Goal: Task Accomplishment & Management: Manage account settings

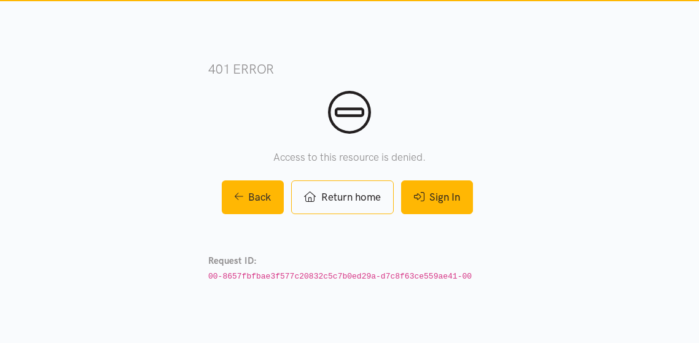
click at [446, 201] on link "Sign In" at bounding box center [437, 197] width 72 height 34
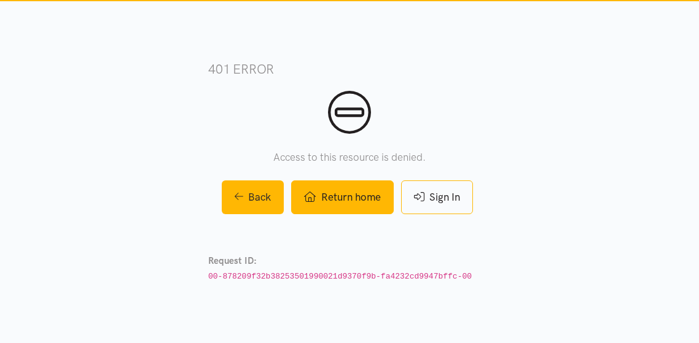
click at [370, 197] on link "Return home" at bounding box center [342, 197] width 102 height 34
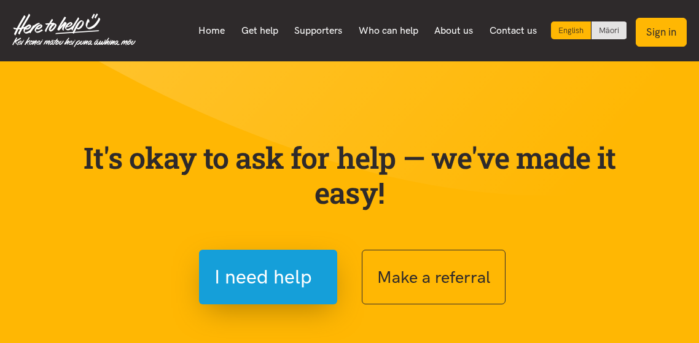
click at [661, 34] on button "Sign in" at bounding box center [660, 32] width 51 height 29
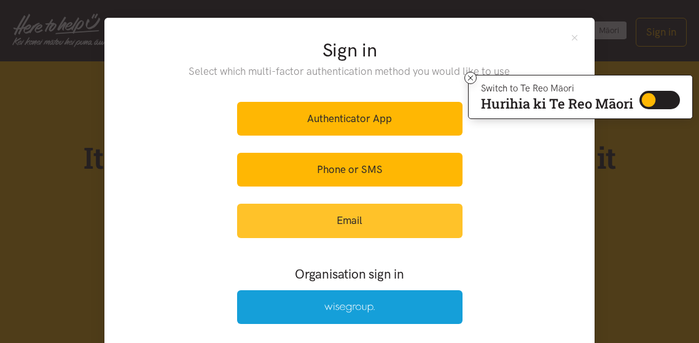
click at [333, 214] on link "Email" at bounding box center [349, 221] width 225 height 34
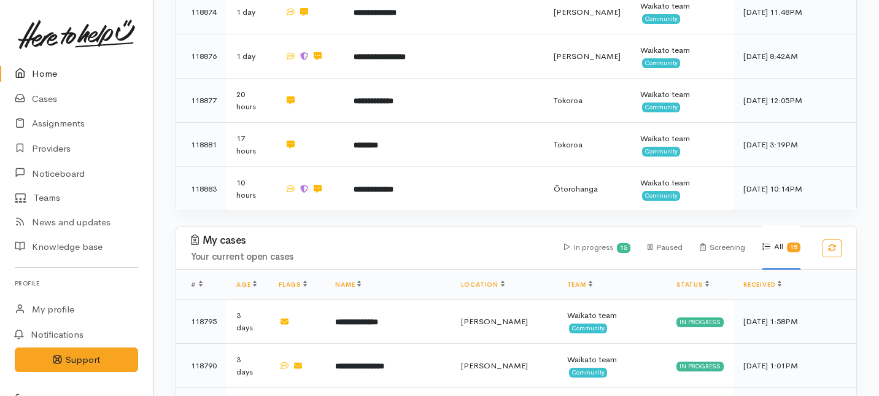
scroll to position [656, 0]
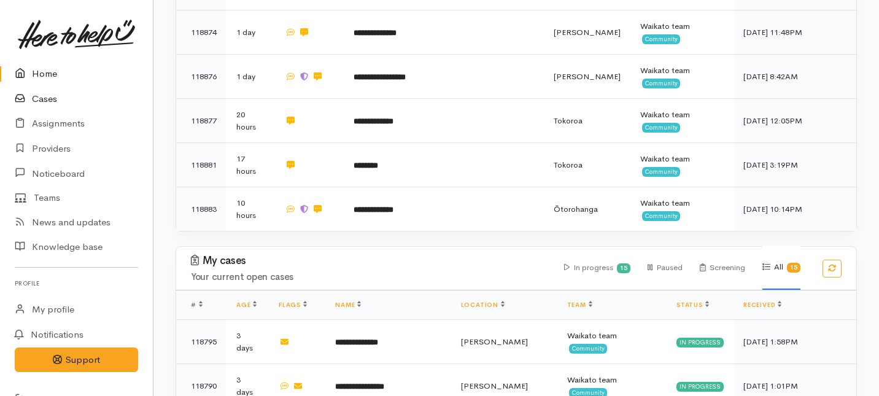
click at [43, 99] on link "Cases" at bounding box center [76, 99] width 153 height 25
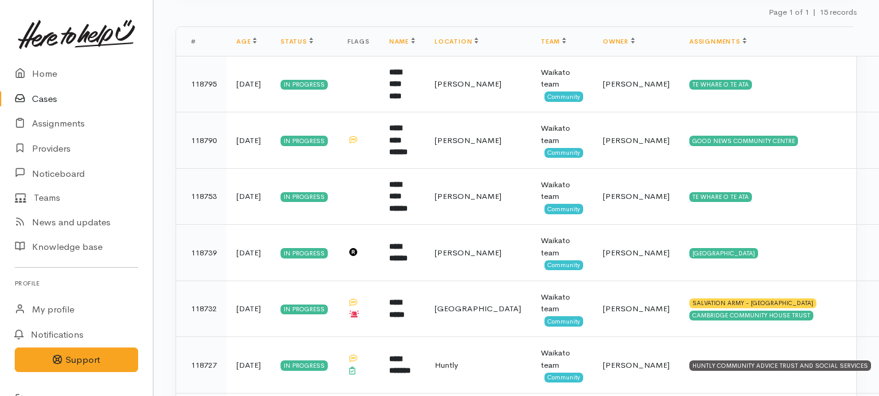
scroll to position [347, 0]
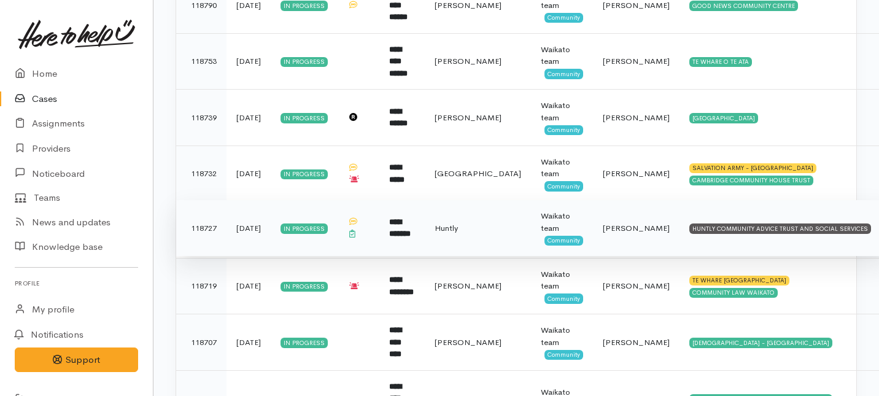
click at [603, 233] on span "[PERSON_NAME]" at bounding box center [636, 228] width 67 height 10
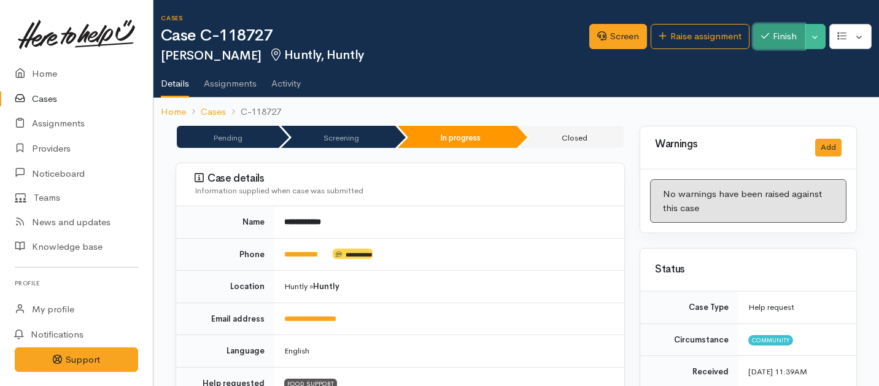
click at [785, 32] on button "Finish" at bounding box center [779, 36] width 52 height 25
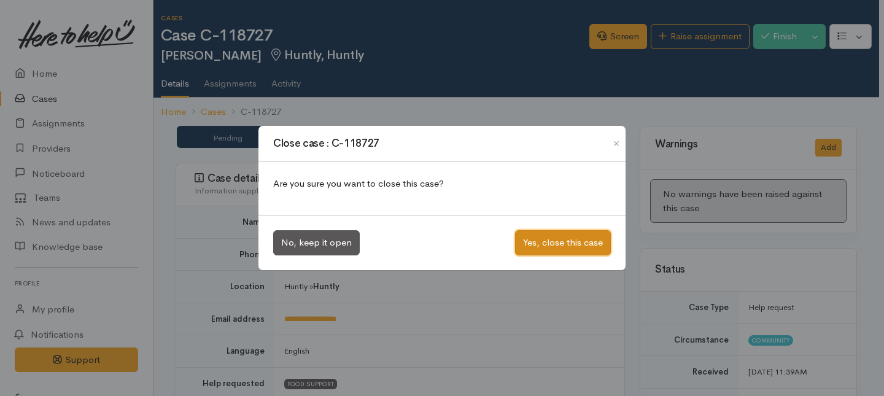
click at [567, 250] on button "Yes, close this case" at bounding box center [563, 242] width 96 height 25
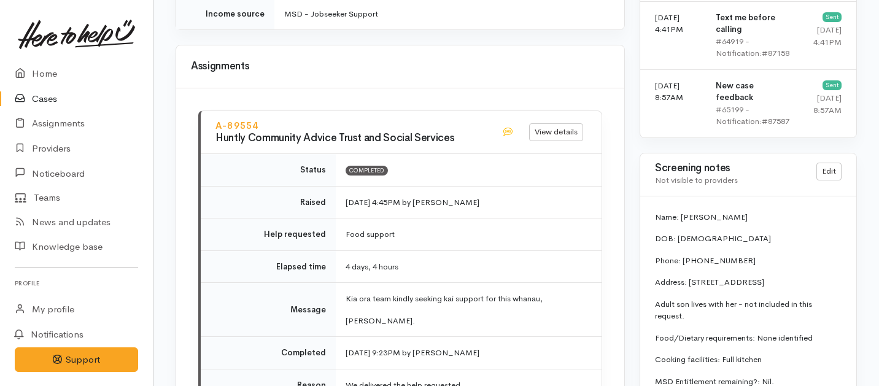
scroll to position [1471, 0]
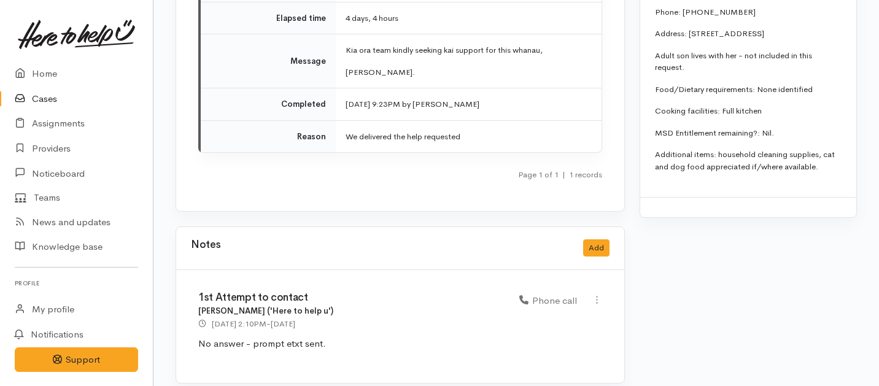
click at [45, 96] on link "Cases" at bounding box center [76, 99] width 153 height 25
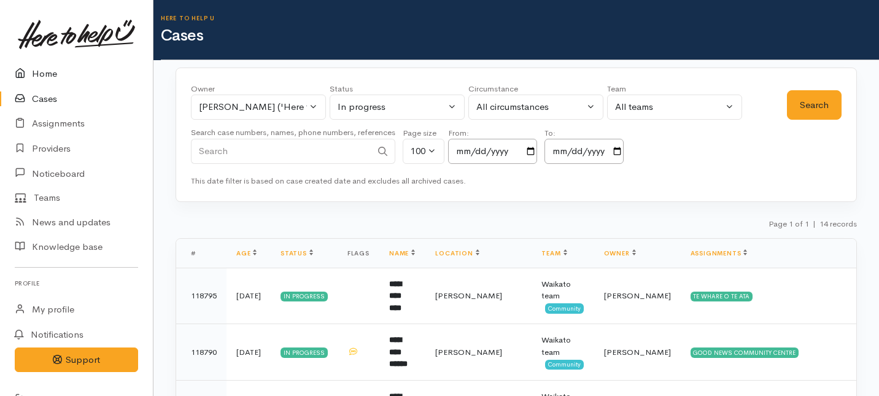
click at [48, 72] on link "Home" at bounding box center [76, 73] width 153 height 25
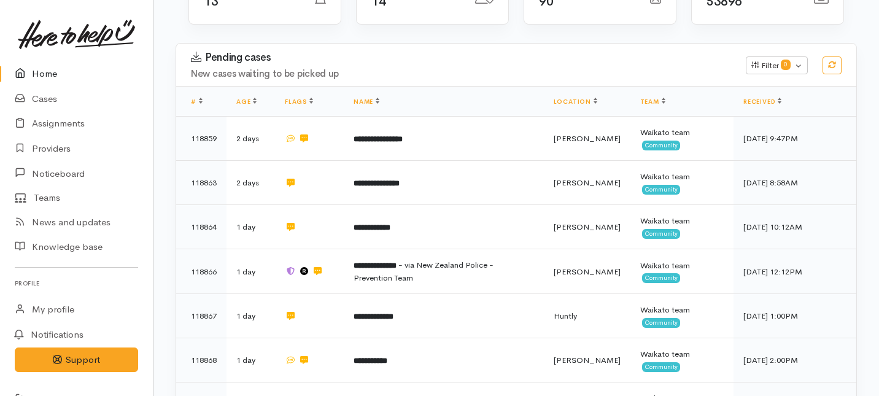
scroll to position [204, 0]
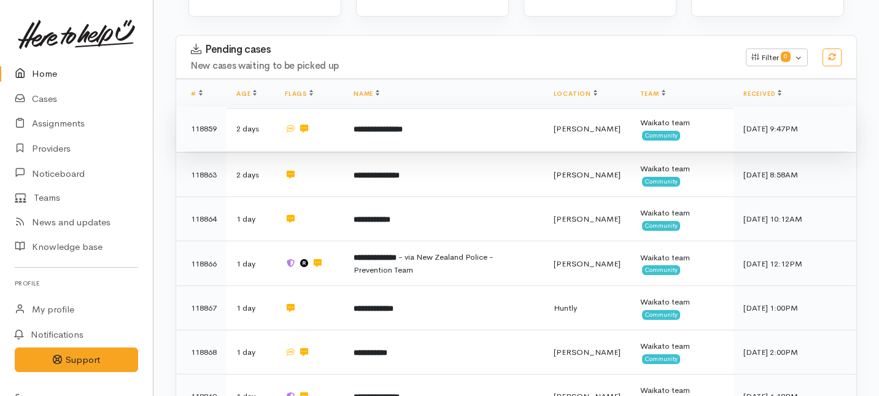
click at [444, 107] on td "**********" at bounding box center [444, 129] width 200 height 44
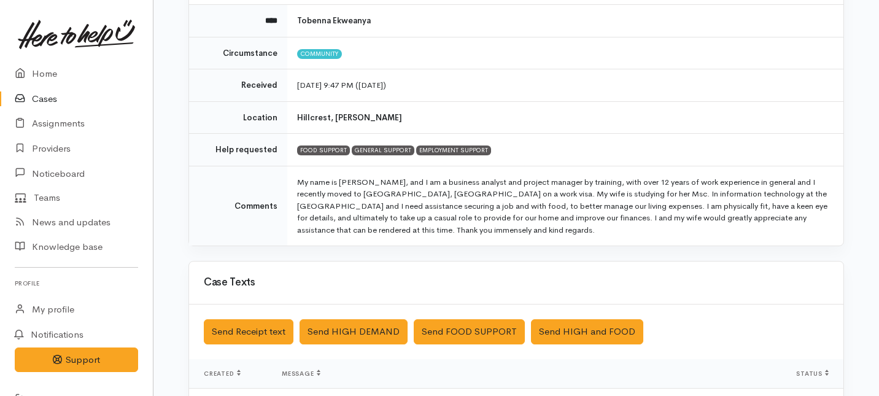
scroll to position [150, 0]
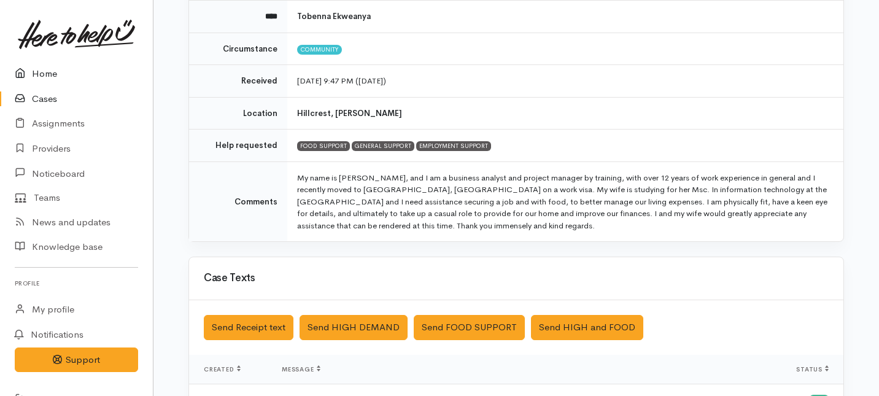
click at [40, 69] on link "Home" at bounding box center [76, 73] width 153 height 25
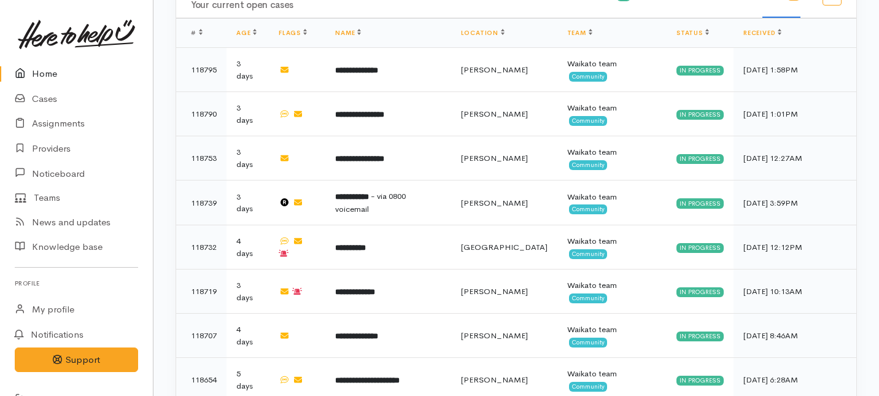
scroll to position [926, 0]
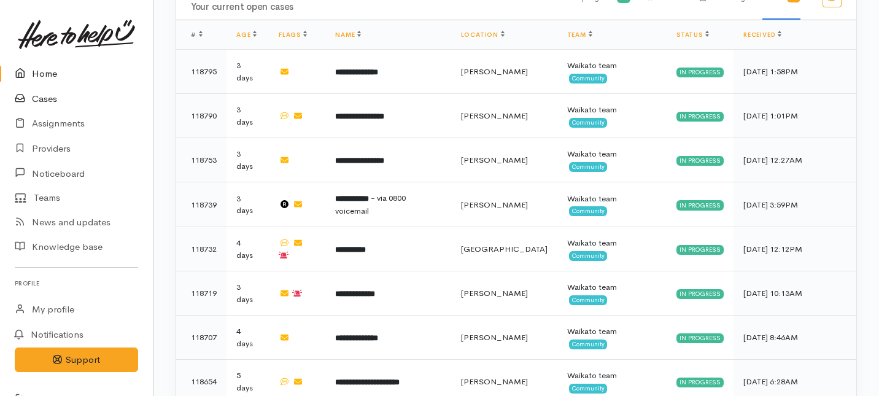
click at [38, 100] on link "Cases" at bounding box center [76, 99] width 153 height 25
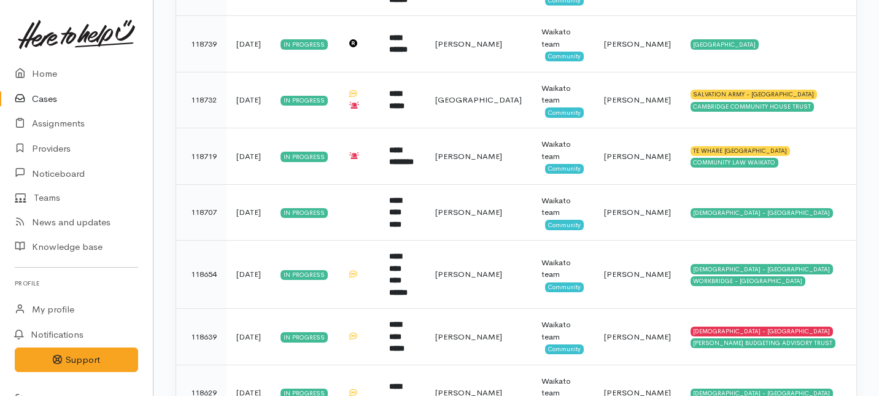
scroll to position [419, 0]
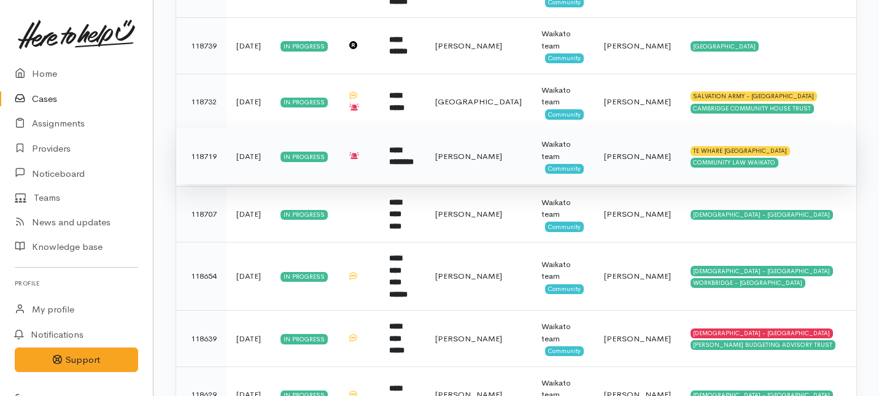
click at [378, 157] on td at bounding box center [359, 156] width 42 height 56
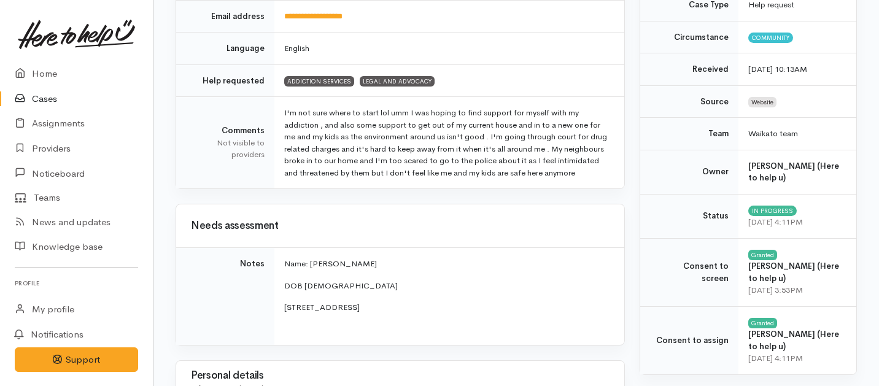
scroll to position [201, 0]
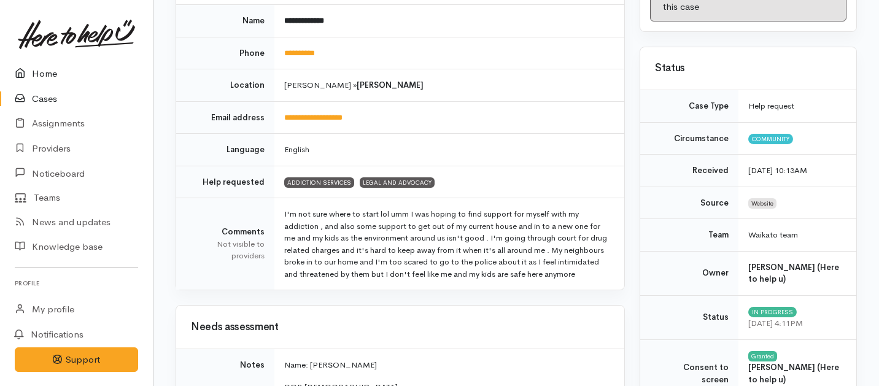
click at [42, 74] on link "Home" at bounding box center [76, 73] width 153 height 25
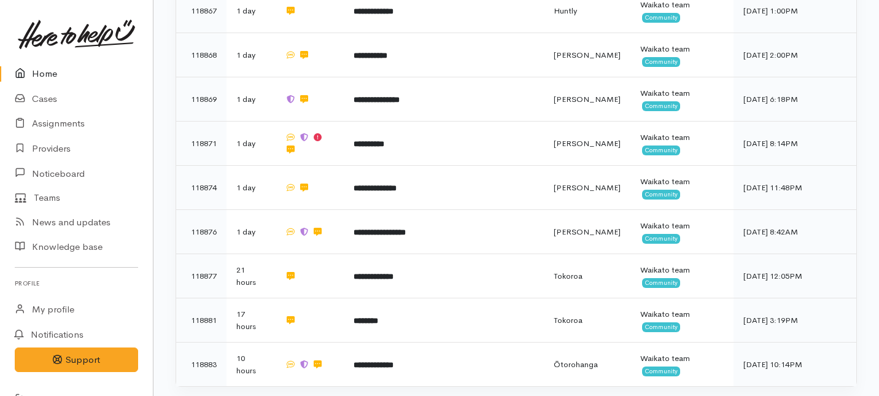
scroll to position [498, 0]
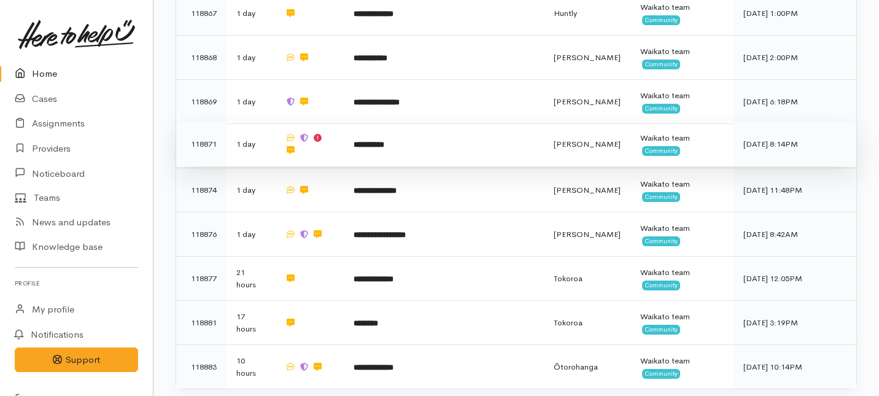
click at [361, 141] on b "**********" at bounding box center [369, 145] width 31 height 8
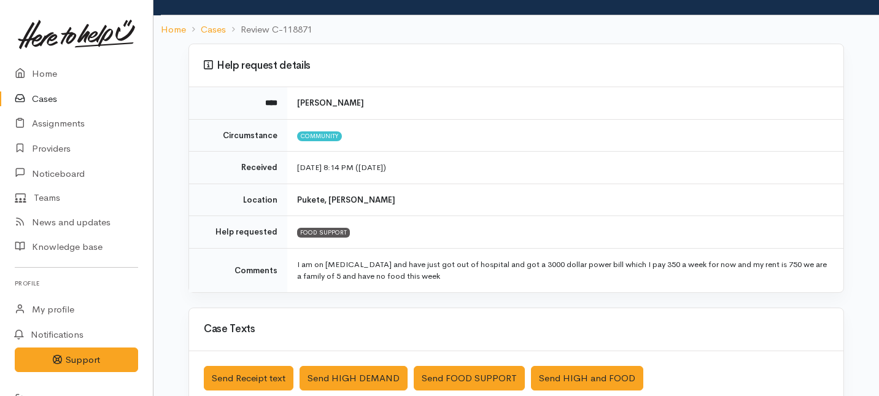
scroll to position [67, 0]
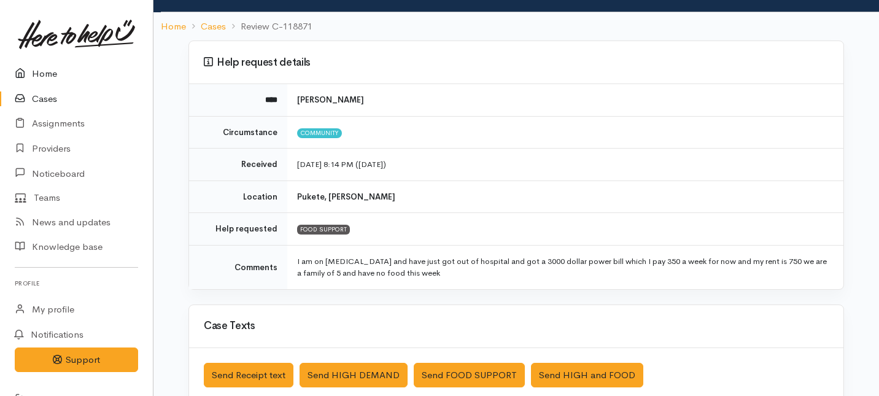
click at [41, 71] on link "Home" at bounding box center [76, 73] width 153 height 25
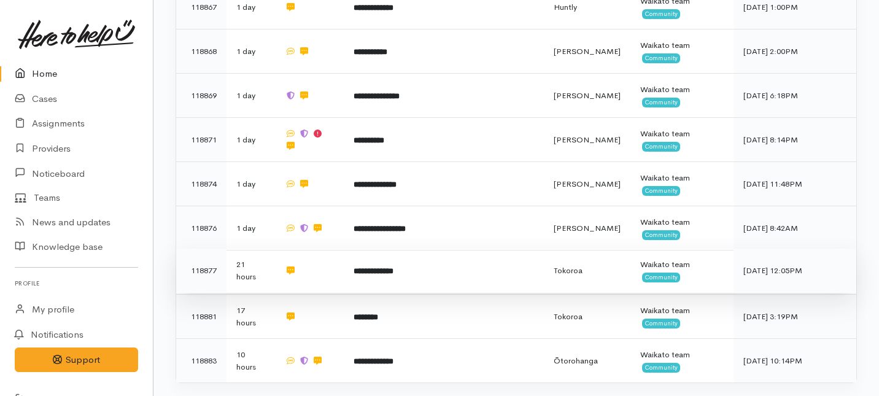
scroll to position [517, 0]
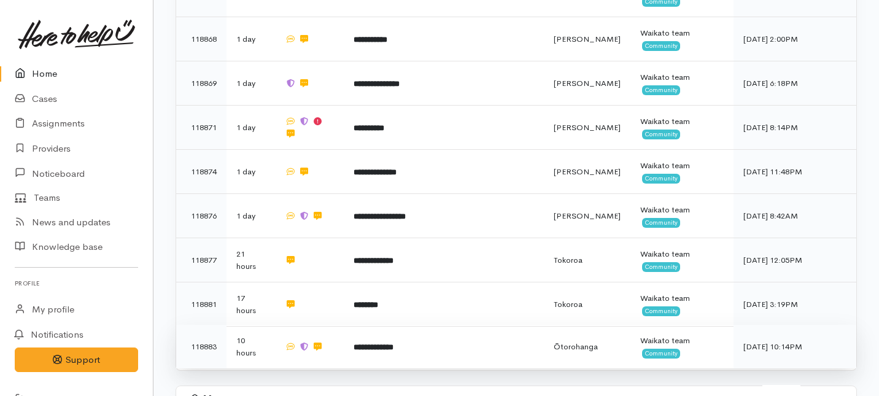
click at [331, 325] on td at bounding box center [309, 347] width 69 height 44
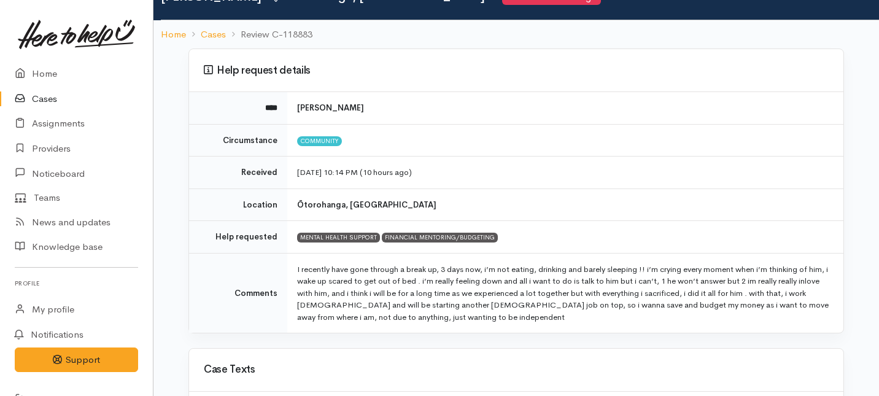
scroll to position [82, 0]
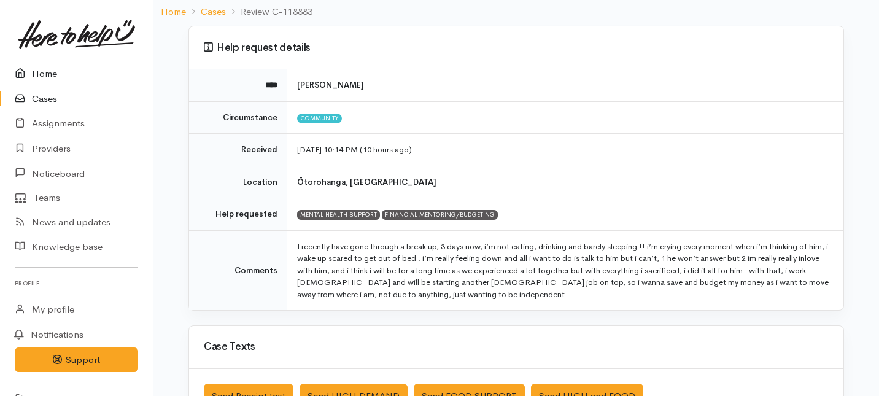
click at [39, 76] on link "Home" at bounding box center [76, 73] width 153 height 25
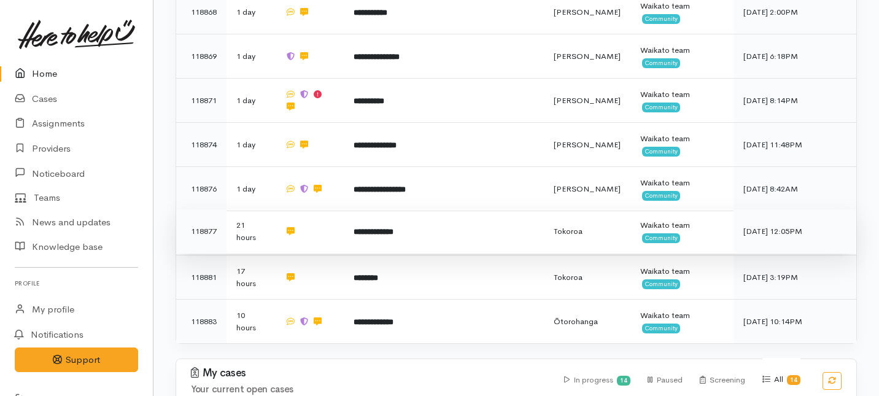
scroll to position [523, 0]
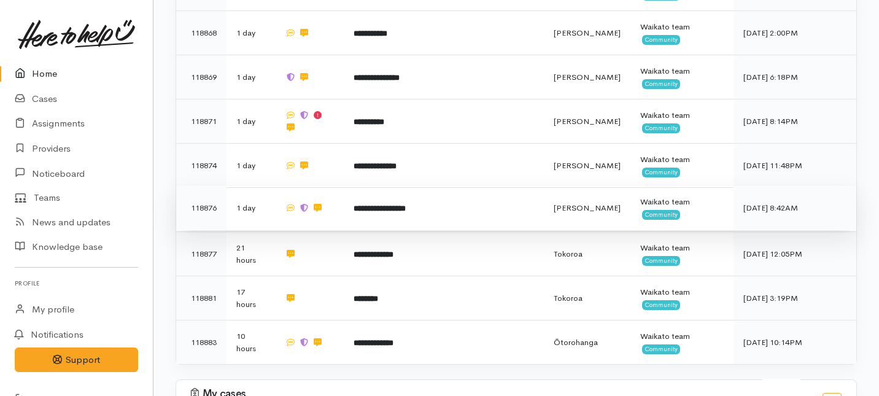
click at [347, 186] on td "**********" at bounding box center [444, 208] width 200 height 44
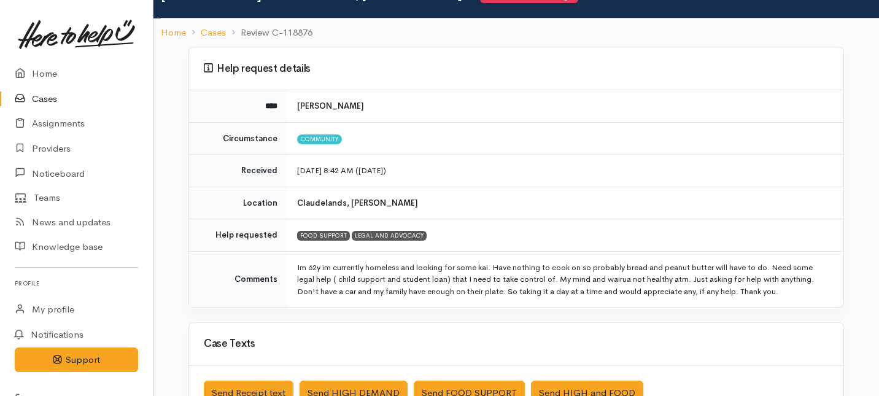
scroll to position [64, 0]
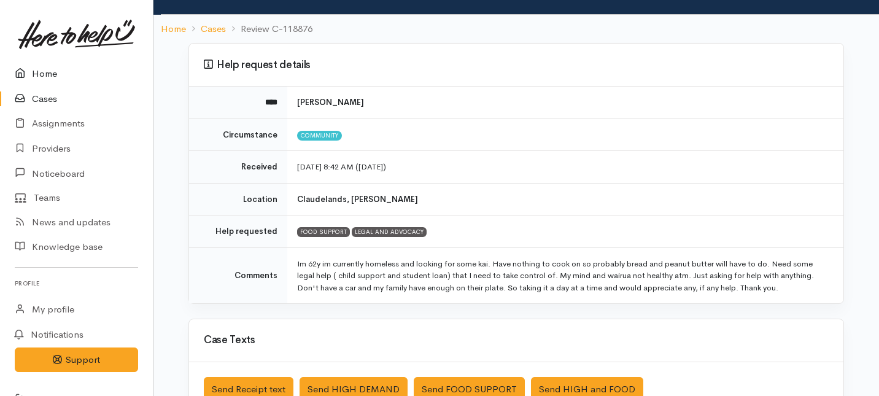
click at [46, 75] on link "Home" at bounding box center [76, 73] width 153 height 25
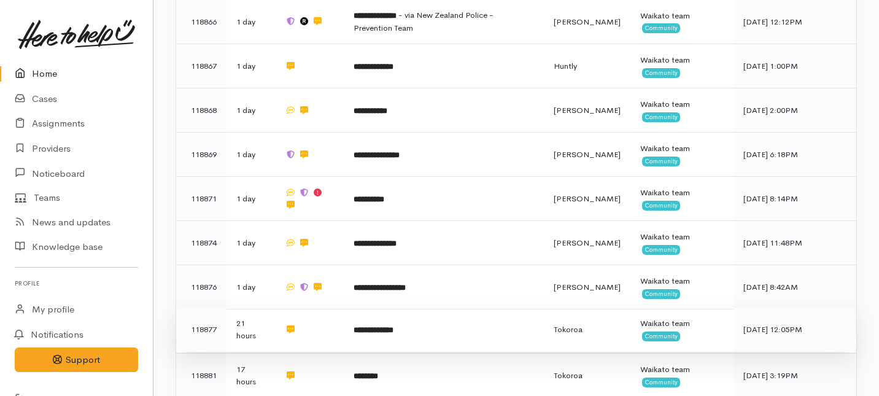
scroll to position [429, 0]
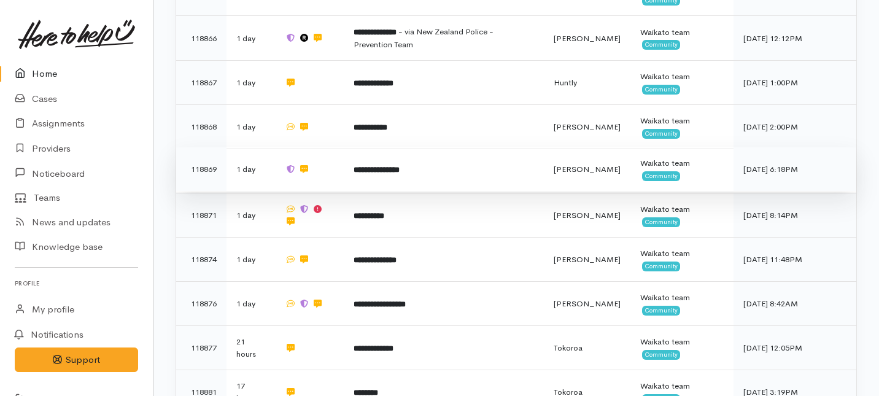
click at [332, 147] on td at bounding box center [309, 169] width 69 height 44
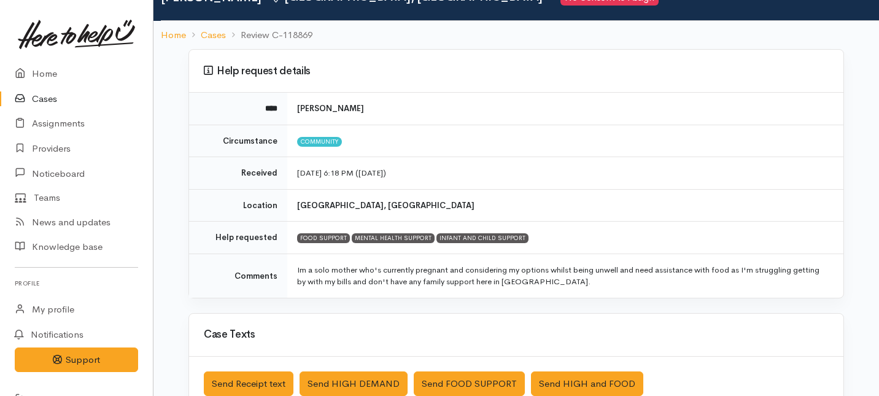
scroll to position [61, 0]
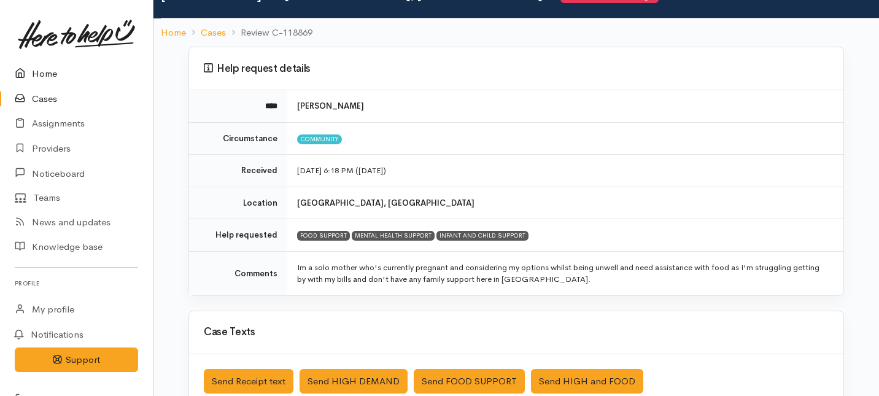
click at [46, 74] on link "Home" at bounding box center [76, 73] width 153 height 25
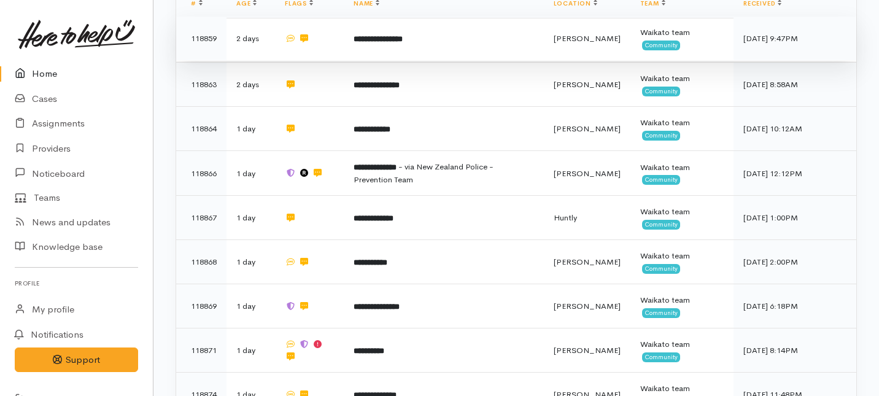
scroll to position [295, 0]
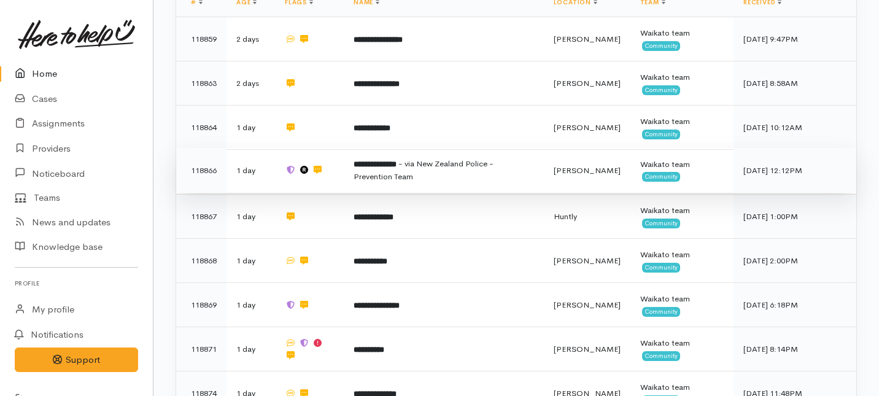
click at [397, 160] on b "**********" at bounding box center [375, 164] width 43 height 8
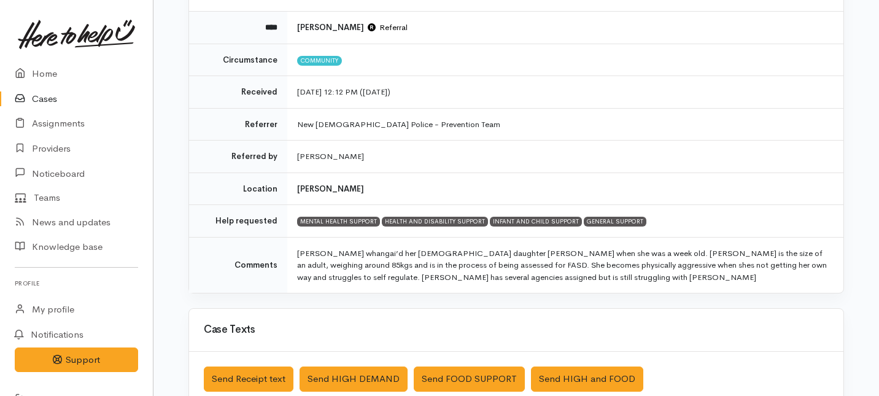
scroll to position [142, 0]
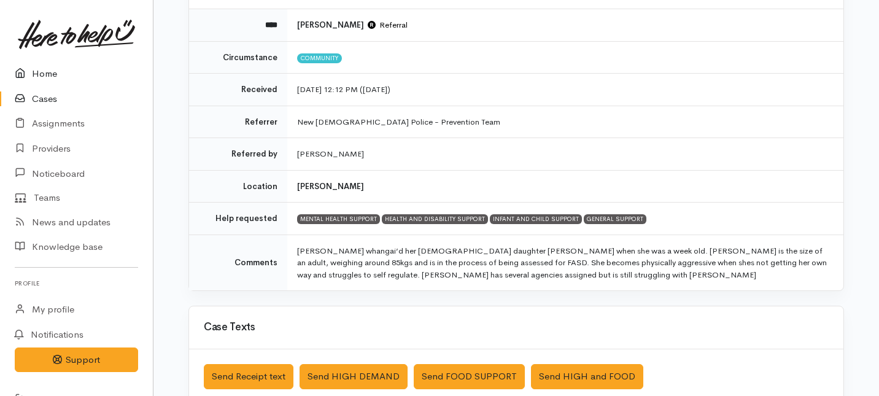
click at [42, 69] on link "Home" at bounding box center [76, 73] width 153 height 25
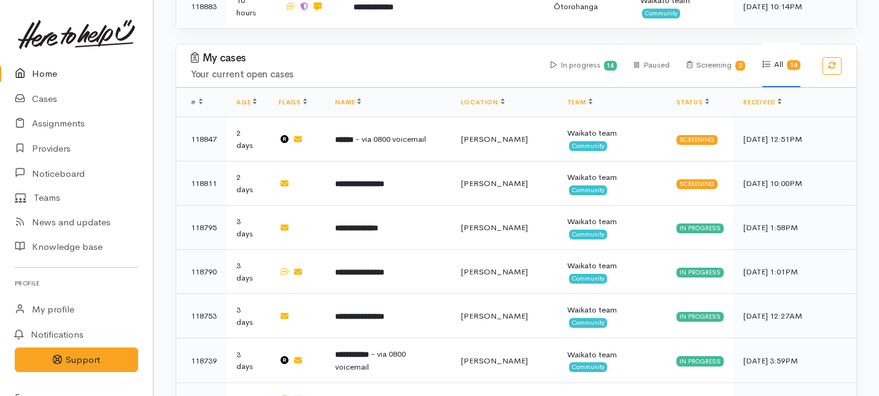
scroll to position [858, 0]
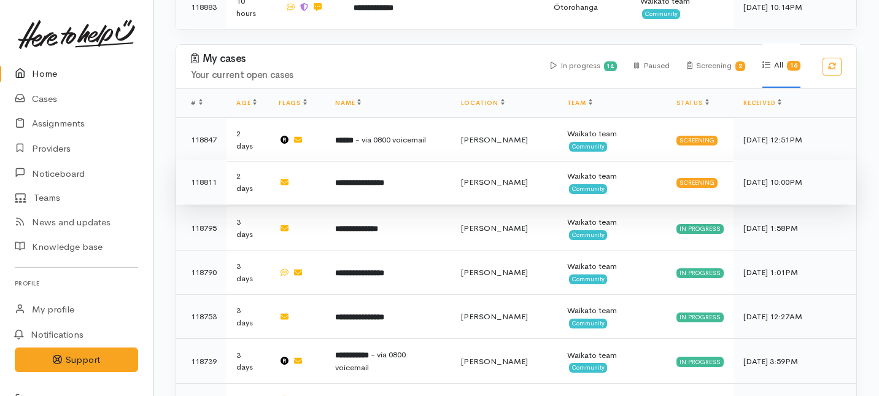
click at [367, 179] on b "**********" at bounding box center [359, 183] width 49 height 8
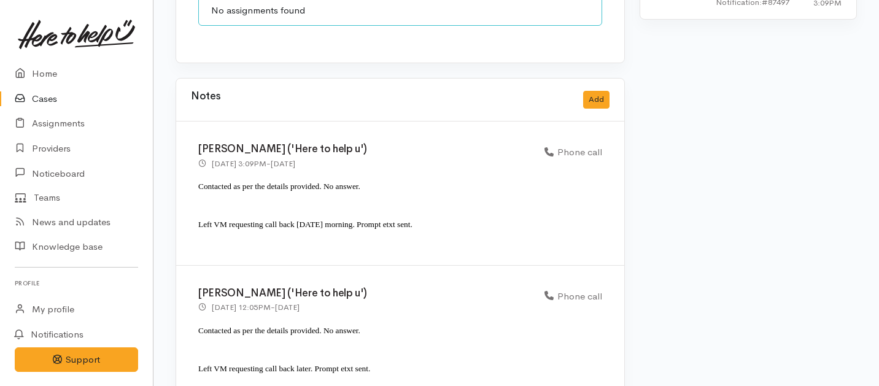
scroll to position [1015, 0]
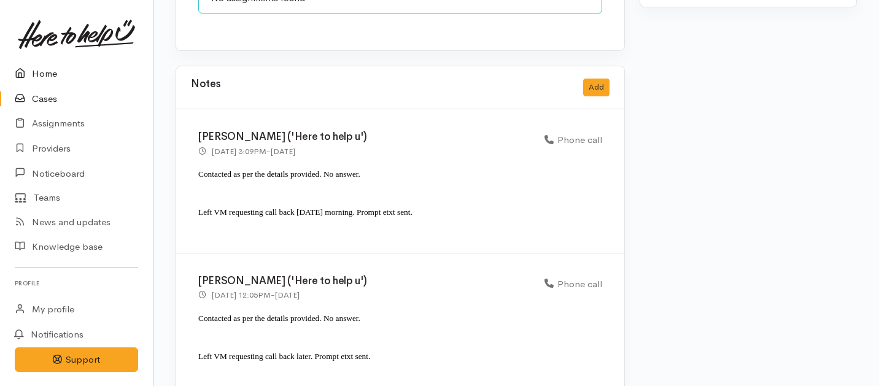
click at [41, 76] on link "Home" at bounding box center [76, 73] width 153 height 25
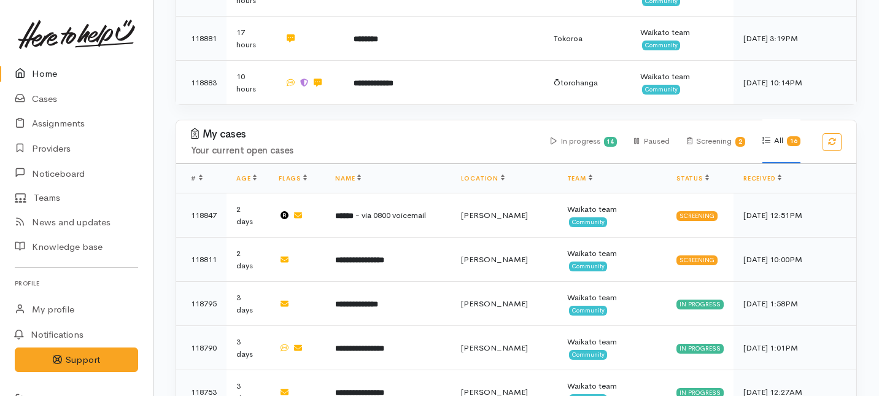
scroll to position [775, 0]
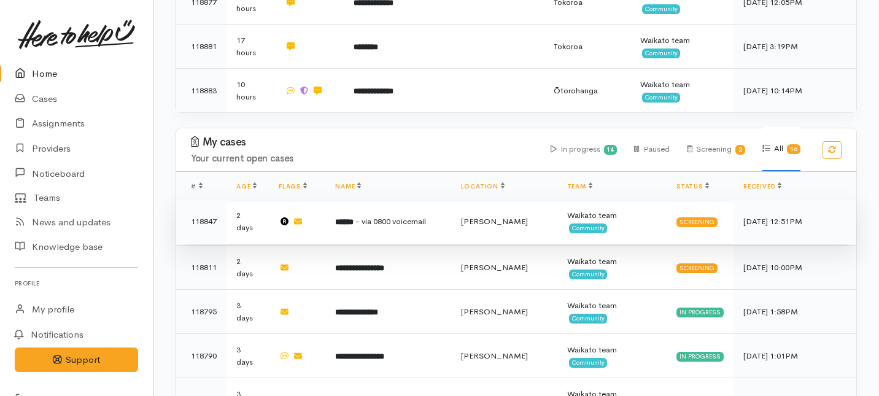
click at [348, 200] on td "****** - via 0800 voicemail" at bounding box center [387, 222] width 125 height 44
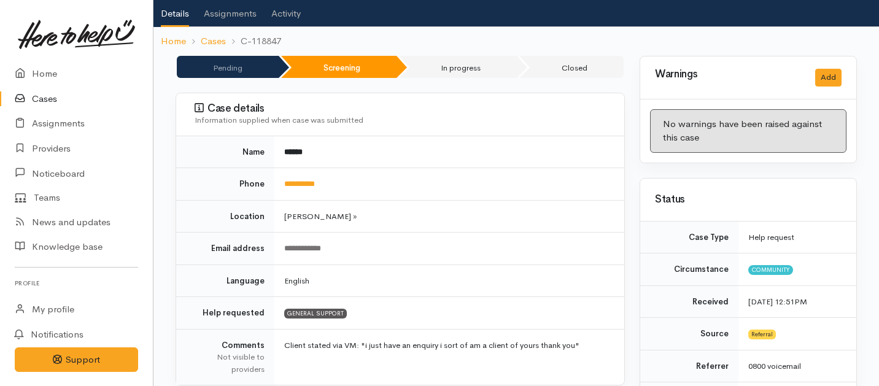
scroll to position [66, 0]
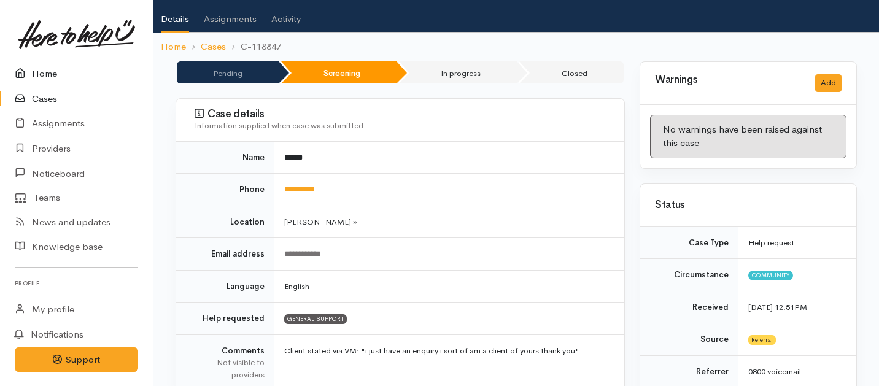
click at [32, 71] on link "Home" at bounding box center [76, 73] width 153 height 25
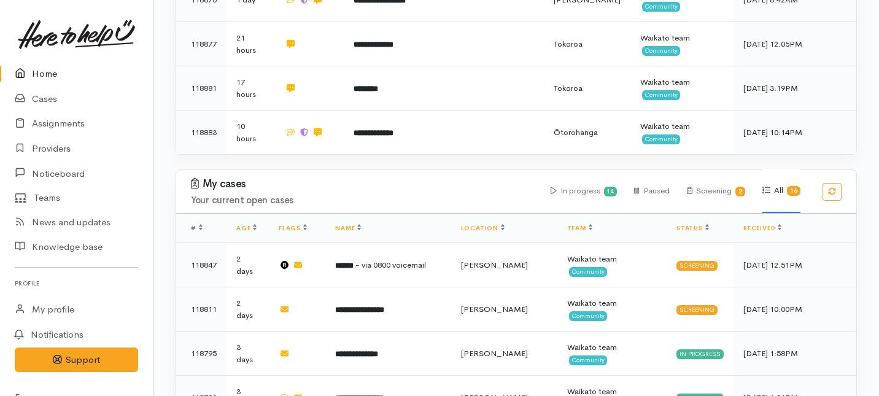
scroll to position [731, 0]
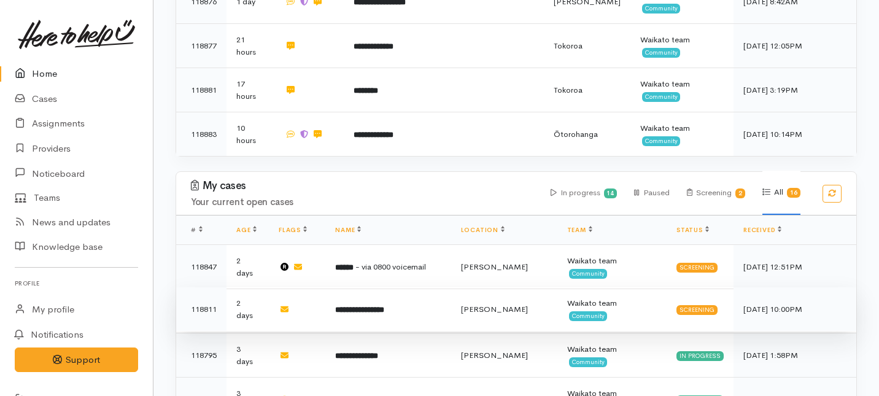
click at [381, 306] on b "**********" at bounding box center [359, 310] width 49 height 8
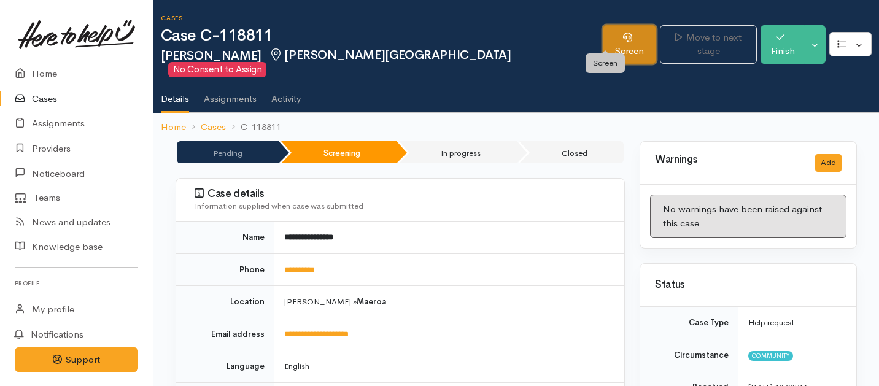
click at [603, 44] on link "Screen" at bounding box center [629, 44] width 53 height 39
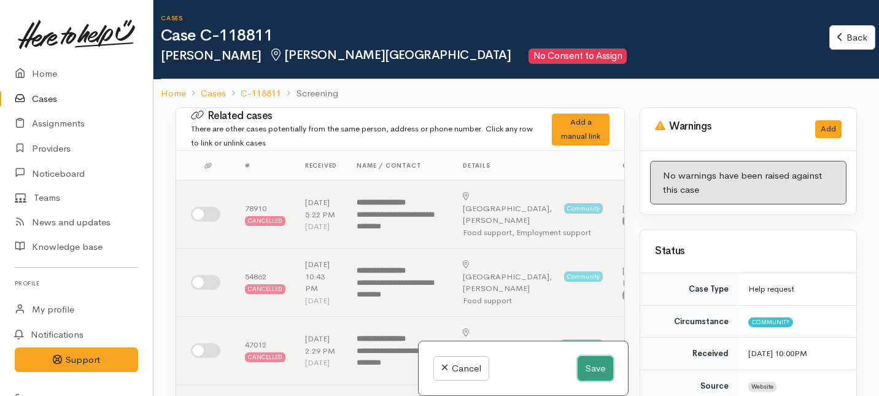
click at [599, 377] on button "Save" at bounding box center [596, 368] width 36 height 25
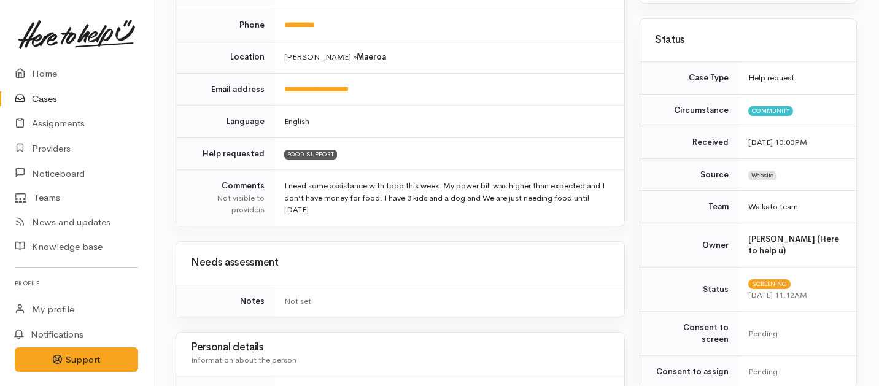
scroll to position [246, 0]
click at [34, 76] on link "Home" at bounding box center [76, 73] width 153 height 25
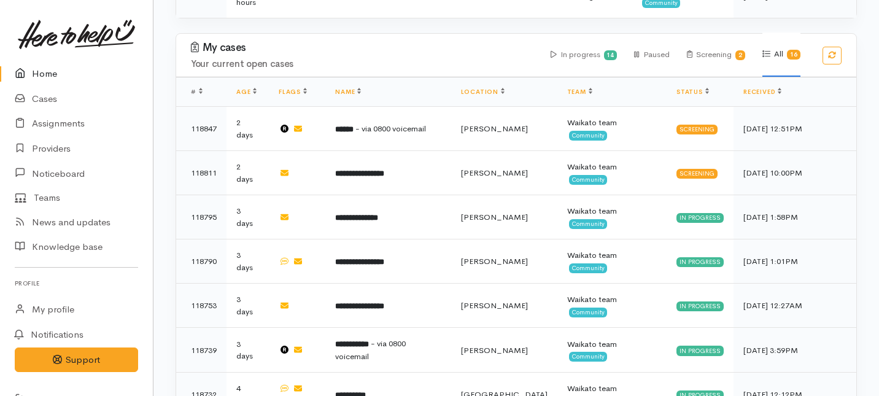
scroll to position [794, 0]
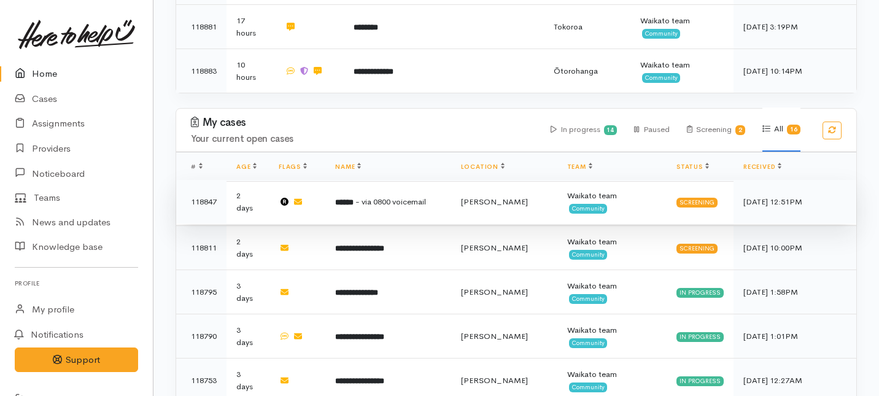
click at [396, 180] on td "****** - via 0800 voicemail" at bounding box center [387, 202] width 125 height 44
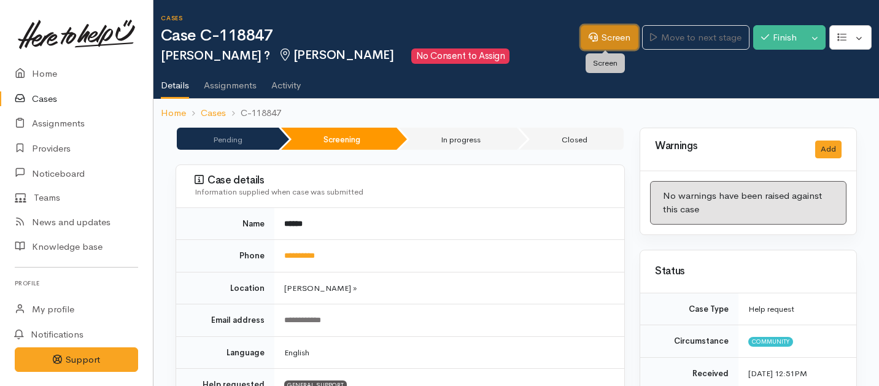
click at [597, 48] on link "Screen" at bounding box center [610, 37] width 58 height 25
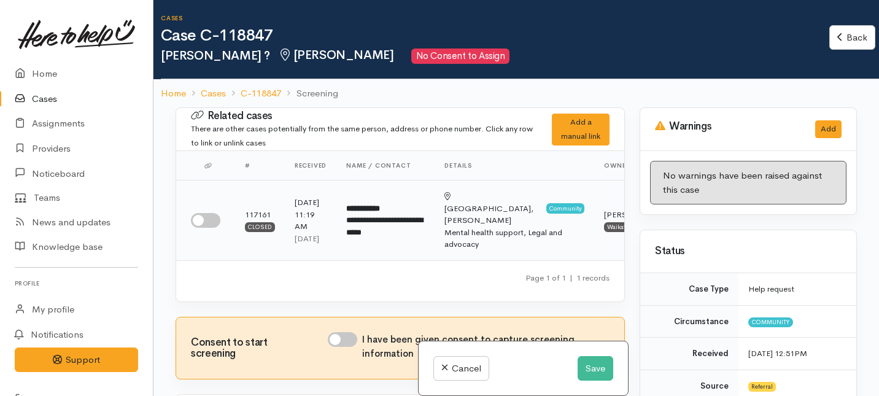
click at [206, 227] on input "checkbox" at bounding box center [205, 220] width 29 height 15
checkbox input "true"
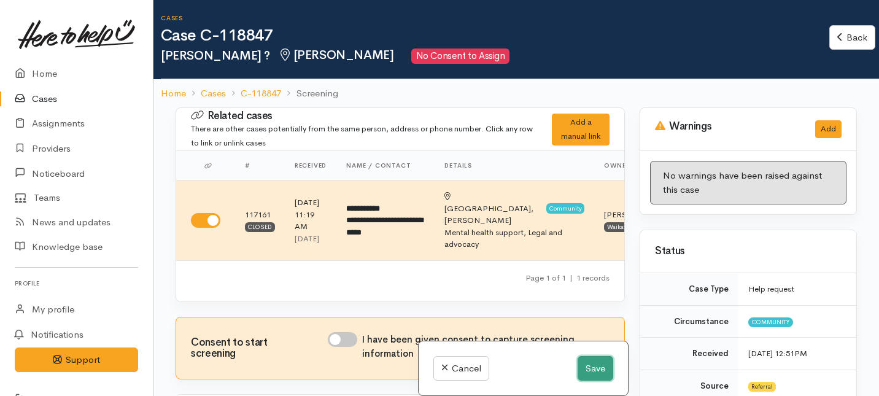
click at [593, 373] on button "Save" at bounding box center [596, 368] width 36 height 25
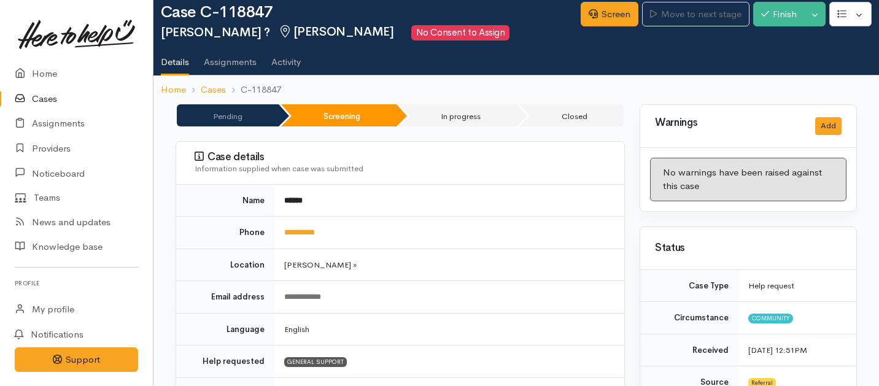
scroll to position [17, 0]
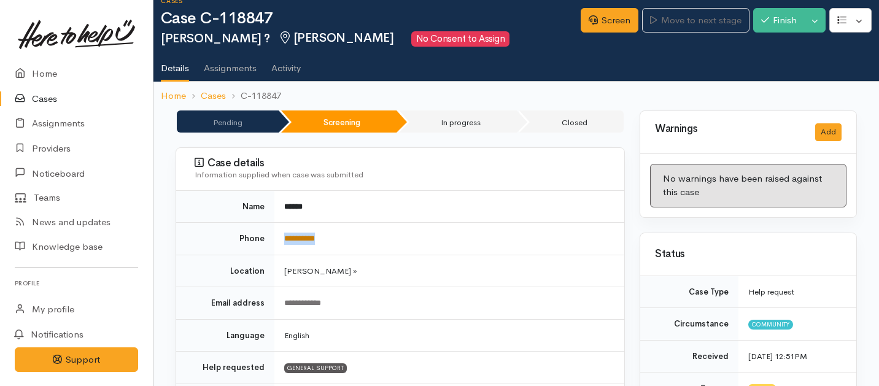
drag, startPoint x: 377, startPoint y: 242, endPoint x: 284, endPoint y: 235, distance: 93.6
click at [284, 235] on td "**********" at bounding box center [449, 239] width 350 height 33
copy link "**********"
click at [603, 23] on link "Screen" at bounding box center [610, 20] width 58 height 25
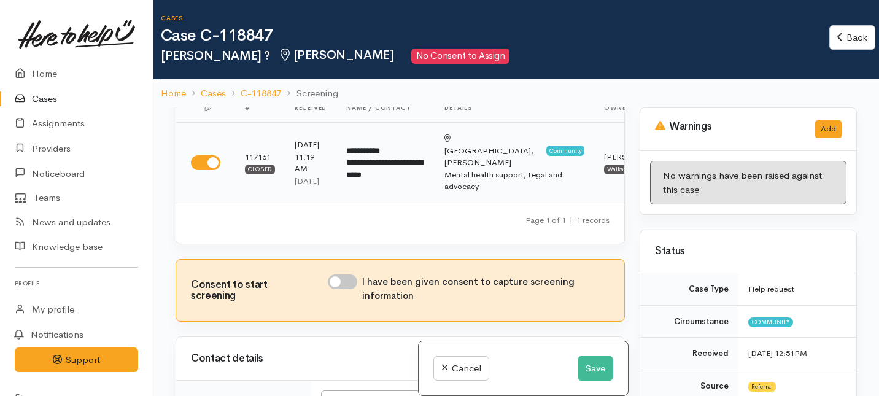
scroll to position [72, 0]
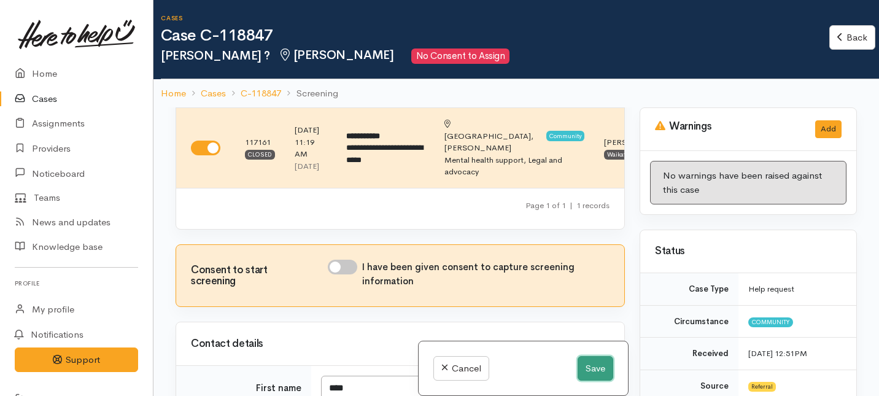
click at [600, 368] on button "Save" at bounding box center [596, 368] width 36 height 25
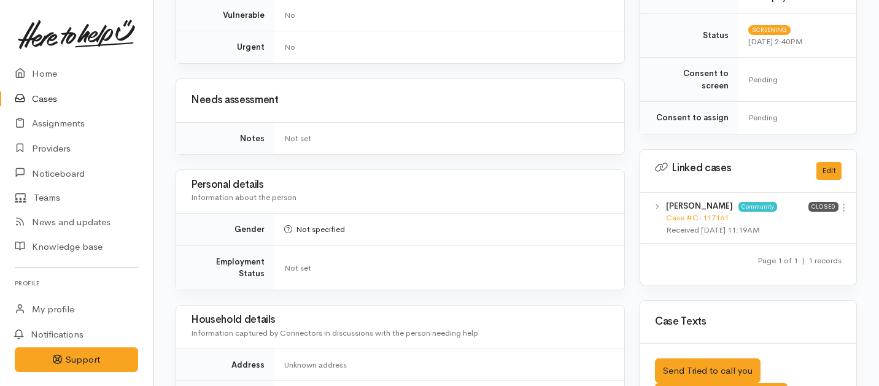
scroll to position [548, 0]
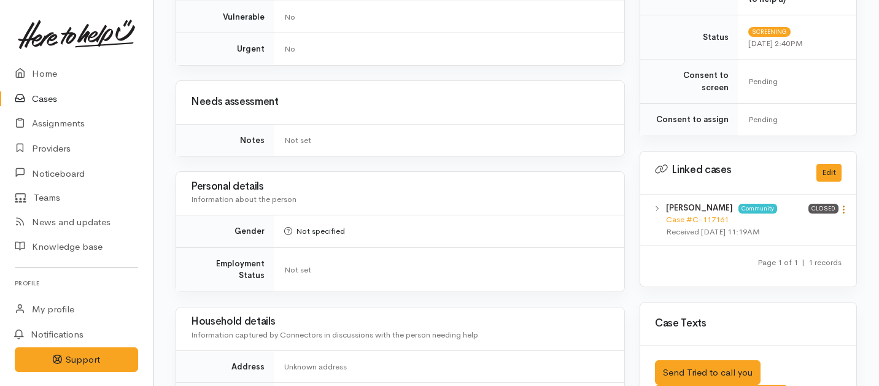
click at [842, 204] on icon at bounding box center [844, 209] width 10 height 10
click at [774, 224] on link "View case" at bounding box center [799, 233] width 97 height 19
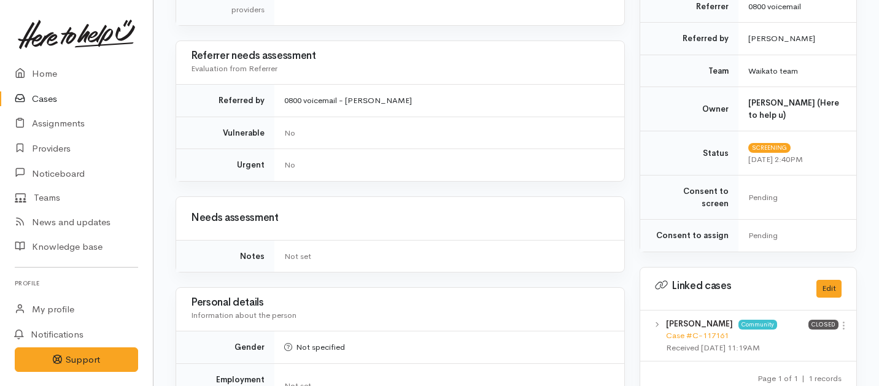
scroll to position [1026, 0]
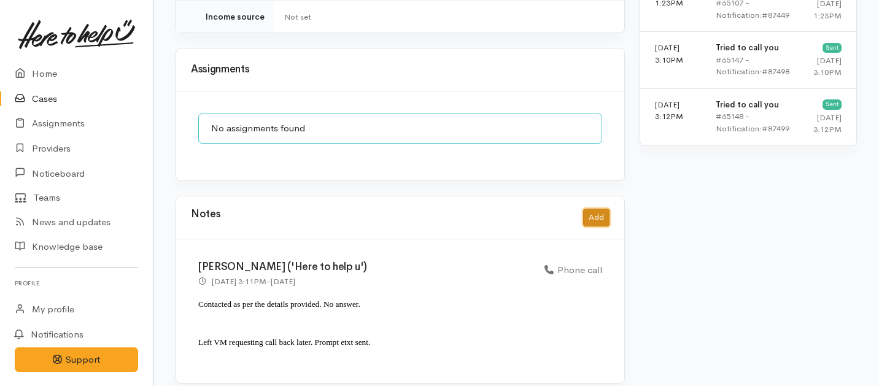
click at [602, 209] on button "Add" at bounding box center [596, 218] width 26 height 18
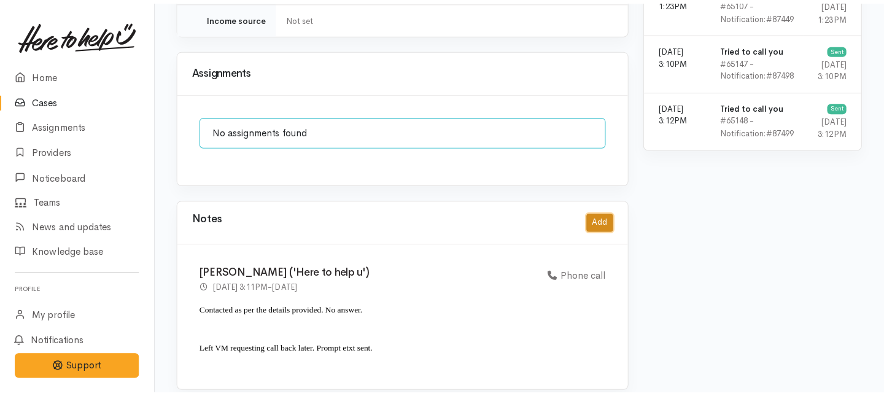
scroll to position [1017, 0]
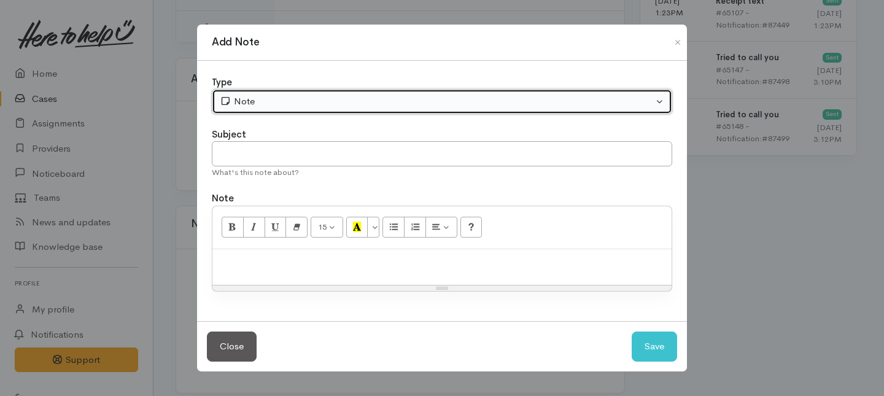
click at [389, 98] on div "Note" at bounding box center [436, 102] width 433 height 14
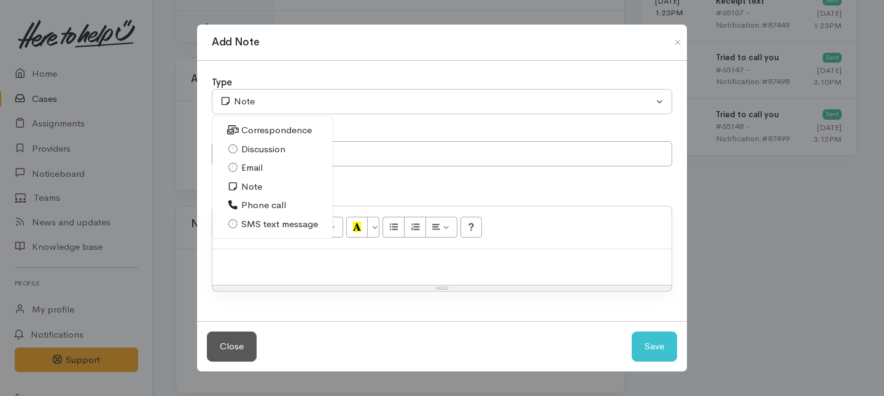
click at [250, 204] on span "Phone call" at bounding box center [263, 205] width 45 height 14
select select "3"
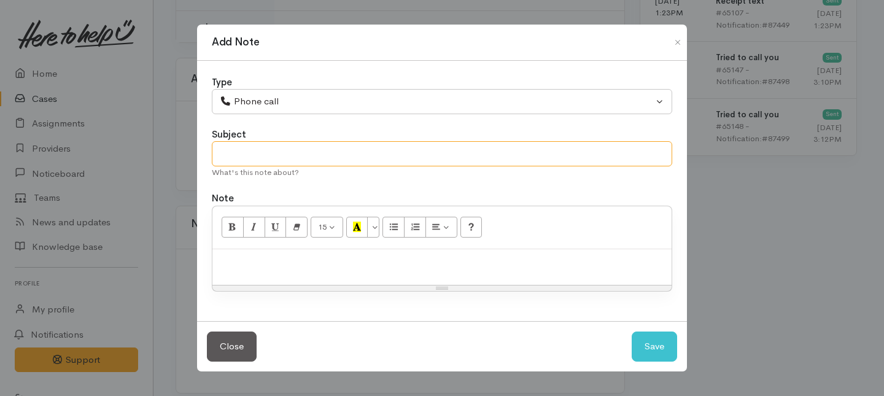
click at [250, 156] on input "text" at bounding box center [442, 153] width 460 height 25
type input "F"
click at [241, 150] on input "F" at bounding box center [442, 153] width 460 height 25
type input "Feedback for Pathways"
click at [237, 266] on p at bounding box center [442, 262] width 447 height 14
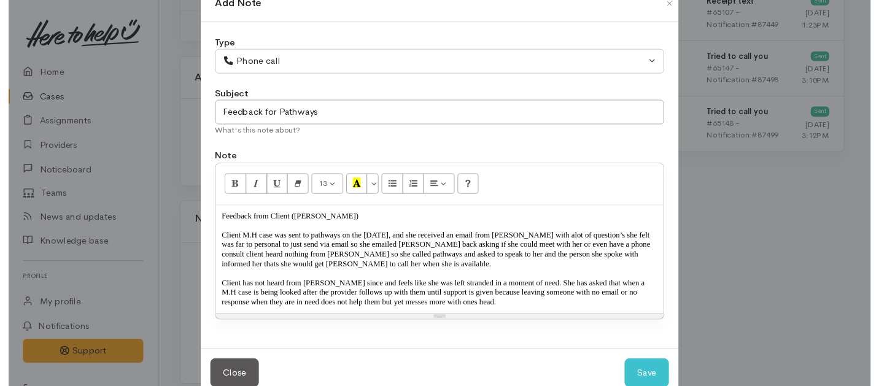
scroll to position [61, 0]
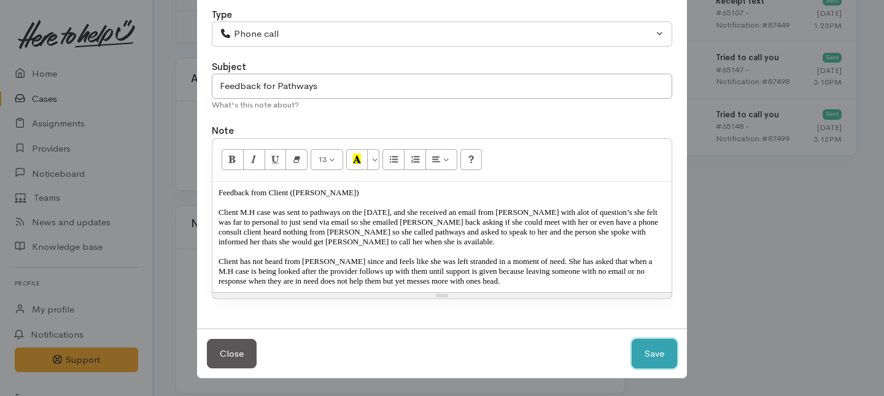
click at [649, 360] on button "Save" at bounding box center [654, 354] width 45 height 30
select select "1"
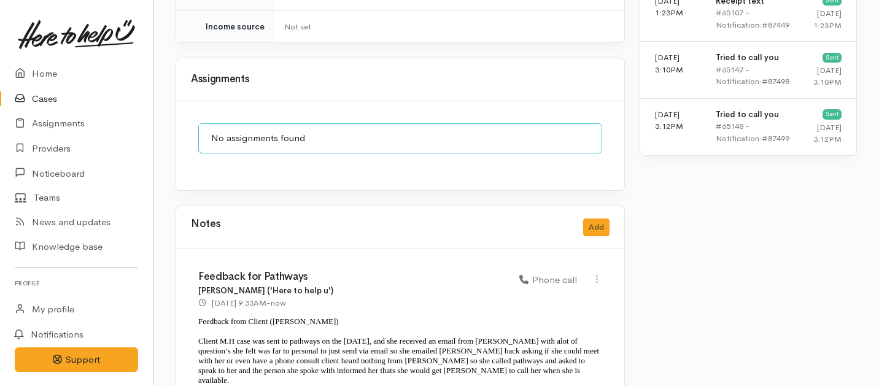
scroll to position [1235, 0]
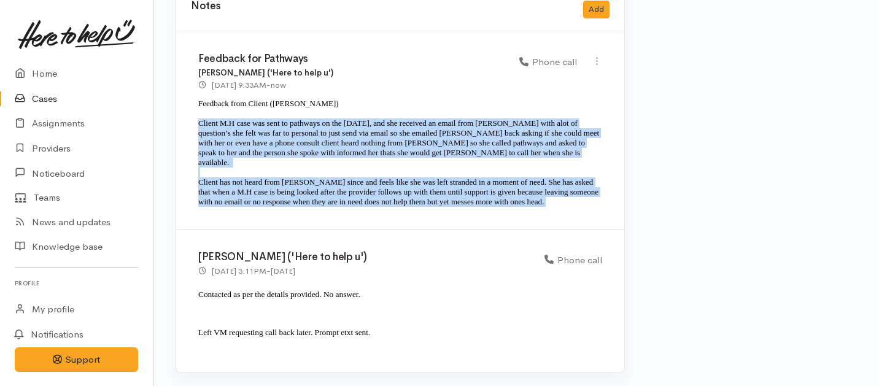
drag, startPoint x: 276, startPoint y: 207, endPoint x: 196, endPoint y: 113, distance: 122.9
click at [196, 113] on div "Feedback for Pathways Shirley Mackie ('Here to help u') 13 Oct 2025 9:33AM - no…" at bounding box center [400, 130] width 448 height 198
copy div "Client M.H case was sent to pathways on the 2 September, and she received an em…"
click at [598, 56] on icon at bounding box center [597, 61] width 10 height 10
click at [535, 76] on link "Edit" at bounding box center [553, 85] width 97 height 19
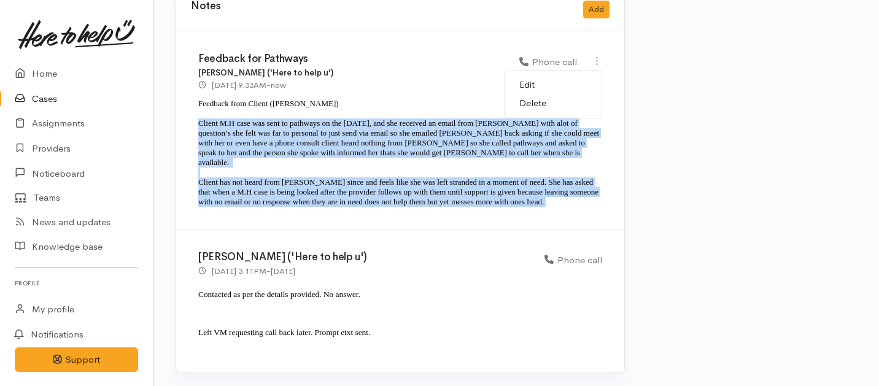
type input "Feedback for Pathways"
select select "3"
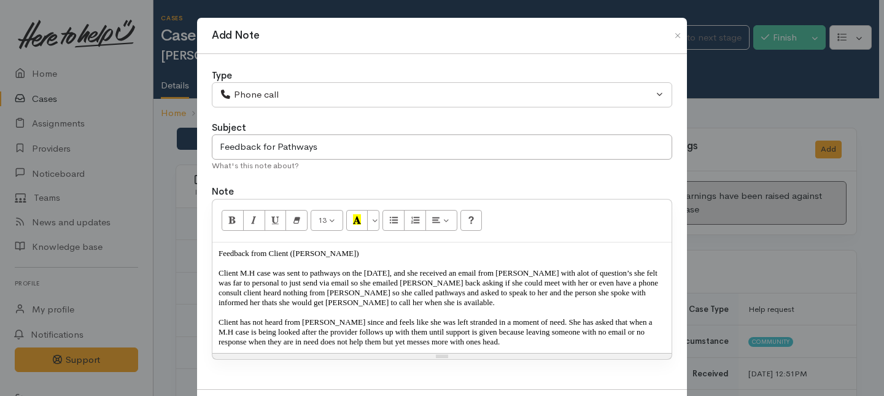
scroll to position [61, 0]
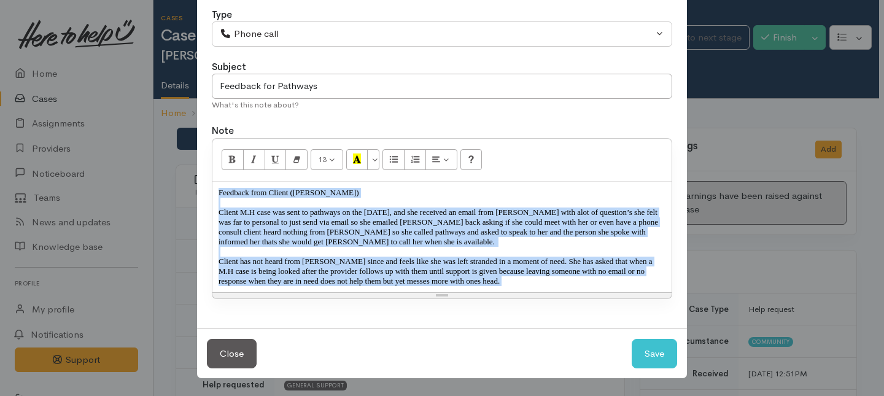
drag, startPoint x: 583, startPoint y: 283, endPoint x: 191, endPoint y: 192, distance: 402.1
click at [191, 192] on div "Add Note Type Correspondence Discussion Email Note Phone call SMS text message …" at bounding box center [442, 198] width 884 height 396
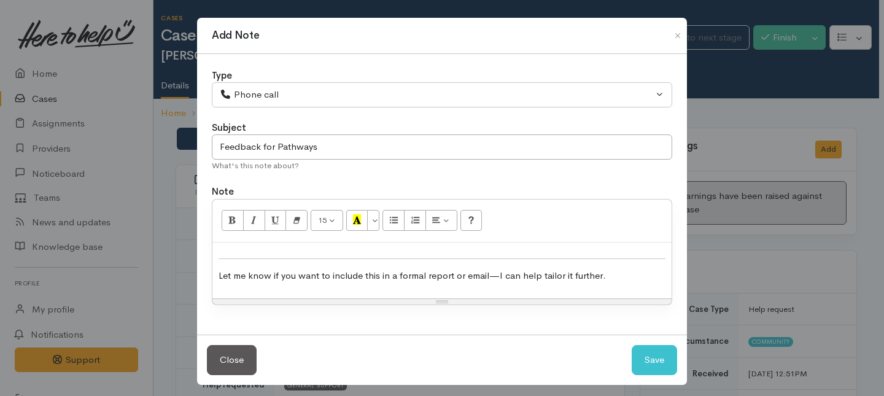
scroll to position [6, 0]
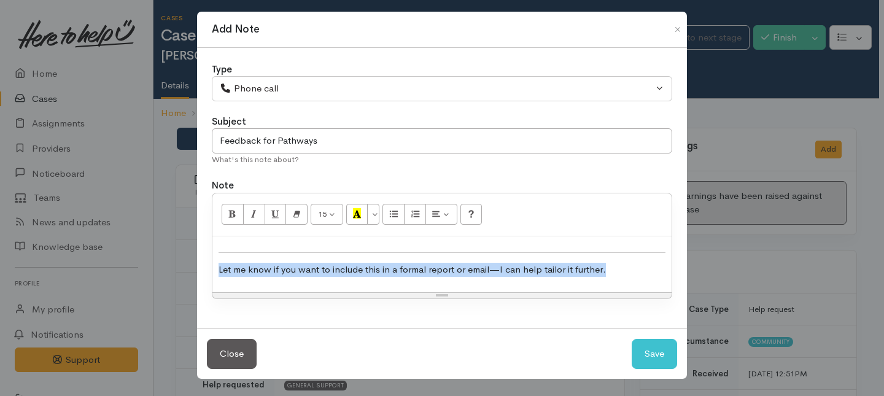
drag, startPoint x: 613, startPoint y: 273, endPoint x: 203, endPoint y: 255, distance: 410.5
click at [203, 255] on div "Type Correspondence Discussion Email Note Phone call SMS text message Phone cal…" at bounding box center [442, 188] width 490 height 281
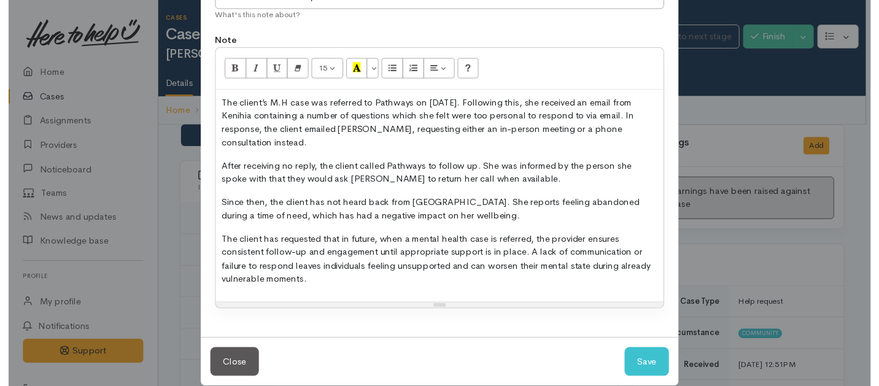
scroll to position [168, 0]
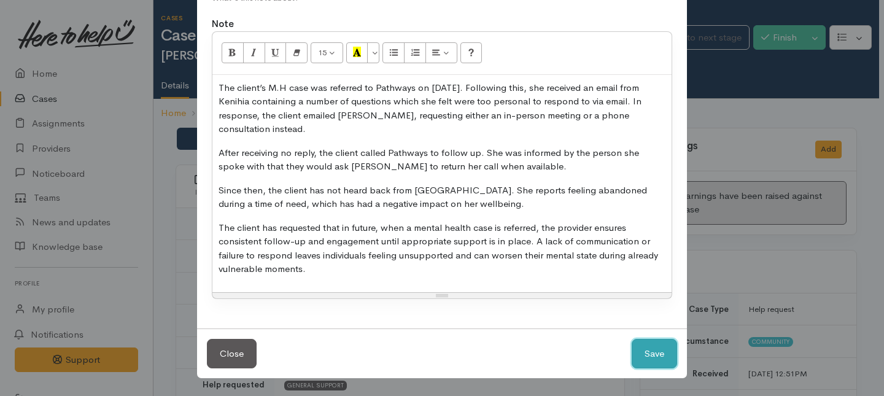
click at [646, 358] on button "Save" at bounding box center [654, 354] width 45 height 30
select select "1"
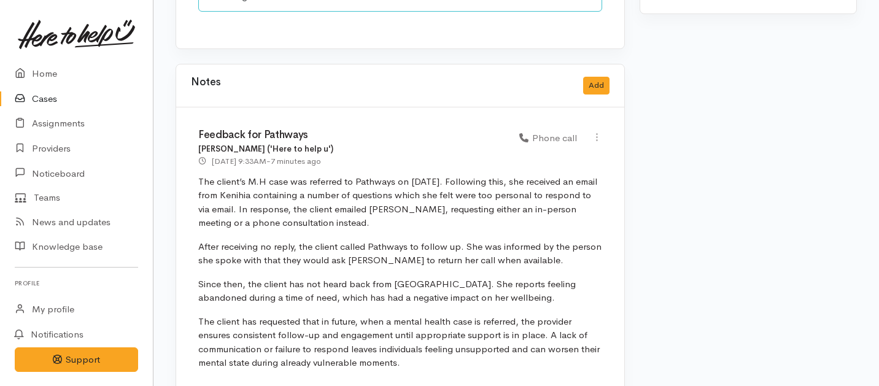
scroll to position [1152, 0]
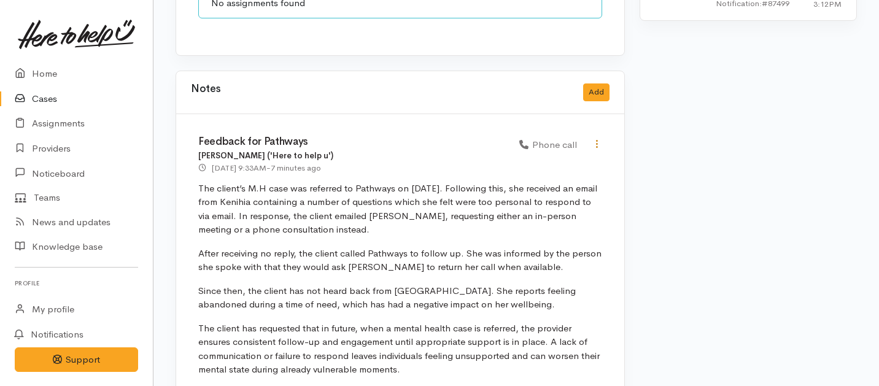
click at [599, 139] on icon at bounding box center [597, 144] width 10 height 10
click at [521, 158] on link "Edit" at bounding box center [553, 167] width 97 height 19
type input "Feedback for Pathways"
select select "3"
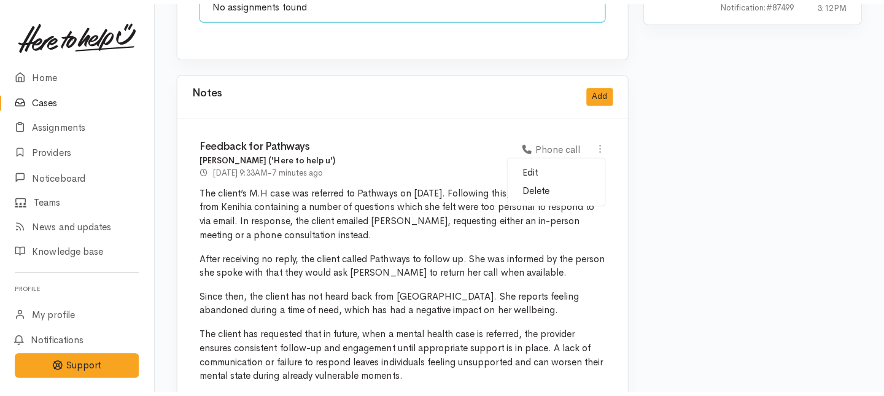
scroll to position [0, 0]
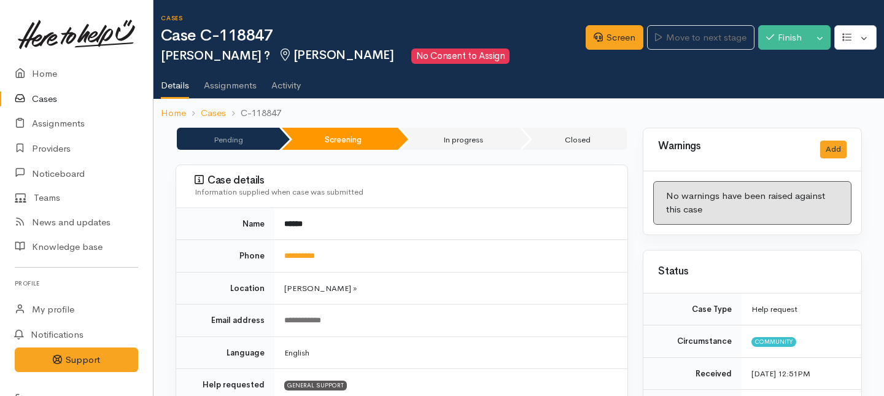
select select "3"
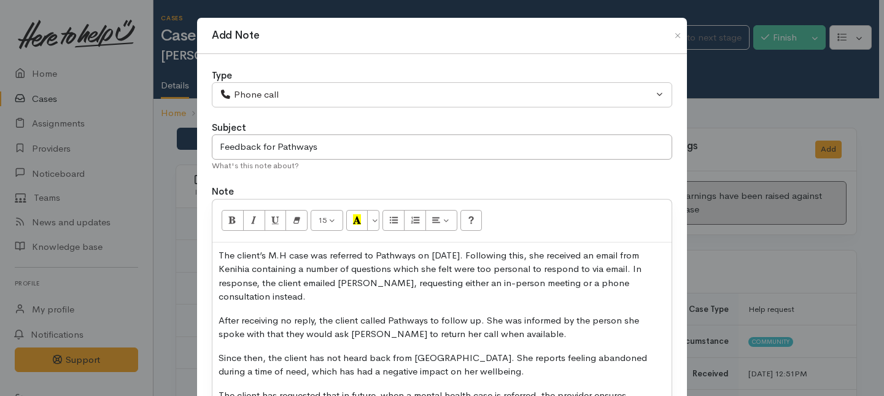
scroll to position [168, 0]
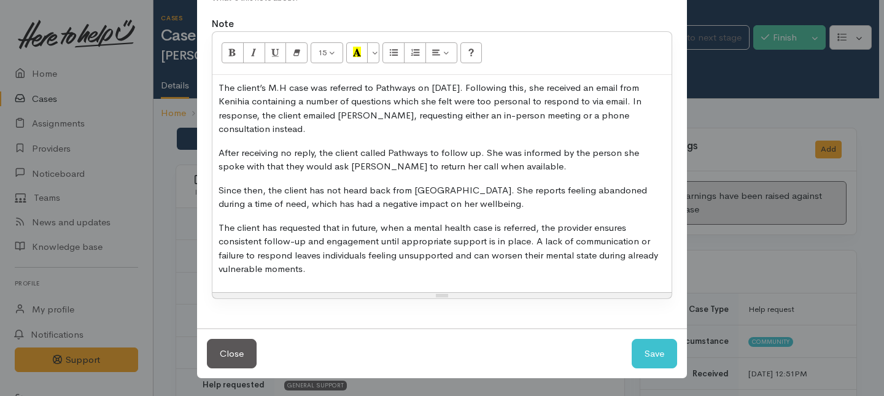
click at [352, 274] on p "The client has requested that in future, when a mental health case is referred,…" at bounding box center [442, 248] width 447 height 55
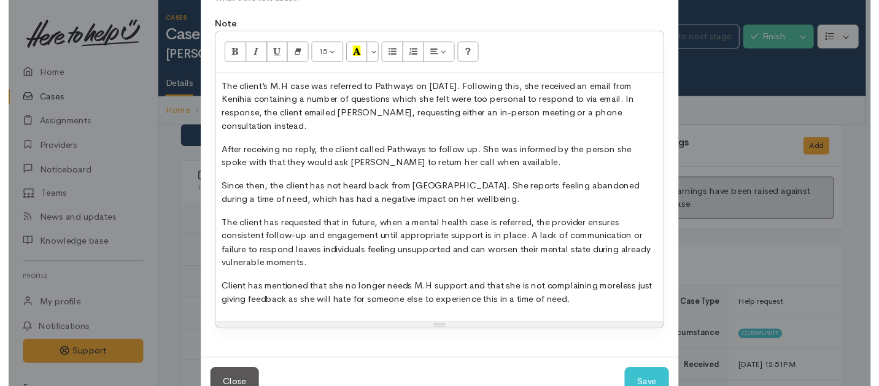
scroll to position [205, 0]
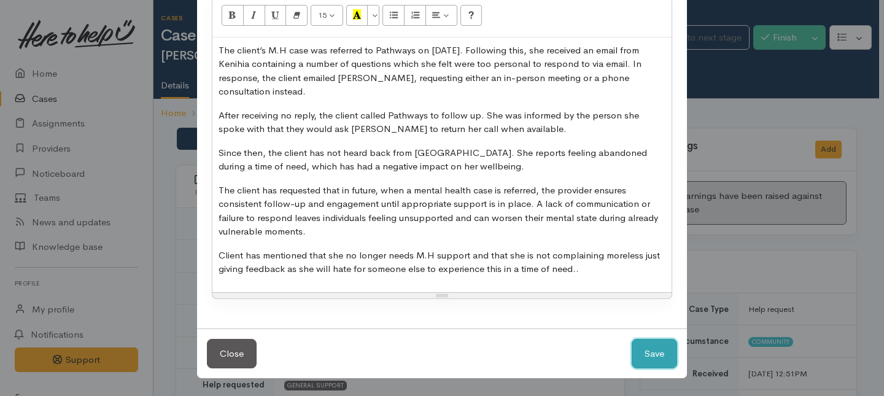
click at [665, 353] on button "Save" at bounding box center [654, 354] width 45 height 30
select select "1"
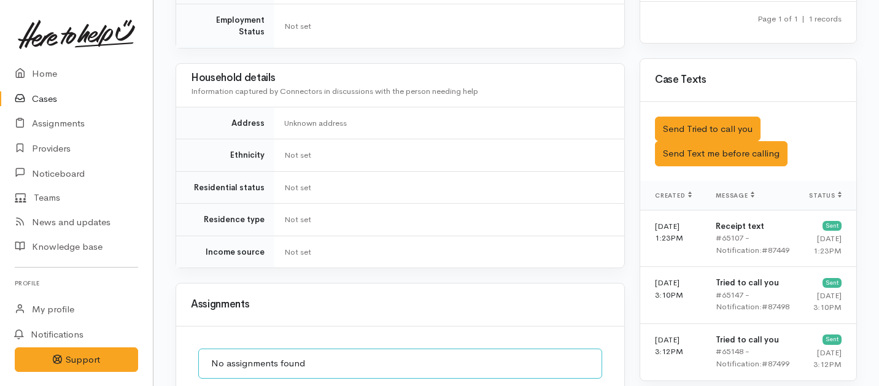
scroll to position [0, 0]
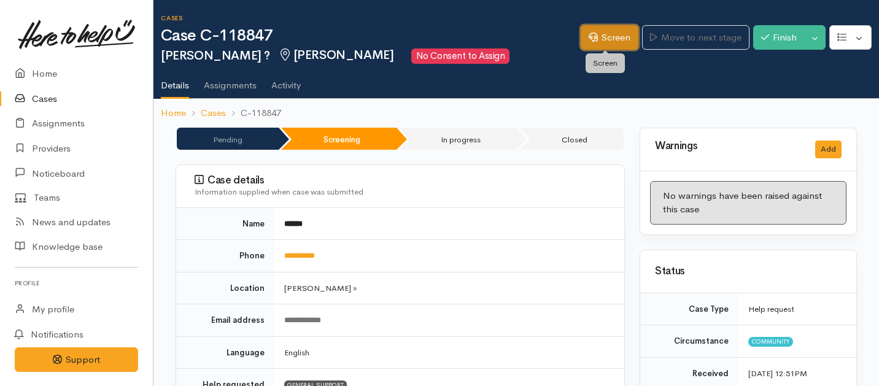
click at [608, 32] on link "Screen" at bounding box center [610, 37] width 58 height 25
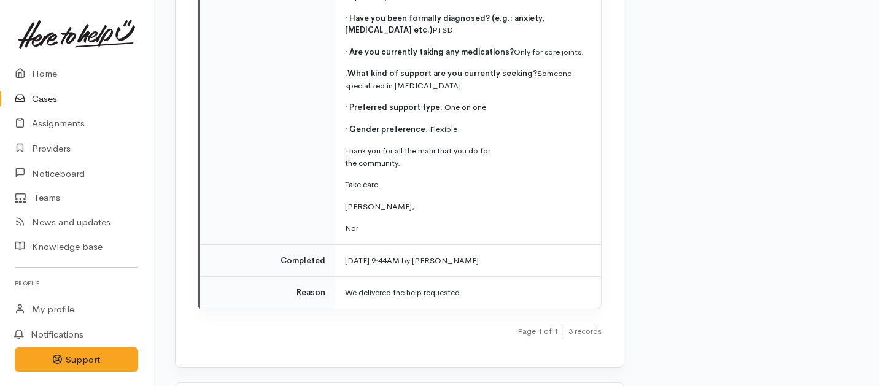
scroll to position [3769, 1]
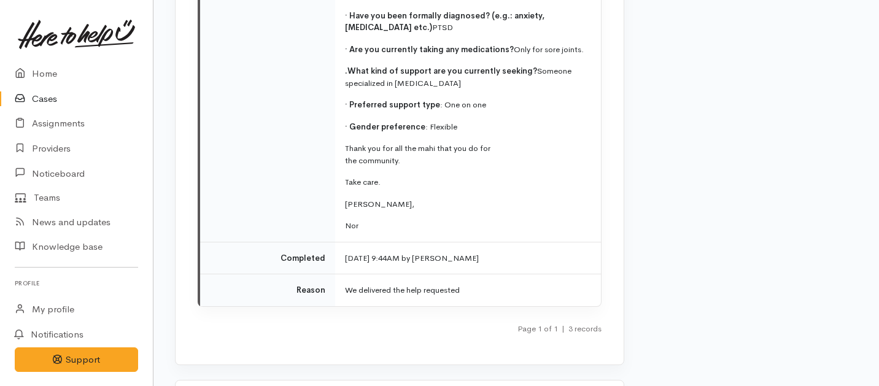
drag, startPoint x: 512, startPoint y: 185, endPoint x: 433, endPoint y: 185, distance: 79.2
click at [433, 242] on td "11 Sep 2025 9:44AM by Kenihia Rei-Maynard" at bounding box center [468, 258] width 266 height 33
copy span "Kenihia Rei-Maynard"
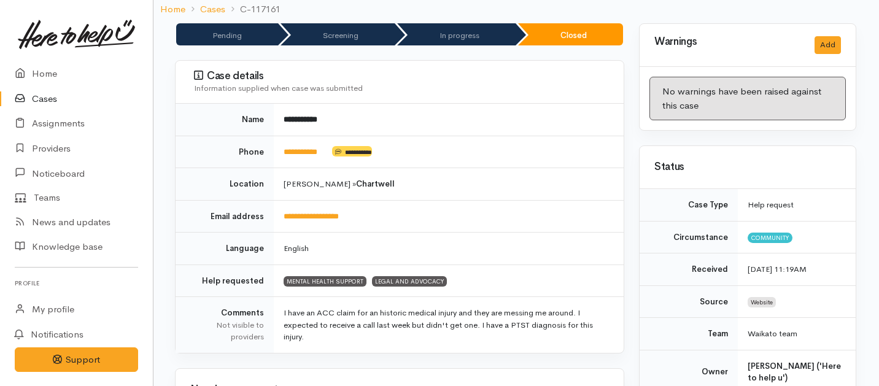
scroll to position [273, 1]
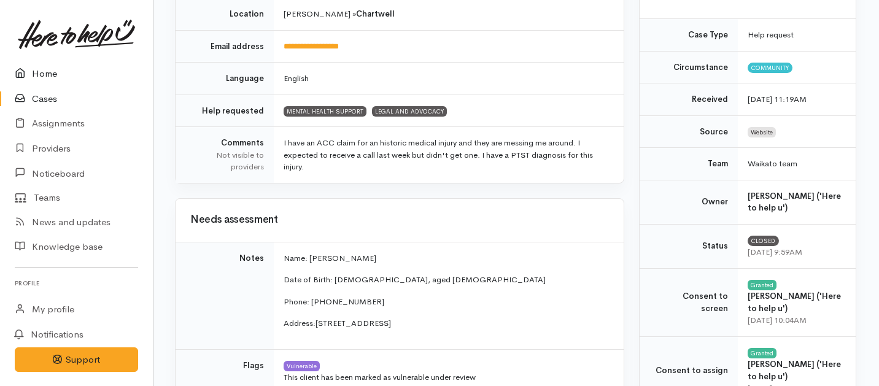
click at [45, 72] on link "Home" at bounding box center [76, 73] width 153 height 25
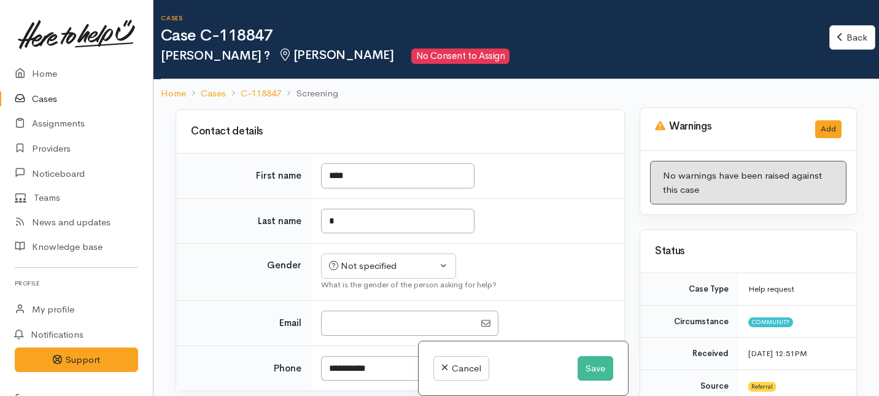
scroll to position [291, 0]
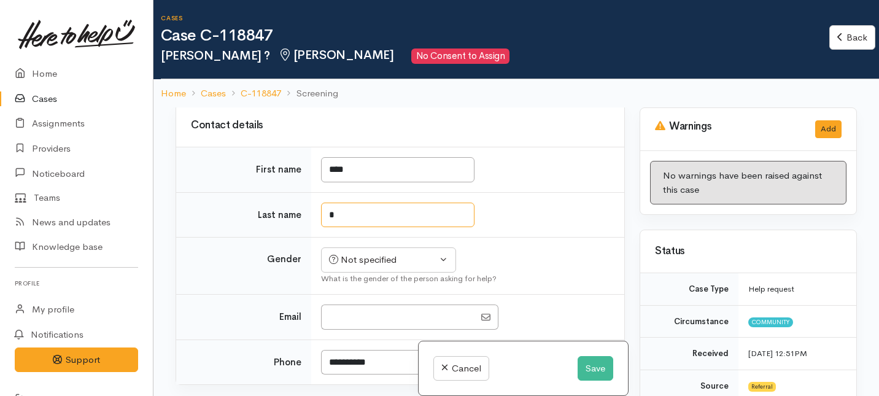
click at [347, 228] on input "*" at bounding box center [397, 215] width 153 height 25
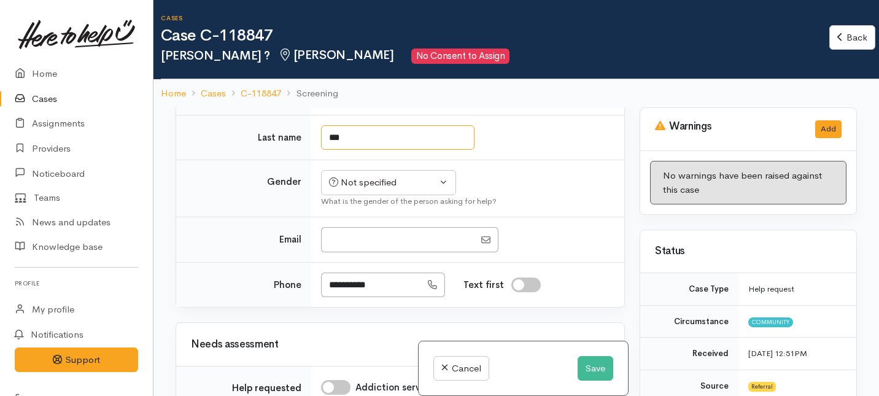
scroll to position [370, 0]
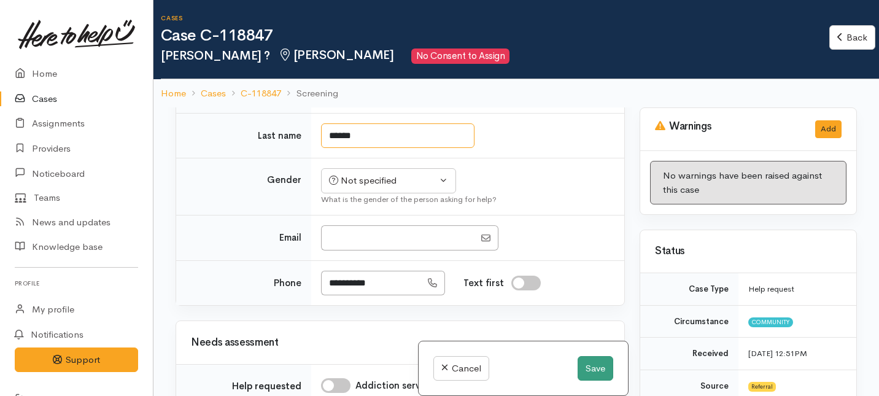
type input "******"
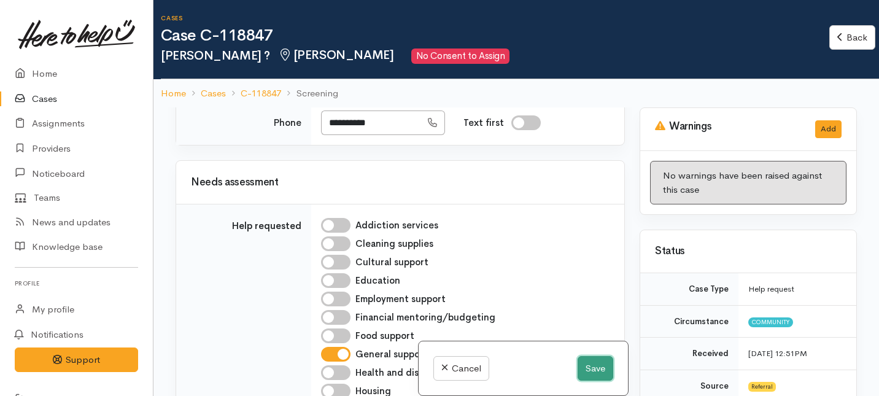
click at [589, 368] on button "Save" at bounding box center [596, 368] width 36 height 25
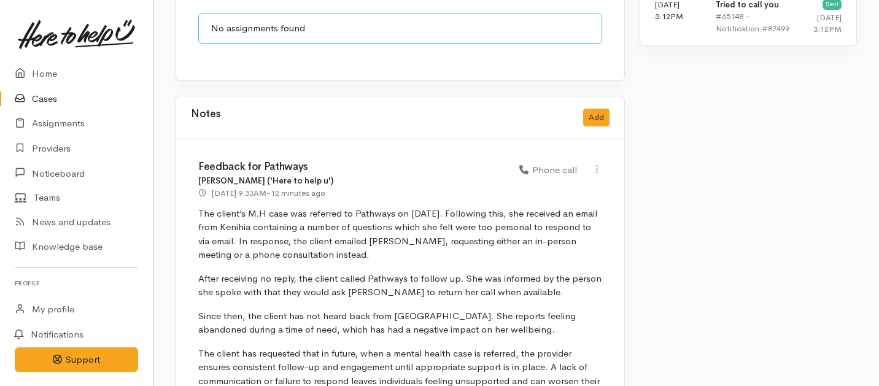
scroll to position [867, 0]
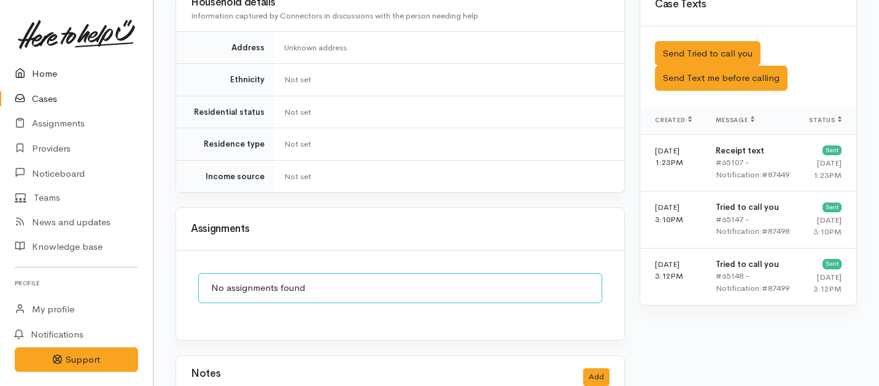
click at [44, 73] on link "Home" at bounding box center [76, 73] width 153 height 25
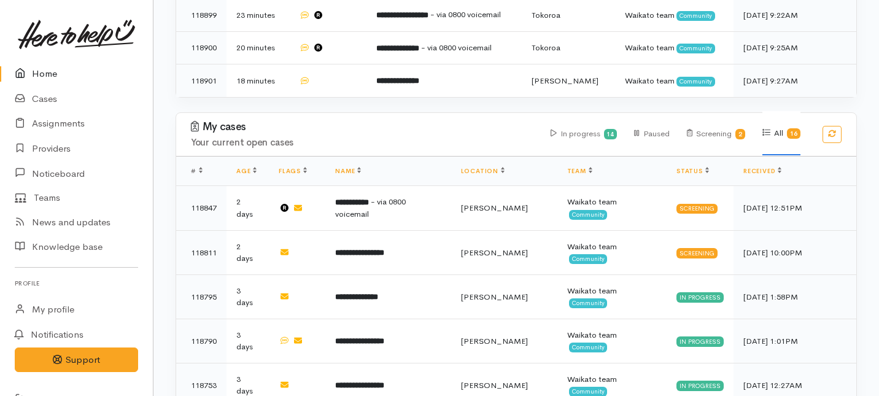
scroll to position [773, 0]
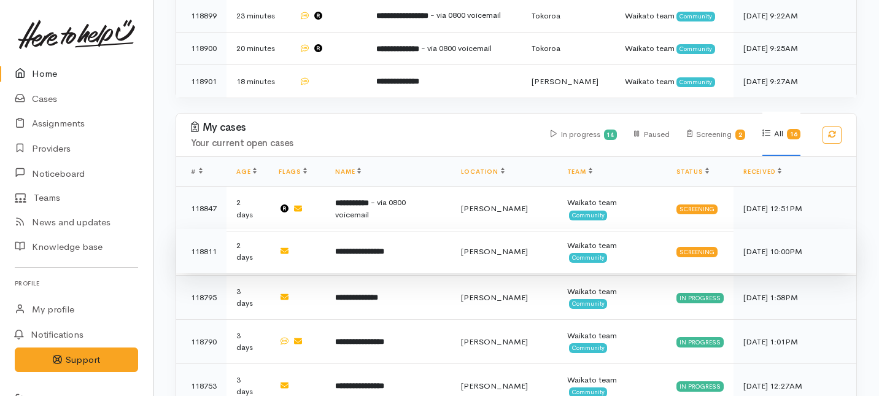
click at [378, 247] on b "**********" at bounding box center [359, 251] width 49 height 8
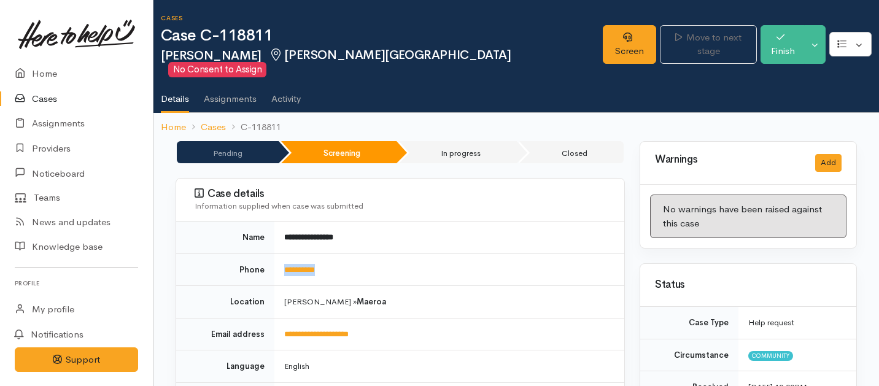
drag, startPoint x: 343, startPoint y: 254, endPoint x: 268, endPoint y: 252, distance: 74.3
click at [268, 254] on tr "**********" at bounding box center [400, 270] width 448 height 33
copy tr "**********"
click at [614, 44] on link "Screen" at bounding box center [629, 44] width 53 height 39
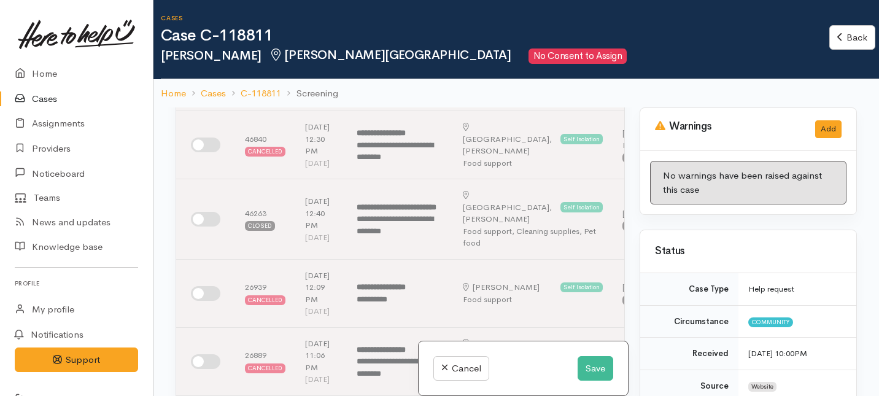
scroll to position [460, 0]
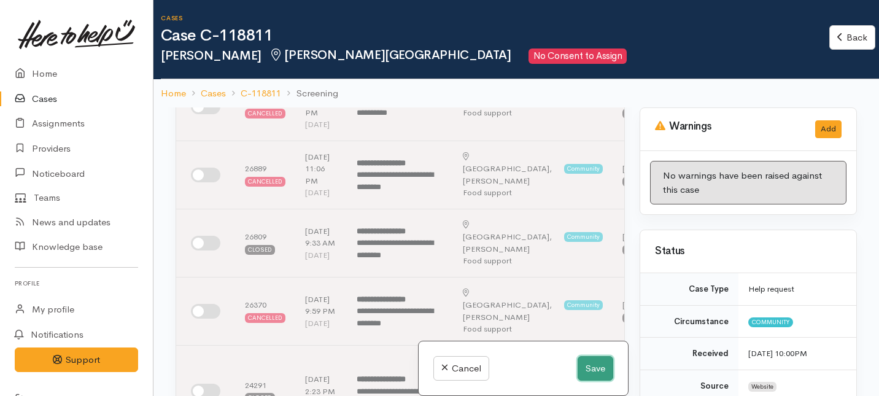
click at [593, 369] on button "Save" at bounding box center [596, 368] width 36 height 25
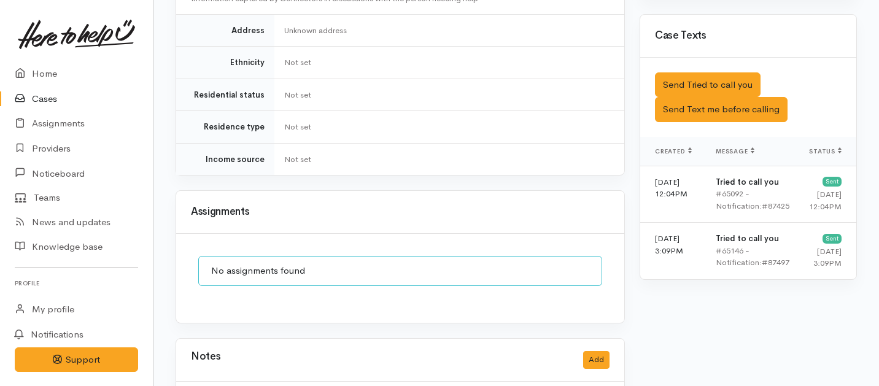
scroll to position [742, 0]
click at [696, 73] on button "Send Tried to call you" at bounding box center [708, 85] width 106 height 25
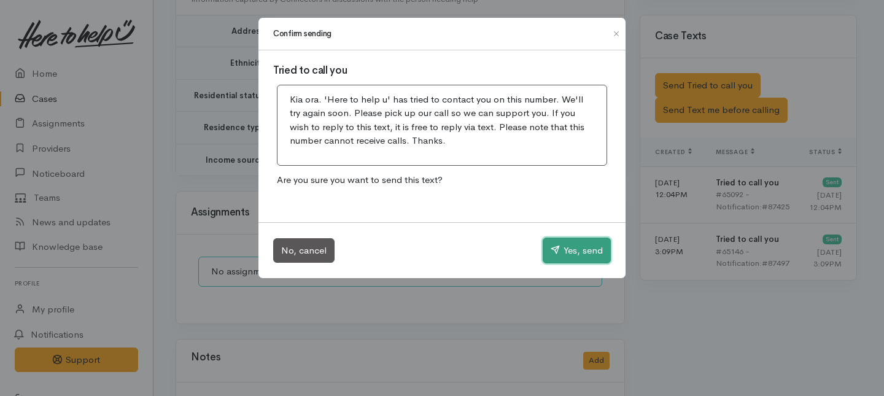
click at [576, 249] on button "Yes, send" at bounding box center [577, 251] width 68 height 26
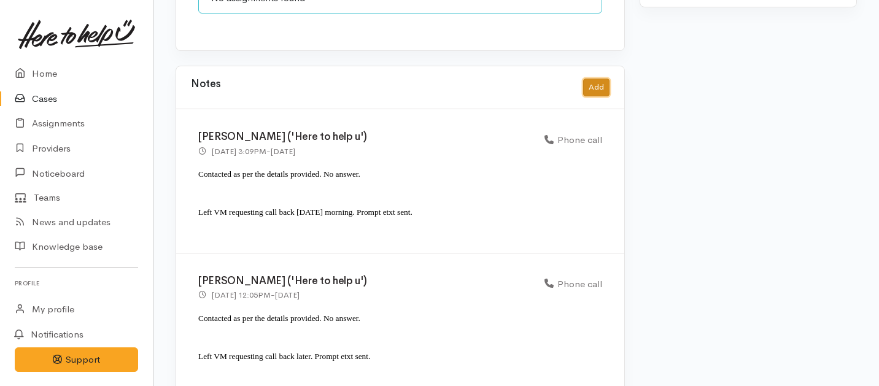
click at [602, 79] on button "Add" at bounding box center [596, 88] width 26 height 18
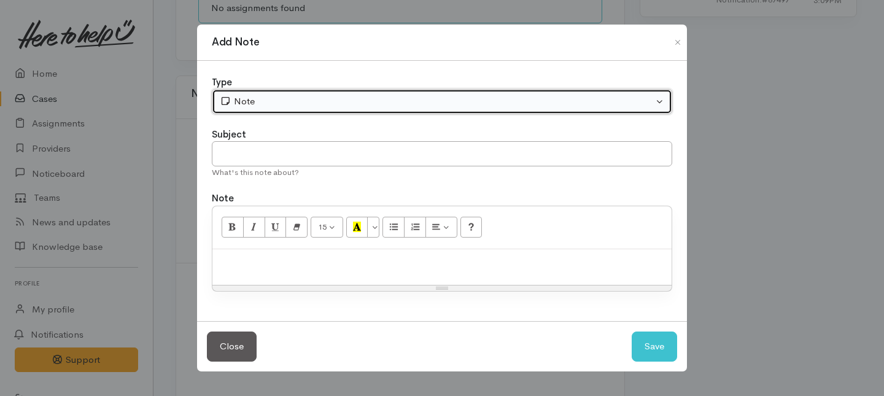
click at [392, 107] on div "Note" at bounding box center [436, 102] width 433 height 14
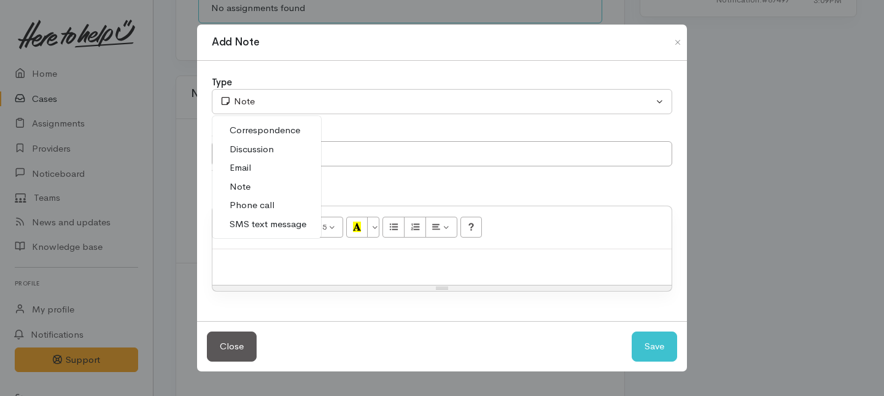
click at [257, 208] on span "Phone call" at bounding box center [252, 205] width 45 height 14
select select "3"
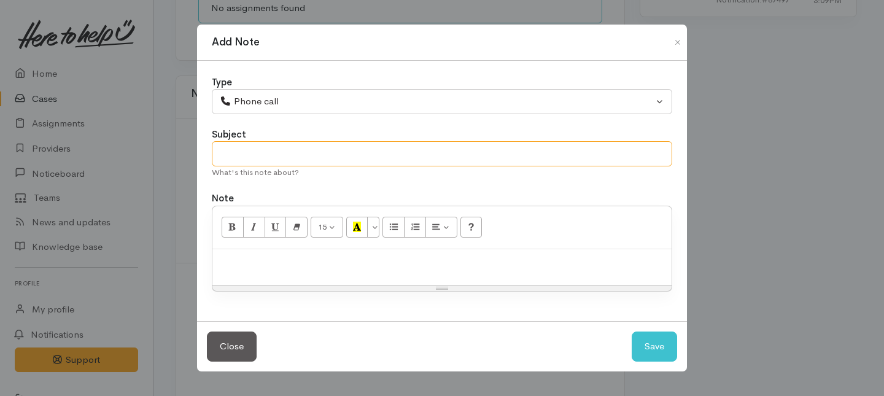
click at [259, 155] on input "text" at bounding box center [442, 153] width 460 height 25
type input "Attempt to contact"
click at [262, 266] on p at bounding box center [442, 262] width 447 height 14
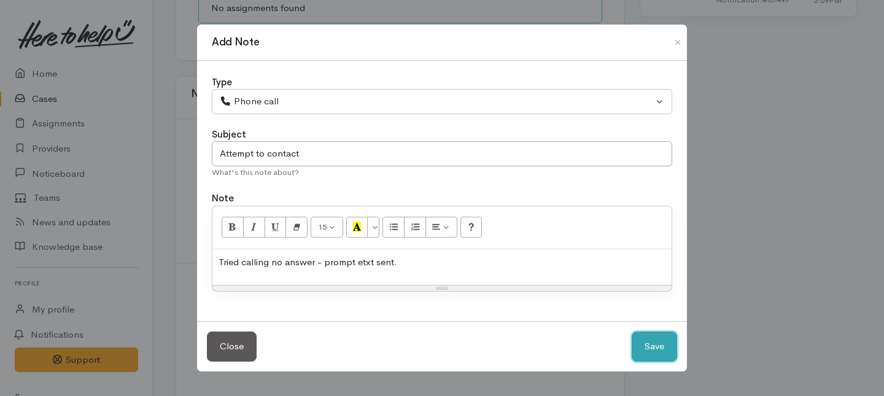
click at [668, 346] on button "Save" at bounding box center [654, 346] width 45 height 30
select select "1"
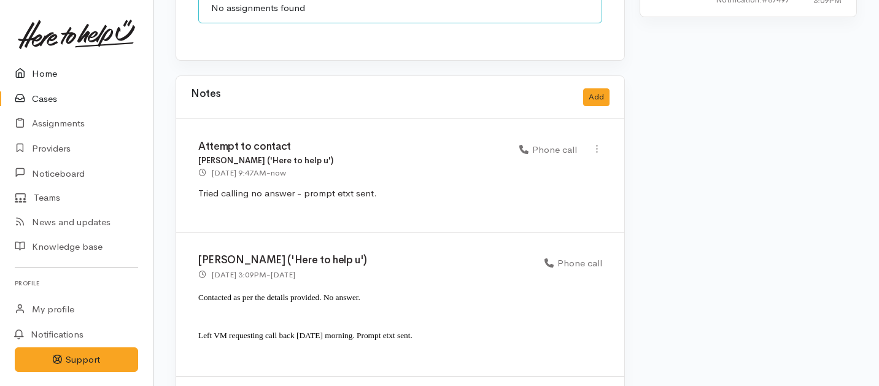
click at [36, 66] on link "Home" at bounding box center [76, 73] width 153 height 25
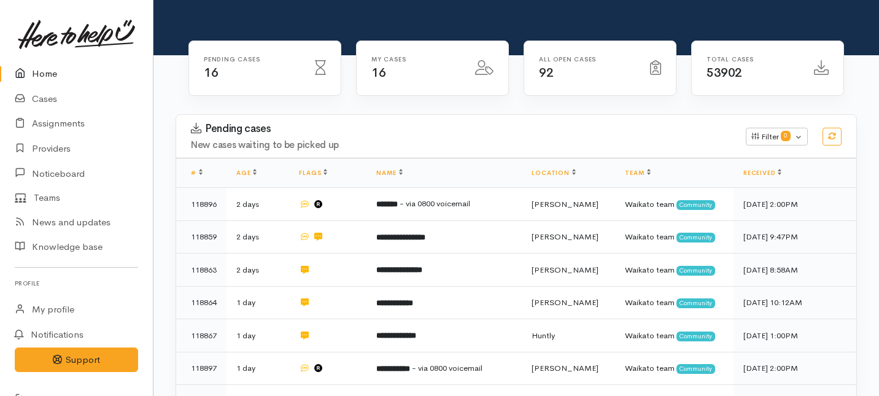
scroll to position [125, 0]
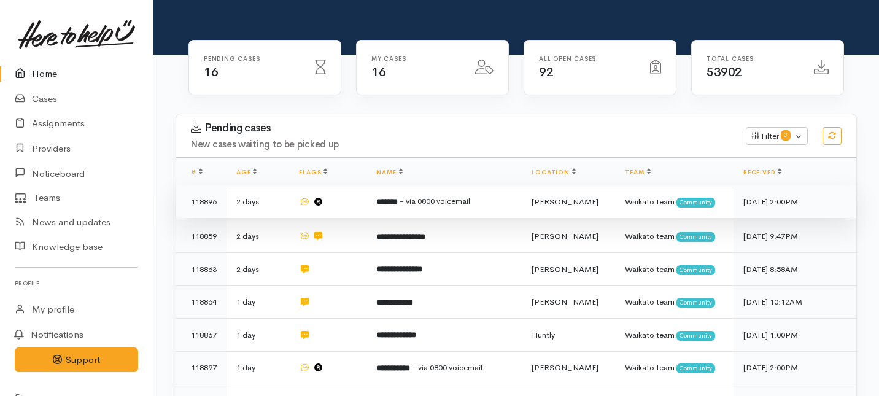
click at [348, 185] on td at bounding box center [327, 201] width 77 height 33
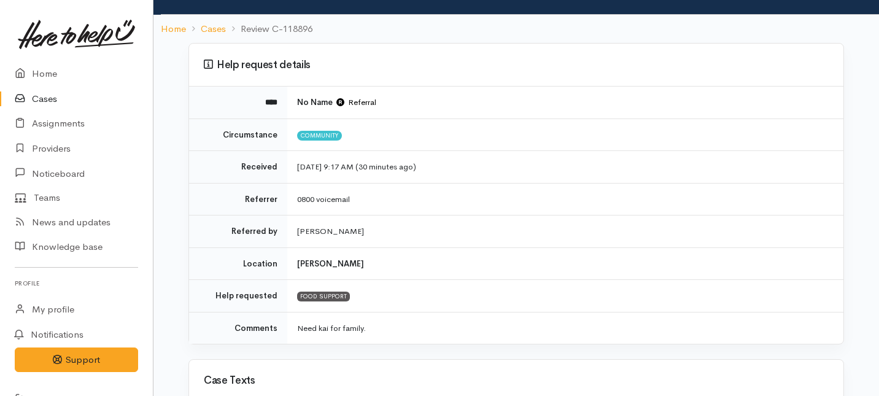
scroll to position [366, 0]
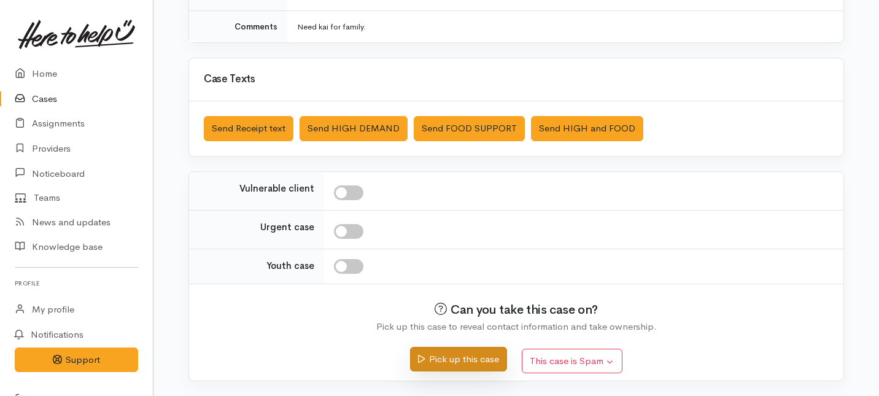
click at [449, 368] on button "Pick up this case" at bounding box center [458, 359] width 96 height 25
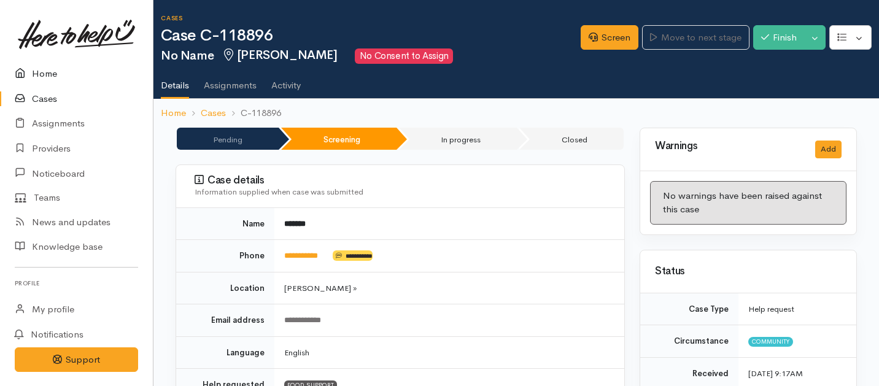
click at [56, 66] on link "Home" at bounding box center [76, 73] width 153 height 25
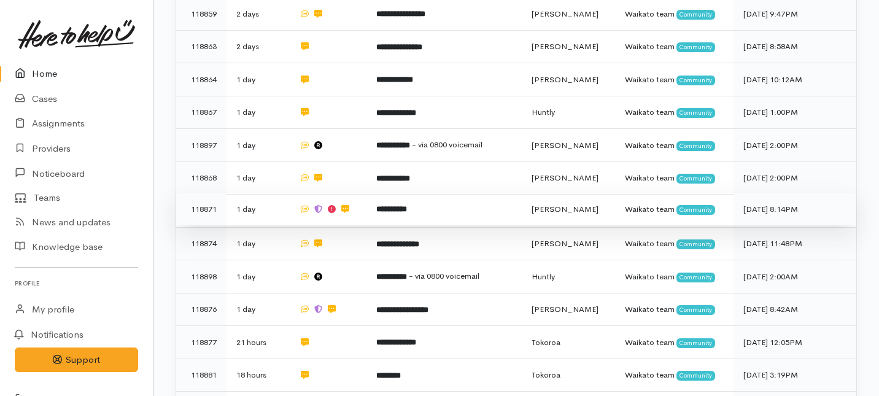
scroll to position [274, 0]
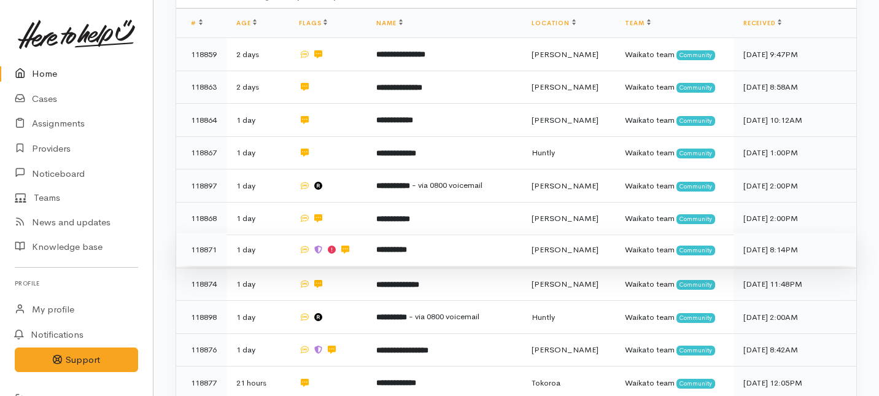
click at [372, 233] on td "**********" at bounding box center [443, 249] width 155 height 33
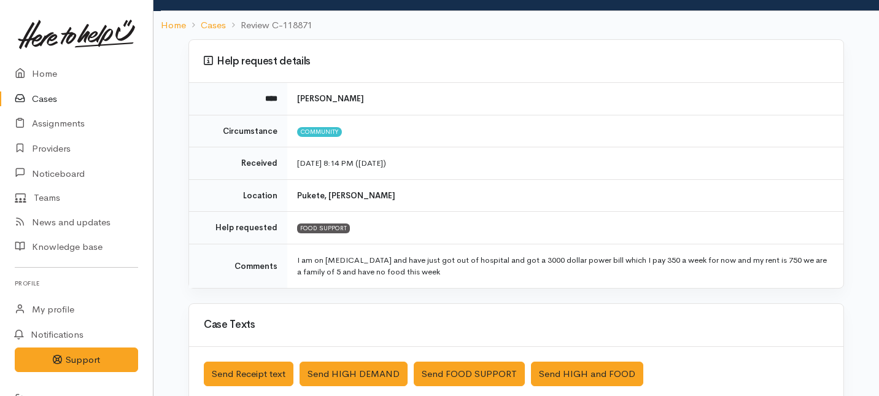
scroll to position [71, 0]
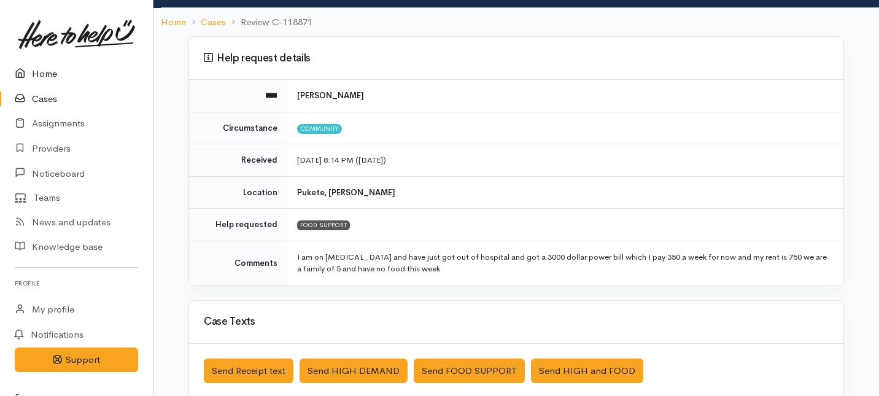
click at [47, 71] on link "Home" at bounding box center [76, 73] width 153 height 25
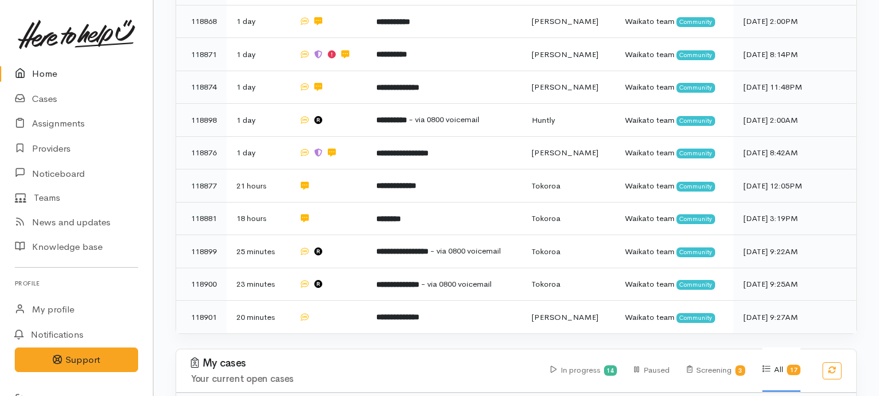
scroll to position [430, 0]
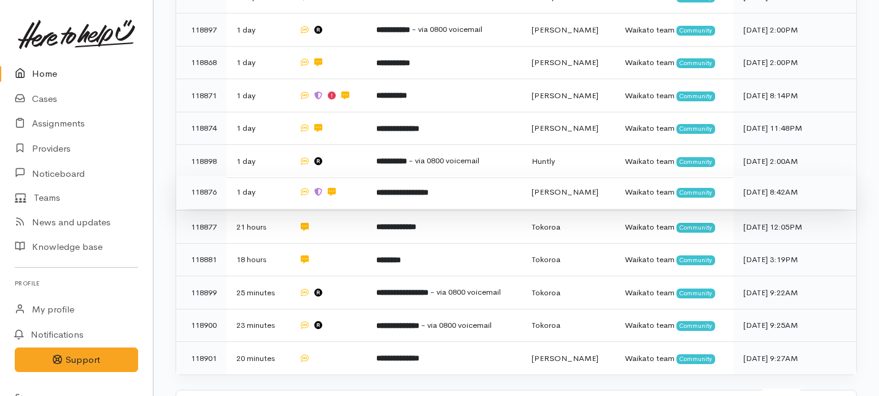
click at [418, 188] on b "**********" at bounding box center [402, 192] width 52 height 8
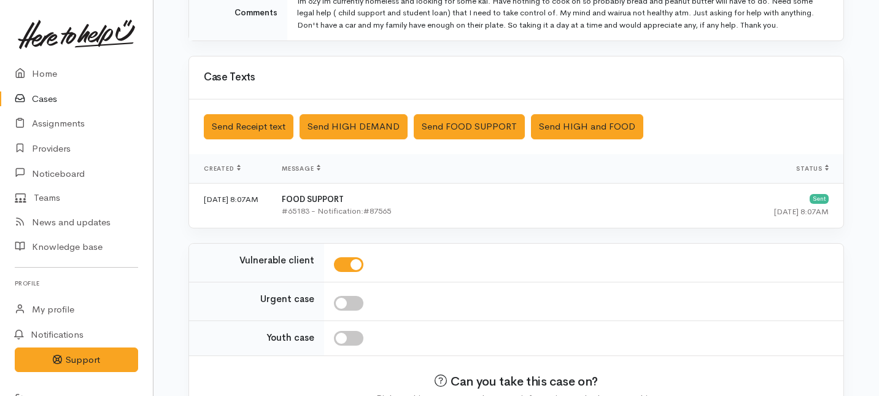
scroll to position [399, 0]
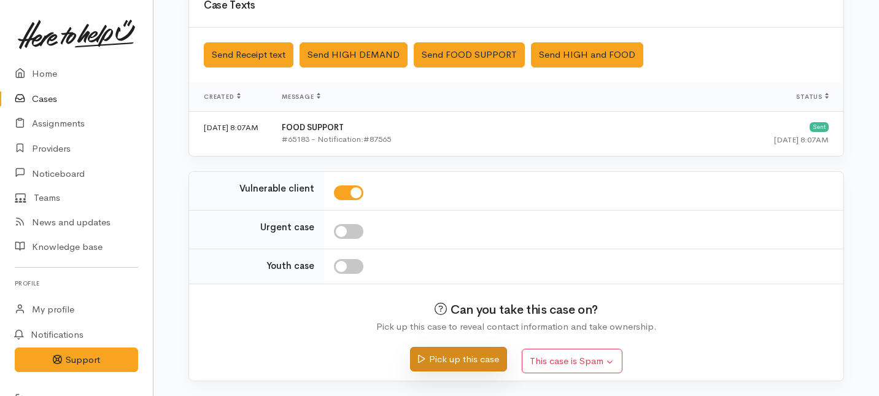
click at [455, 368] on button "Pick up this case" at bounding box center [458, 359] width 96 height 25
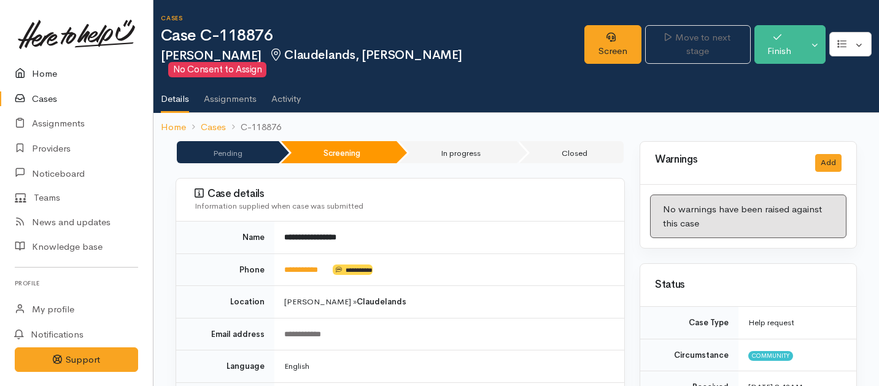
click at [39, 75] on link "Home" at bounding box center [76, 73] width 153 height 25
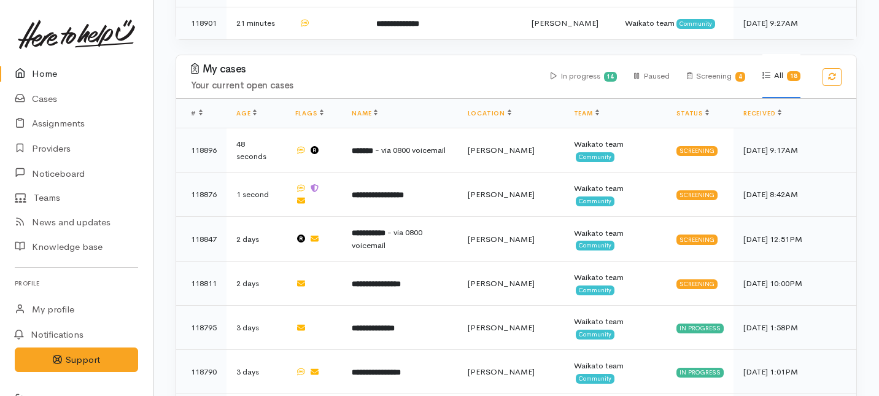
scroll to position [699, 0]
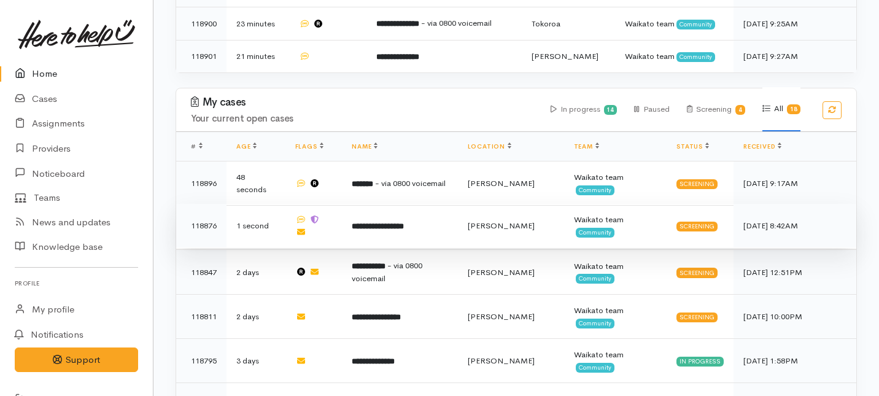
click at [373, 222] on b "**********" at bounding box center [378, 226] width 52 height 8
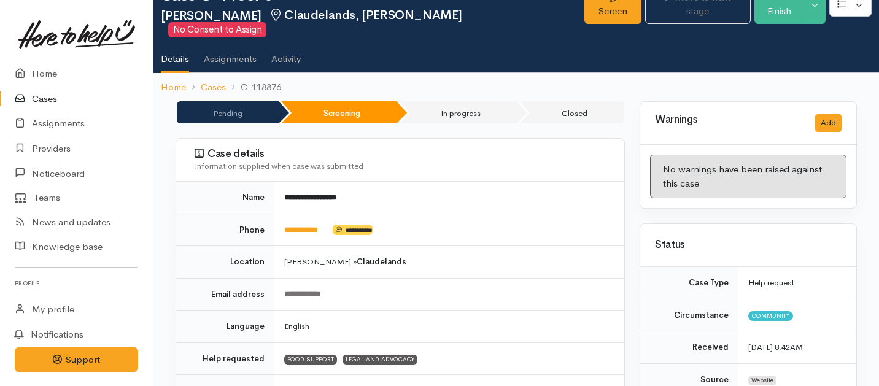
scroll to position [48, 0]
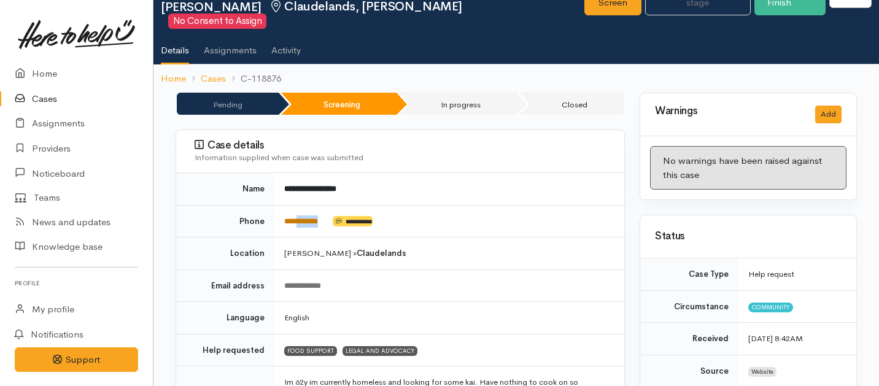
drag, startPoint x: 331, startPoint y: 205, endPoint x: 302, endPoint y: 206, distance: 29.5
click at [302, 206] on td "**********" at bounding box center [449, 221] width 350 height 33
click at [657, 239] on div "Status" at bounding box center [748, 236] width 216 height 43
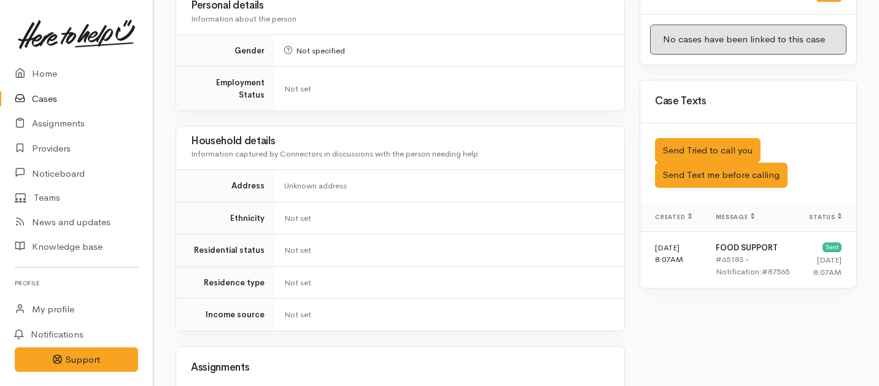
scroll to position [677, 0]
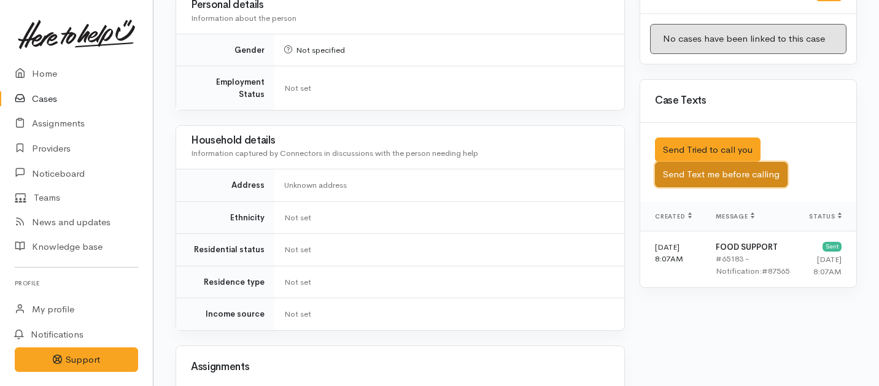
click at [693, 162] on button "Send Text me before calling" at bounding box center [721, 174] width 133 height 25
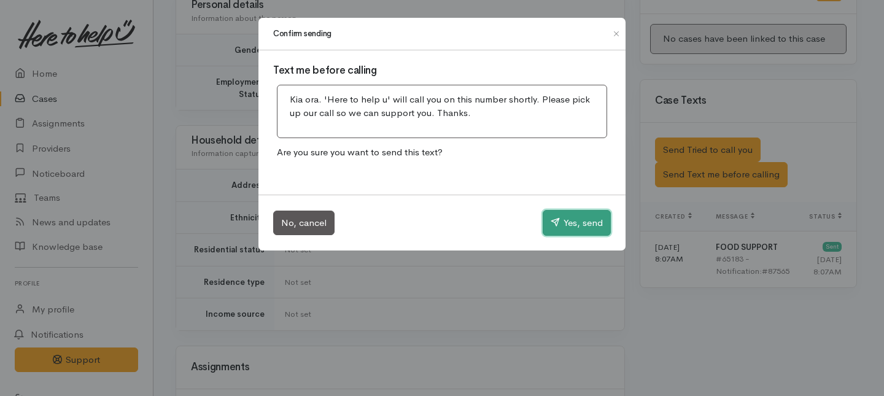
click at [579, 219] on button "Yes, send" at bounding box center [577, 223] width 68 height 26
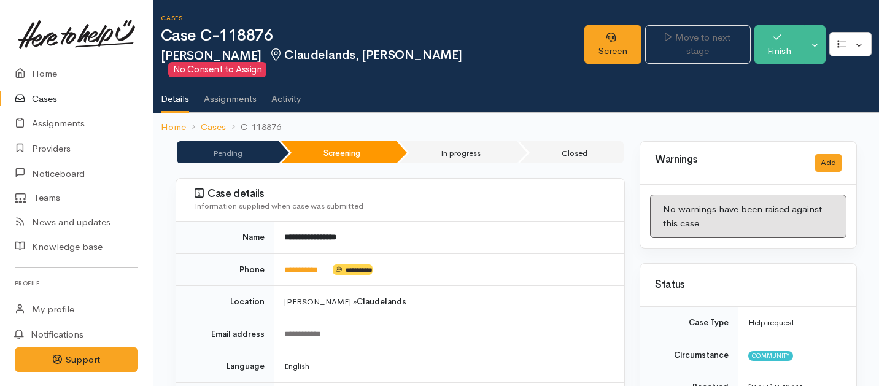
scroll to position [34, 0]
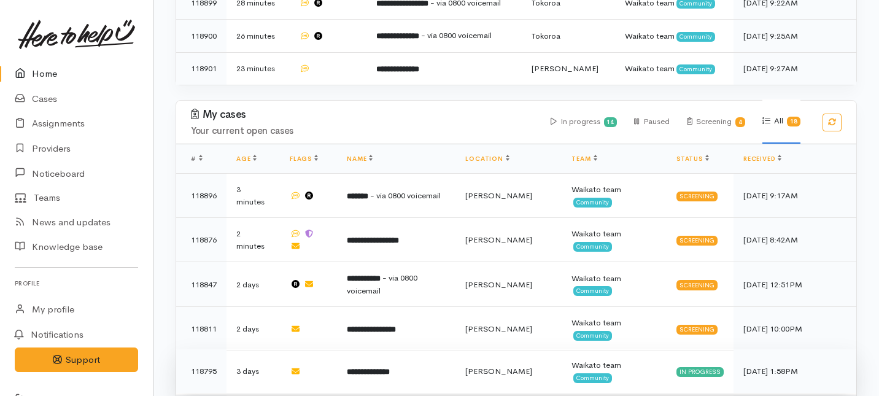
scroll to position [676, 0]
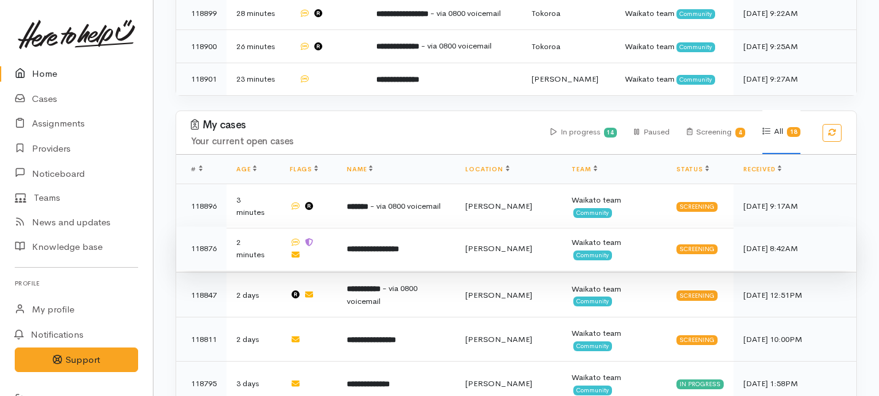
click at [346, 227] on td "**********" at bounding box center [396, 249] width 118 height 44
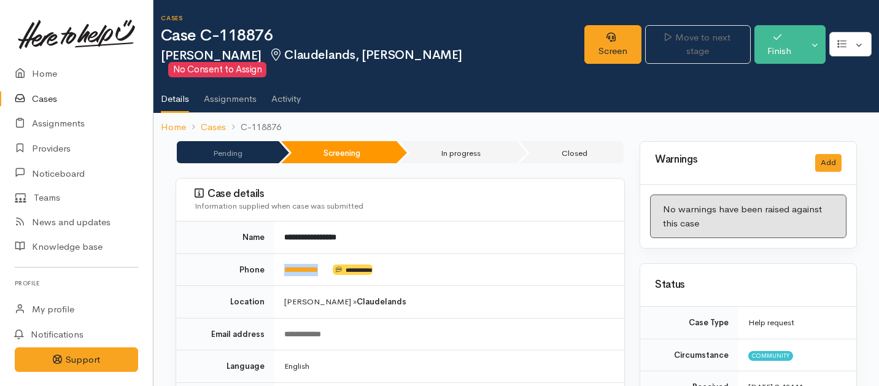
drag, startPoint x: 337, startPoint y: 256, endPoint x: 281, endPoint y: 253, distance: 56.6
click at [281, 254] on td "**********" at bounding box center [449, 270] width 350 height 33
copy td "**********"
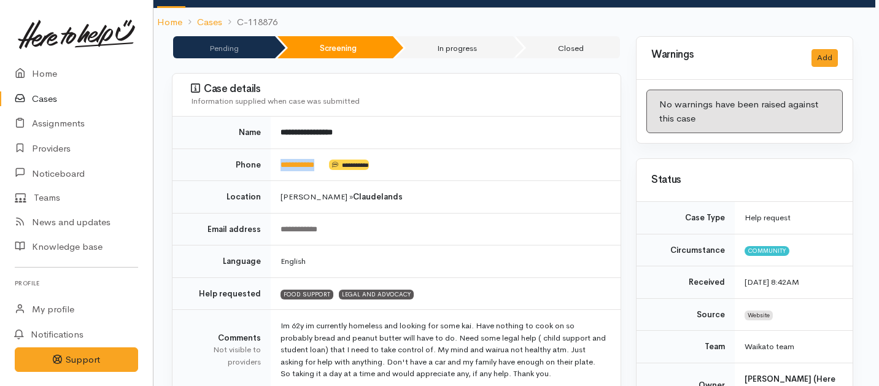
scroll to position [0, 4]
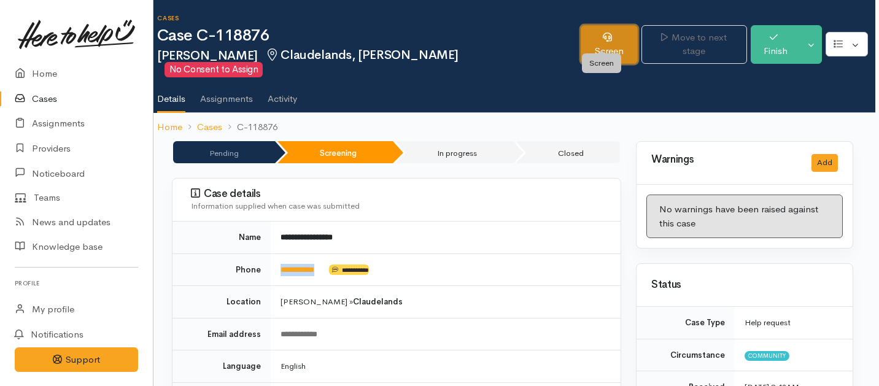
click at [597, 36] on link "Screen" at bounding box center [609, 44] width 57 height 39
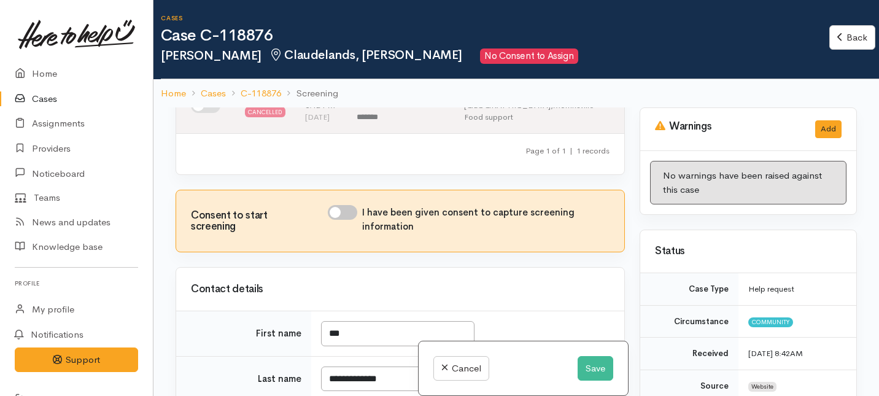
scroll to position [106, 0]
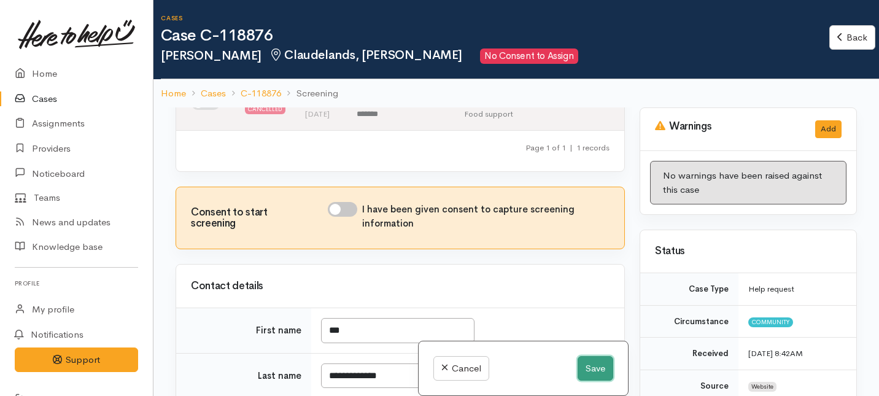
click at [596, 371] on button "Save" at bounding box center [596, 368] width 36 height 25
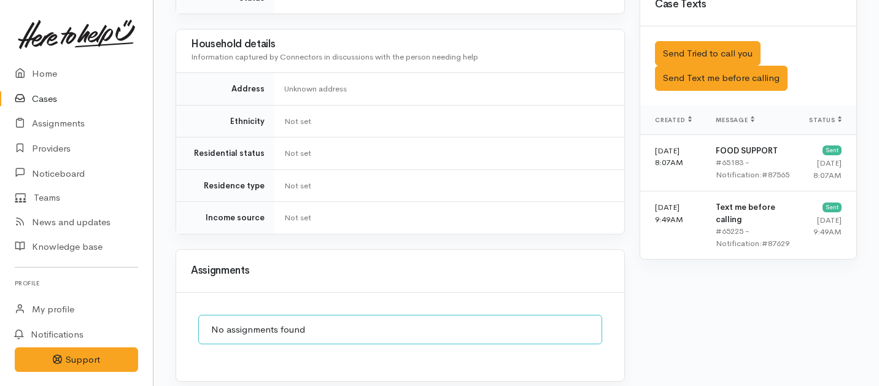
scroll to position [729, 0]
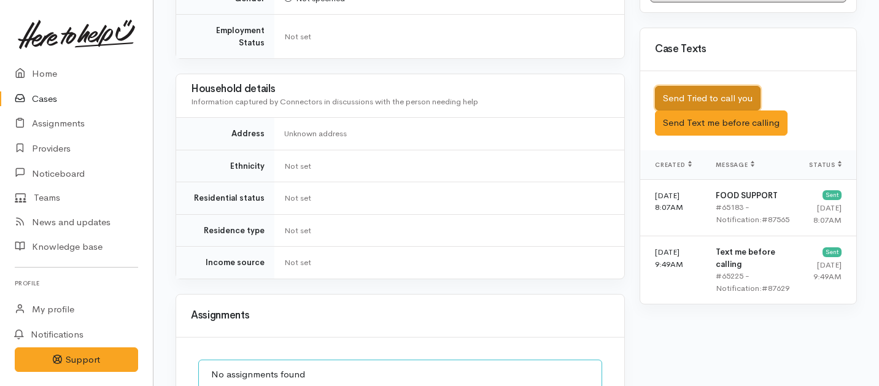
click at [715, 86] on button "Send Tried to call you" at bounding box center [708, 98] width 106 height 25
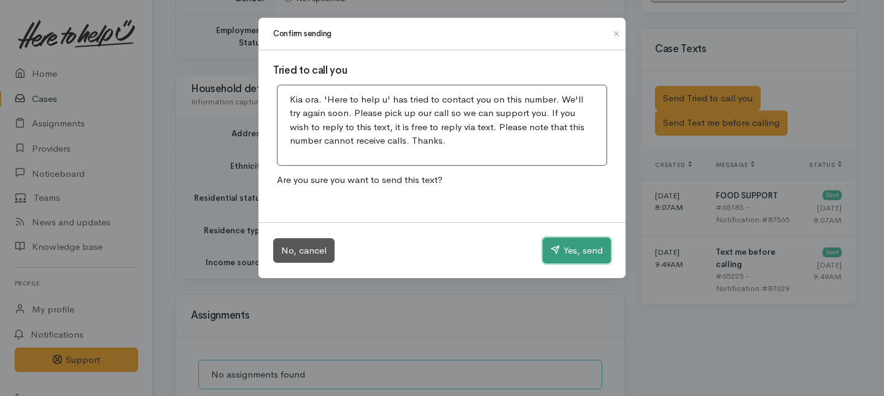
click at [562, 244] on button "Yes, send" at bounding box center [577, 251] width 68 height 26
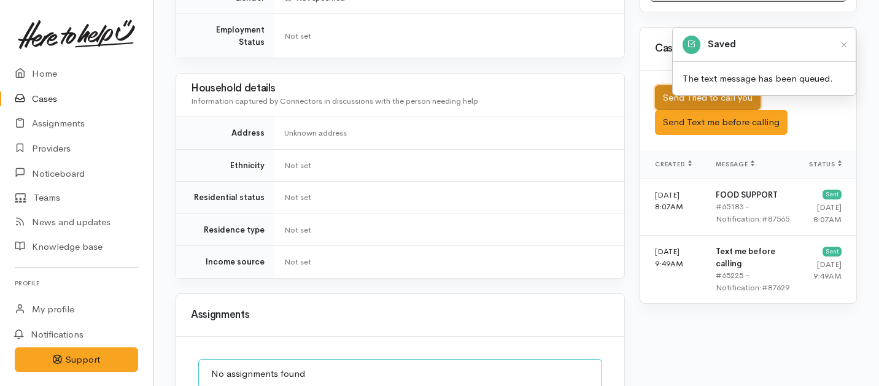
scroll to position [868, 0]
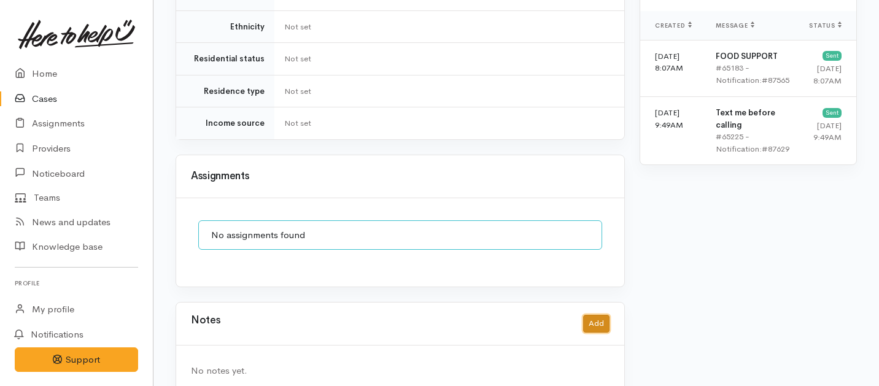
click at [597, 315] on button "Add" at bounding box center [596, 324] width 26 height 18
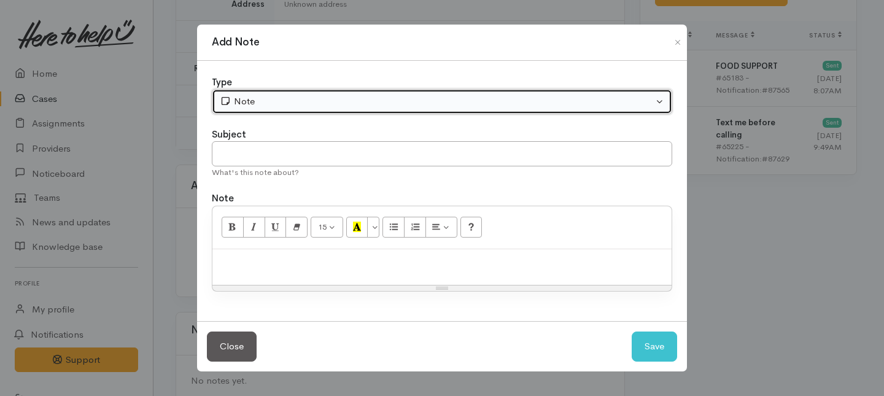
click at [380, 106] on div "Note" at bounding box center [436, 102] width 433 height 14
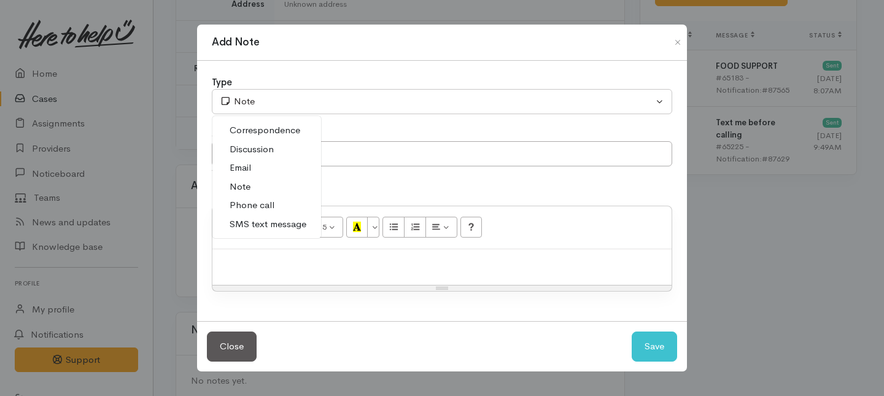
click at [241, 206] on span "Phone call" at bounding box center [252, 205] width 45 height 14
select select "3"
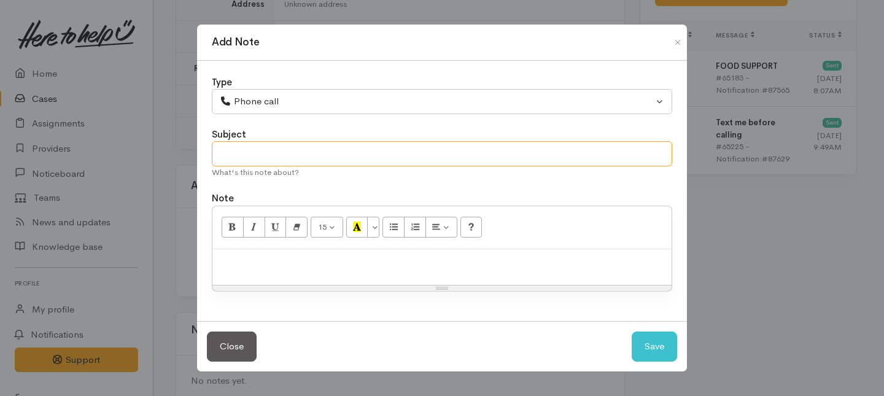
click at [263, 158] on input "text" at bounding box center [442, 153] width 460 height 25
type input "1st Attempt to contact"
click at [272, 270] on div at bounding box center [441, 267] width 459 height 36
click at [653, 352] on button "Save" at bounding box center [654, 346] width 45 height 30
select select "1"
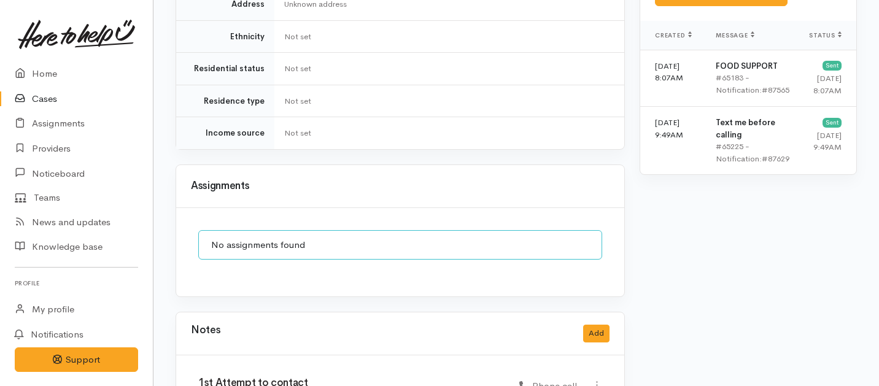
scroll to position [930, 0]
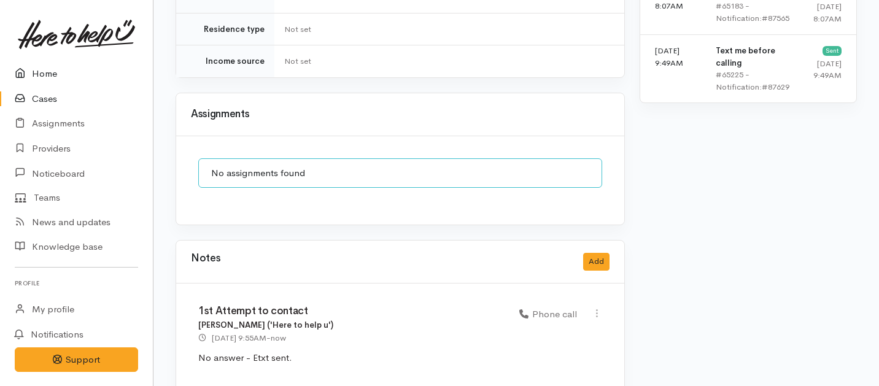
click at [43, 71] on link "Home" at bounding box center [76, 73] width 153 height 25
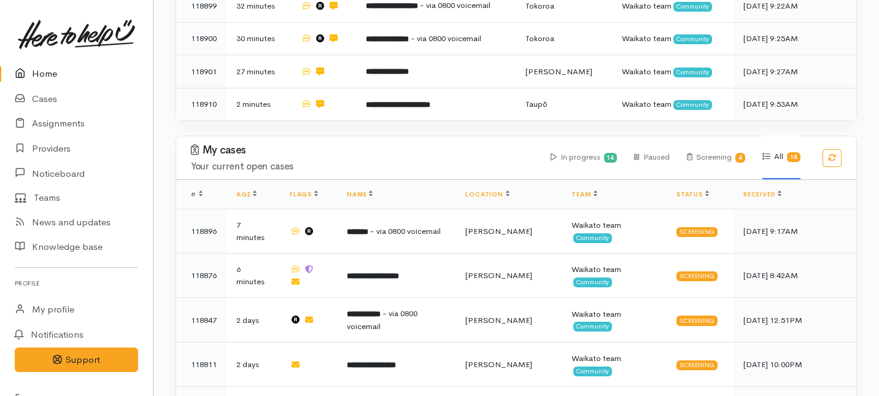
scroll to position [656, 0]
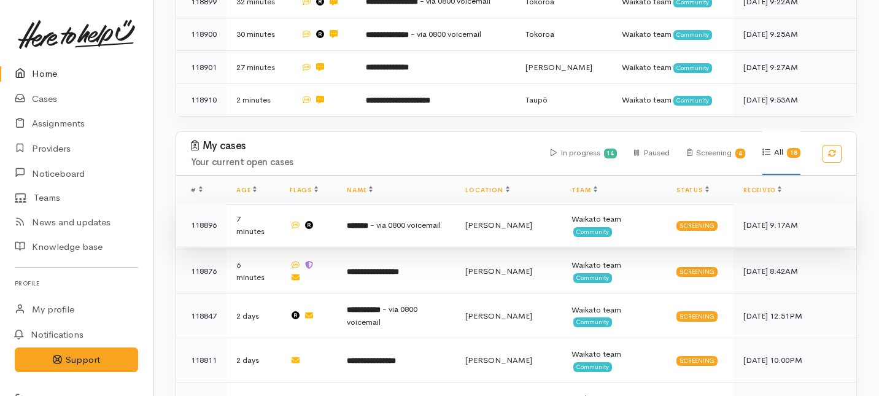
click at [337, 203] on td at bounding box center [308, 225] width 57 height 44
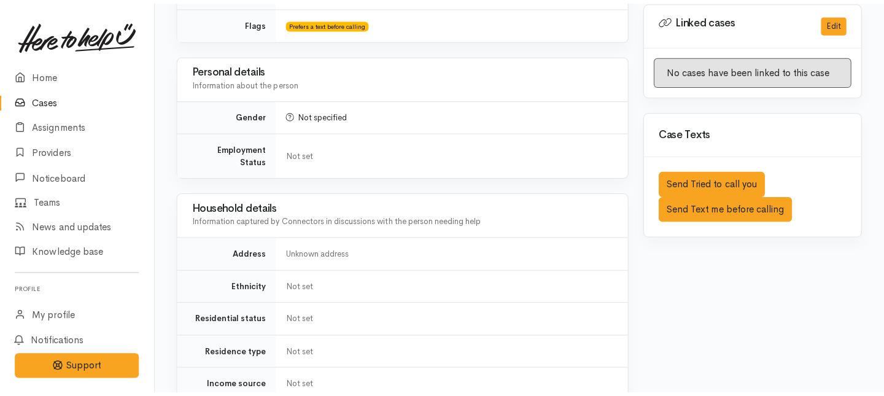
scroll to position [697, 0]
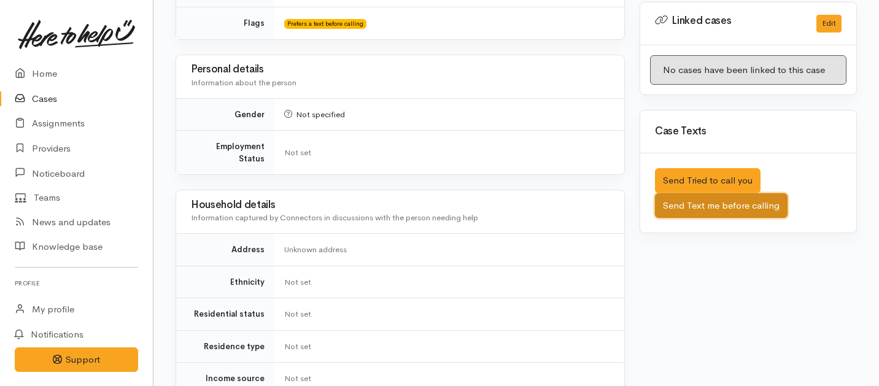
click at [699, 193] on button "Send Text me before calling" at bounding box center [721, 205] width 133 height 25
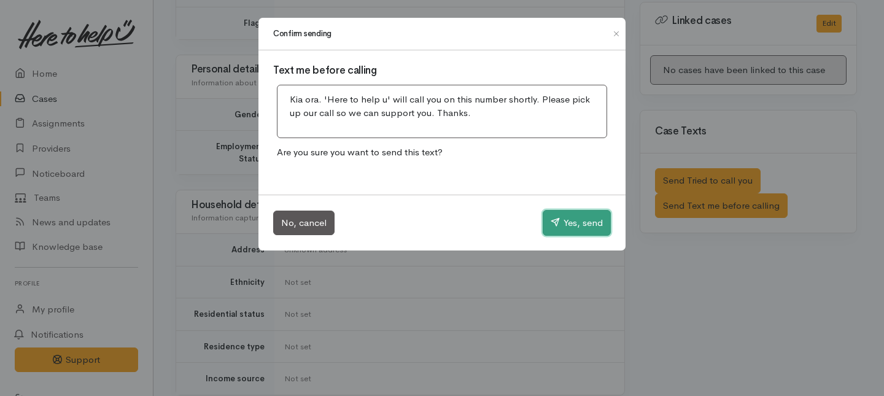
click at [578, 225] on button "Yes, send" at bounding box center [577, 223] width 68 height 26
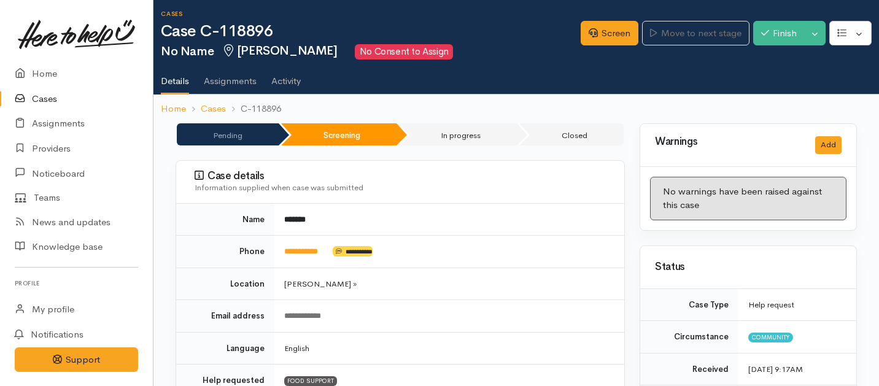
scroll to position [0, 0]
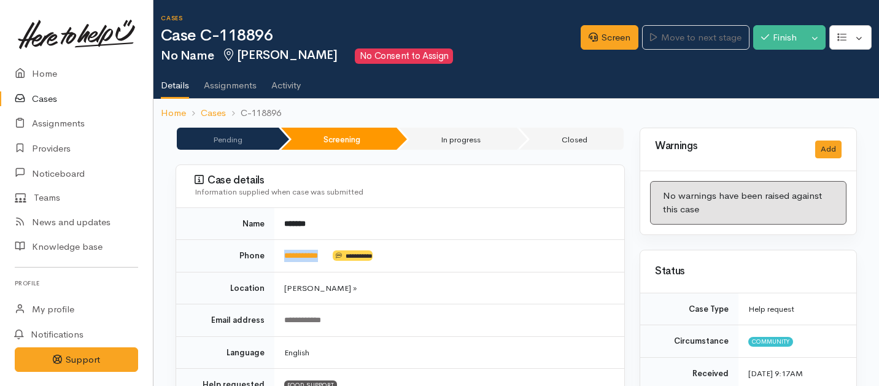
drag, startPoint x: 332, startPoint y: 262, endPoint x: 268, endPoint y: 259, distance: 63.9
click at [268, 259] on tr "**********" at bounding box center [400, 256] width 448 height 33
copy tr "**********"
click at [612, 34] on link "Screen" at bounding box center [610, 37] width 58 height 25
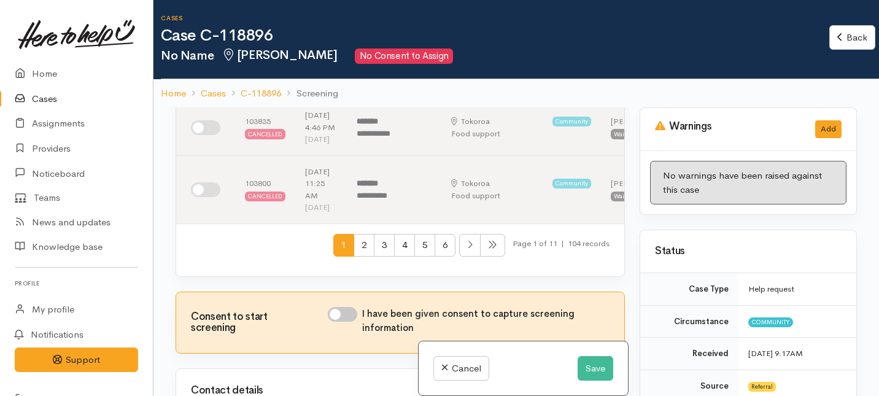
scroll to position [581, 0]
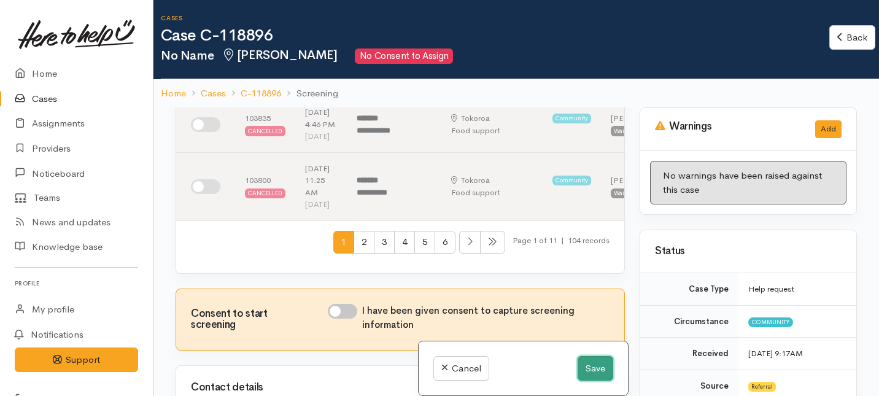
click at [588, 360] on button "Save" at bounding box center [596, 368] width 36 height 25
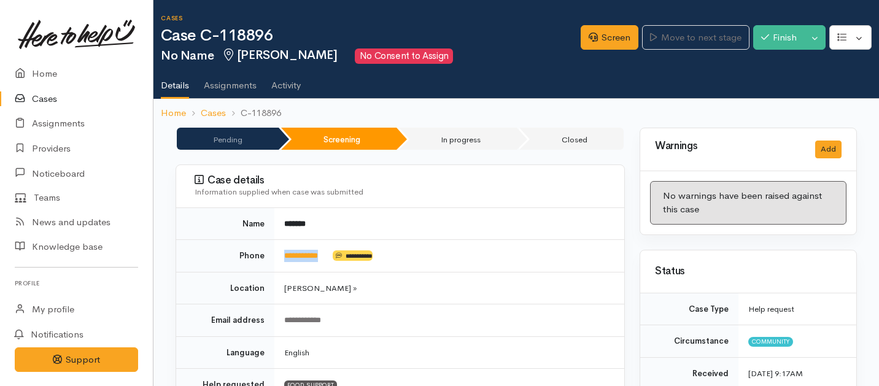
drag, startPoint x: 333, startPoint y: 254, endPoint x: 268, endPoint y: 248, distance: 65.4
click at [268, 248] on tr "**********" at bounding box center [400, 256] width 448 height 33
copy tr "**********"
click at [606, 37] on link "Screen" at bounding box center [610, 37] width 58 height 25
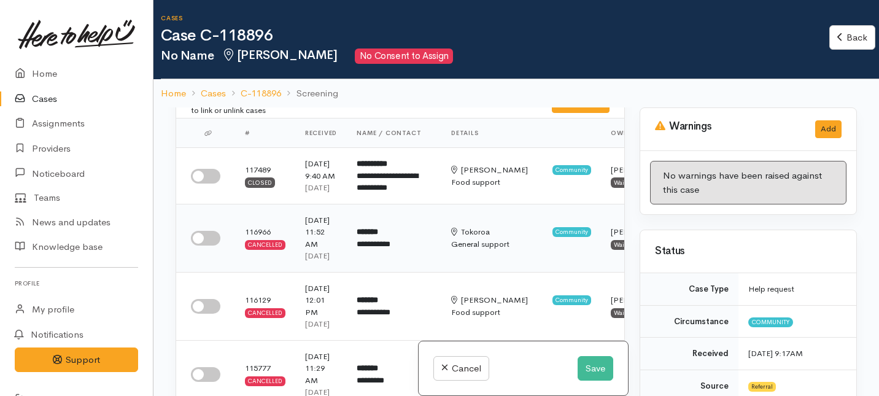
scroll to position [33, 0]
click at [598, 362] on button "Save" at bounding box center [596, 368] width 36 height 25
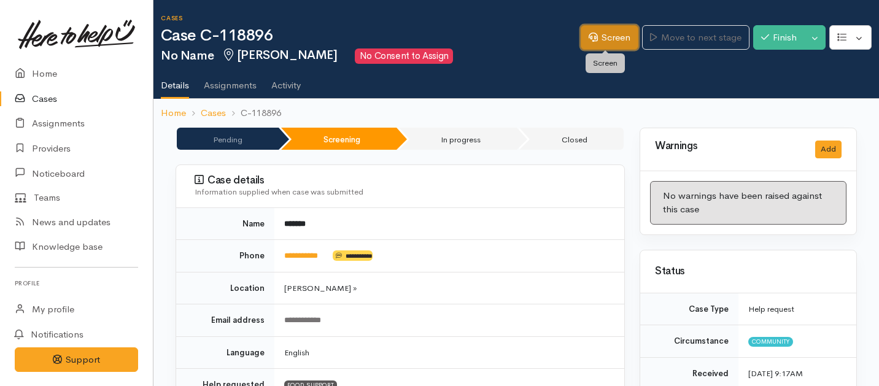
click at [615, 34] on link "Screen" at bounding box center [610, 37] width 58 height 25
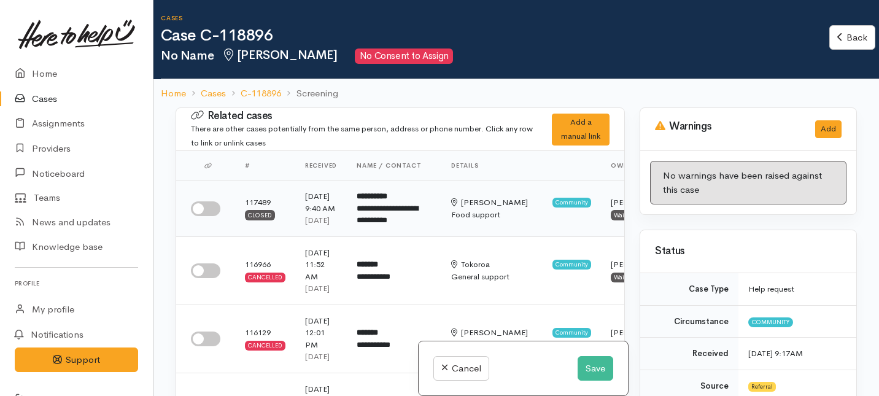
click at [210, 216] on input "checkbox" at bounding box center [205, 208] width 29 height 15
checkbox input "true"
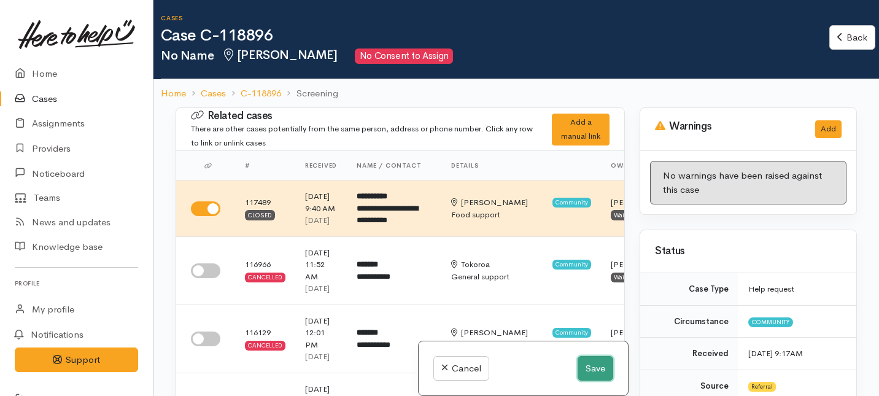
click at [601, 370] on button "Save" at bounding box center [596, 368] width 36 height 25
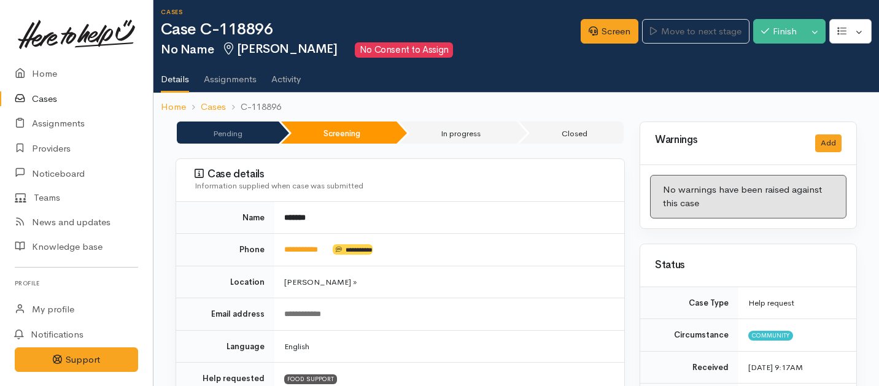
scroll to position [5, 0]
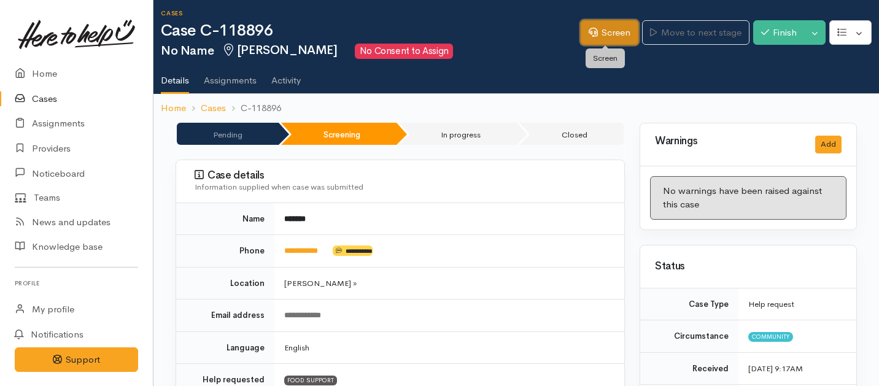
click at [592, 39] on link "Screen" at bounding box center [610, 32] width 58 height 25
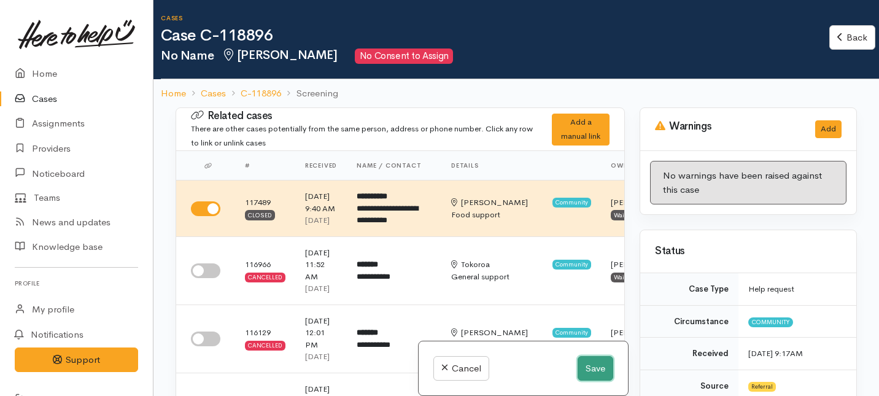
click at [591, 374] on button "Save" at bounding box center [596, 368] width 36 height 25
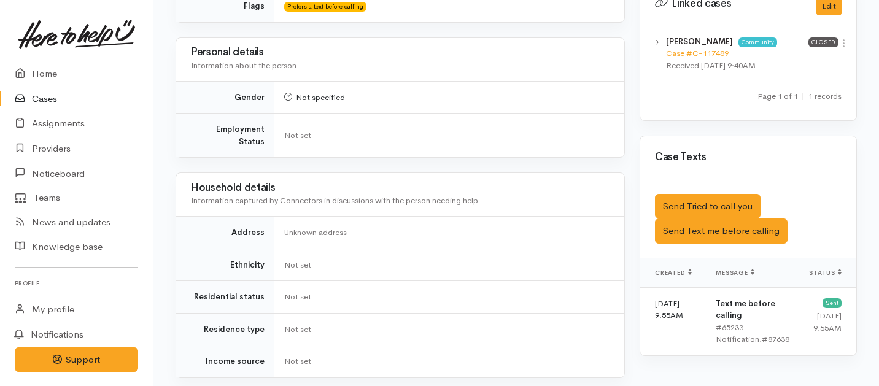
scroll to position [711, 0]
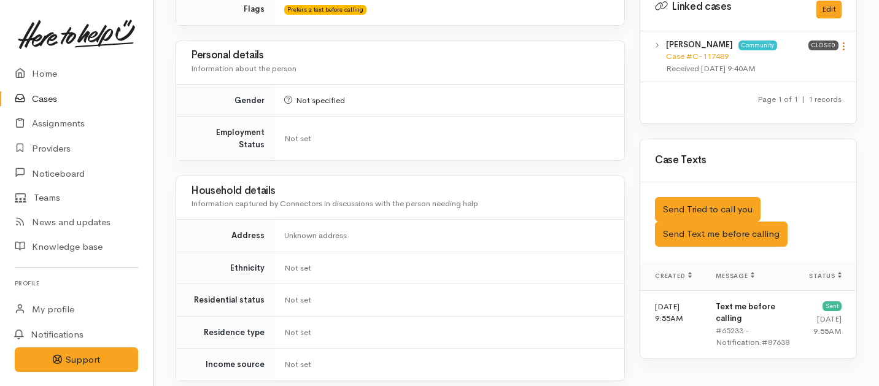
click at [845, 41] on icon at bounding box center [844, 46] width 10 height 10
click at [796, 61] on link "View case" at bounding box center [799, 70] width 97 height 19
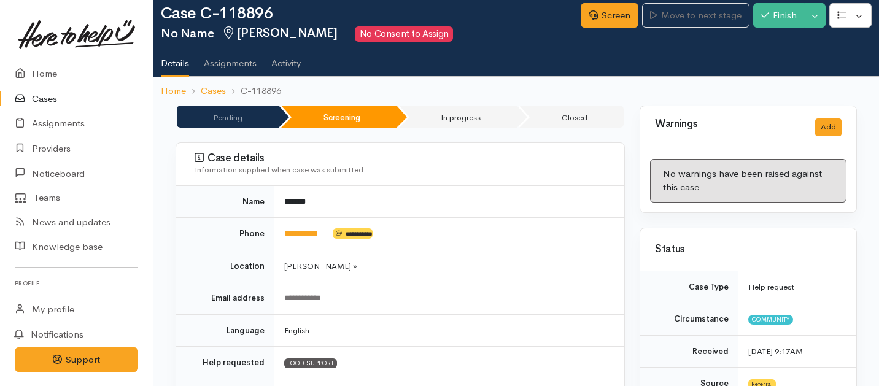
scroll to position [0, 0]
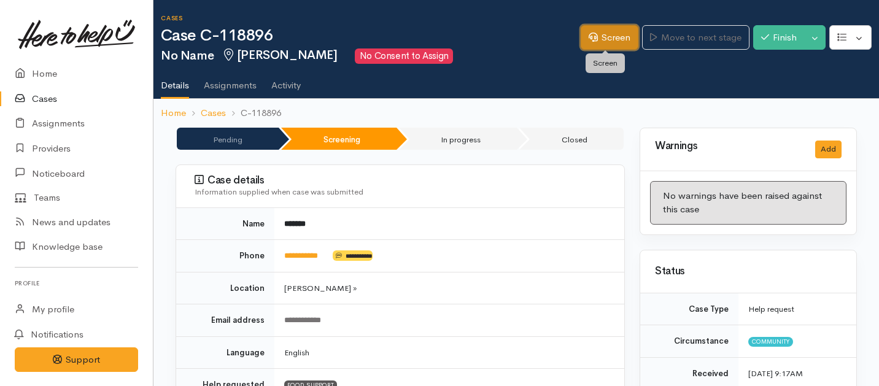
click at [593, 44] on link "Screen" at bounding box center [610, 37] width 58 height 25
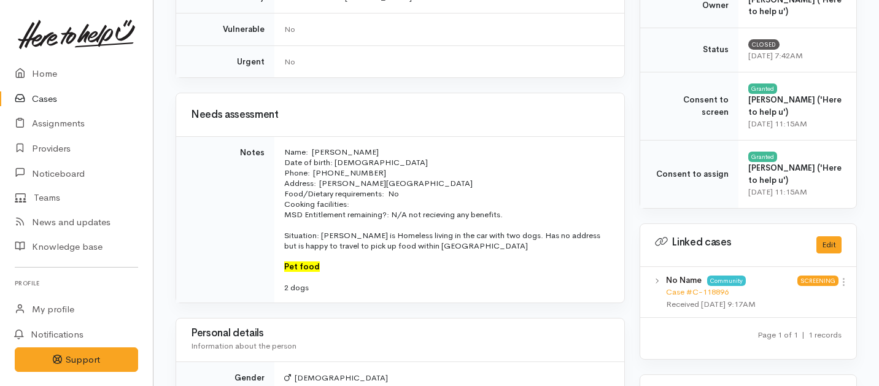
scroll to position [532, 0]
click at [331, 284] on p "2 dogs" at bounding box center [446, 289] width 325 height 10
drag, startPoint x: 334, startPoint y: 270, endPoint x: 324, endPoint y: 265, distance: 11.8
click at [324, 265] on td "Name: Jack Sykes Date of birth: 13/10/2004 Phone:  0204519521 Address:  Melvill…" at bounding box center [449, 221] width 350 height 166
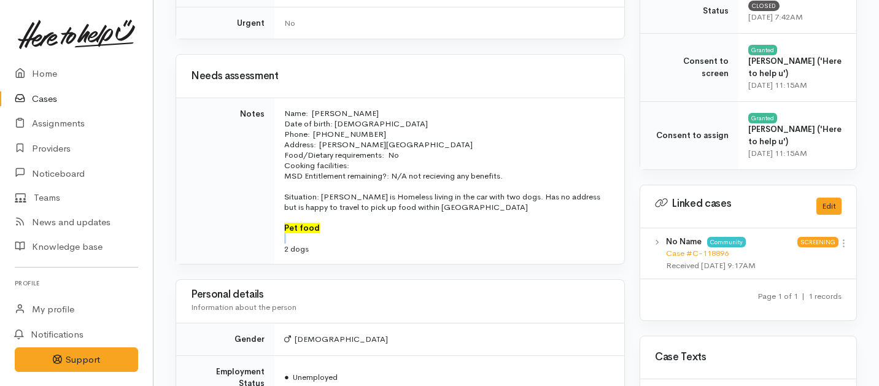
scroll to position [578, 0]
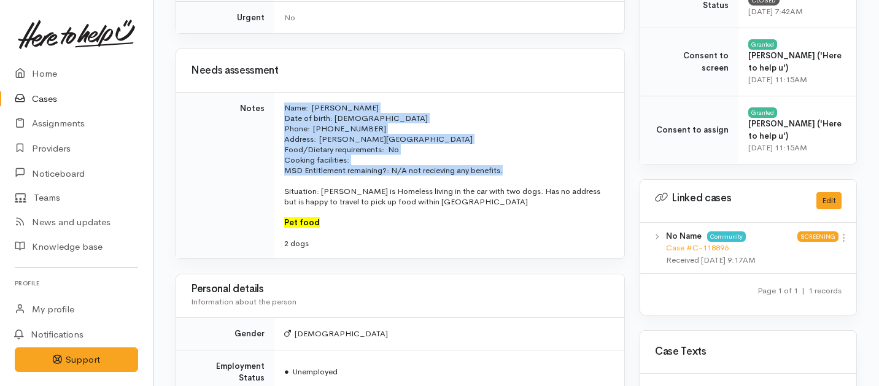
drag, startPoint x: 511, startPoint y: 167, endPoint x: 274, endPoint y: 114, distance: 242.9
click at [274, 114] on td "Name: Jack Sykes Date of birth: 13/10/2004 Phone:  0204519521 Address:  Melvill…" at bounding box center [449, 176] width 350 height 166
copy tr "Name: Jack Sykes Date of birth: 13/10/2004 Phone:  0204519521 Address:  Melvill…"
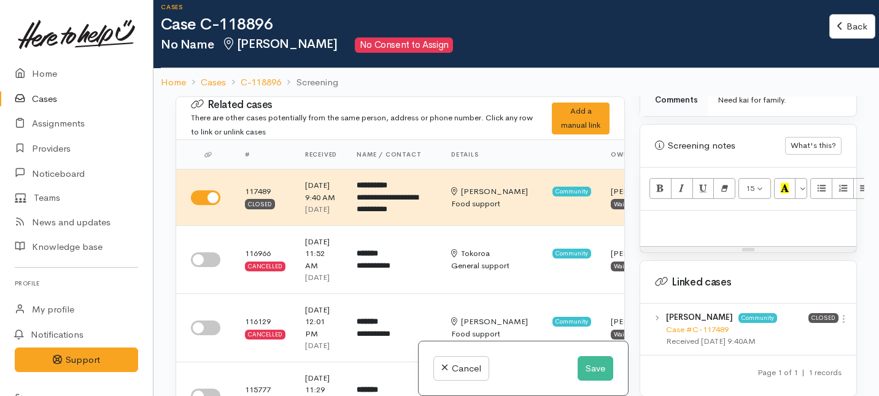
scroll to position [757, 0]
click at [657, 215] on p at bounding box center [748, 222] width 204 height 14
paste div
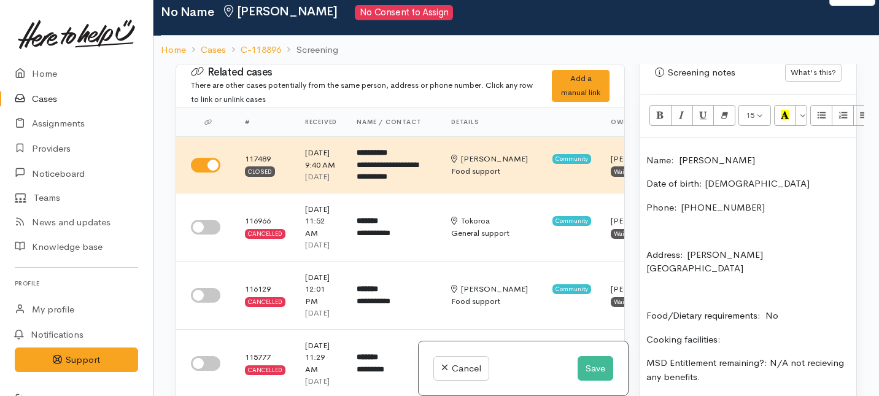
scroll to position [826, 0]
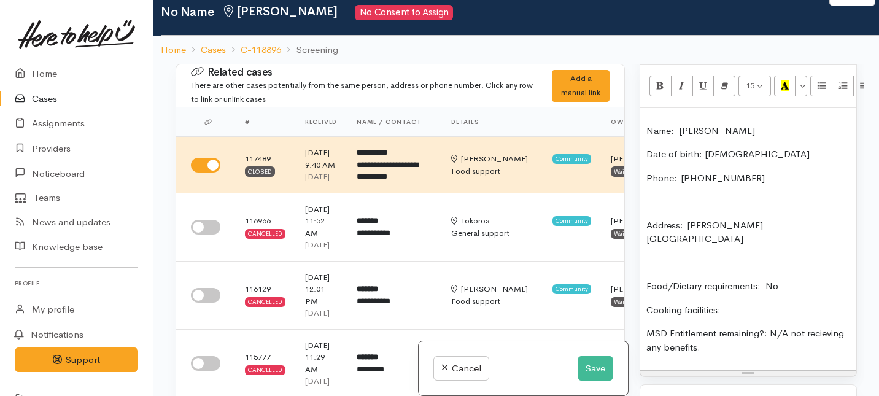
click at [647, 219] on p "Address:  [PERSON_NAME][GEOGRAPHIC_DATA]" at bounding box center [748, 233] width 204 height 28
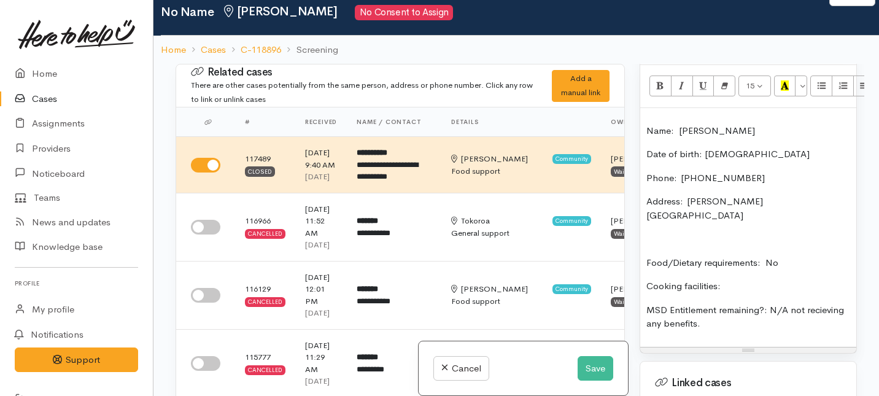
click at [646, 256] on p "Food/Dietary requirements: No" at bounding box center [748, 263] width 204 height 14
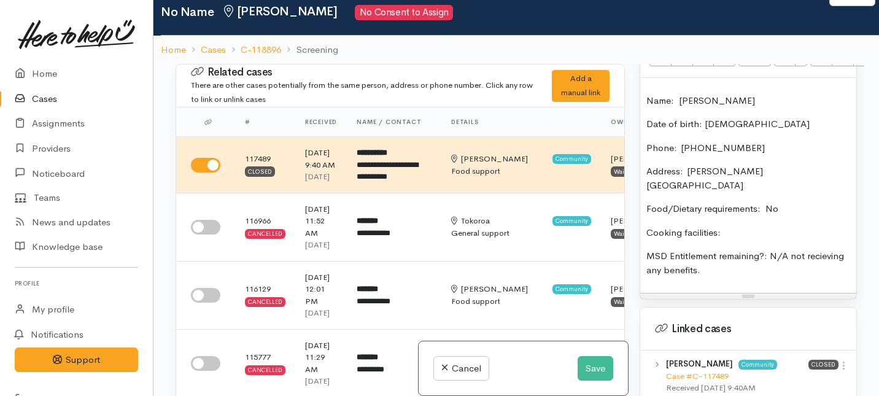
scroll to position [851, 0]
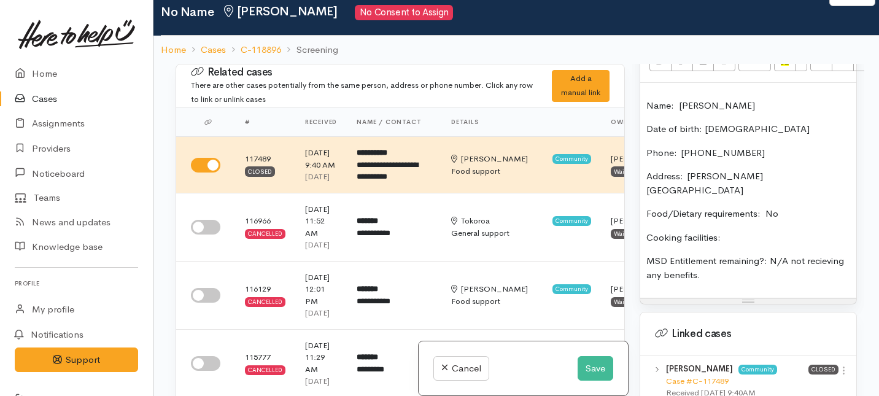
click at [678, 99] on p "Name: Jack Sykes" at bounding box center [748, 106] width 204 height 14
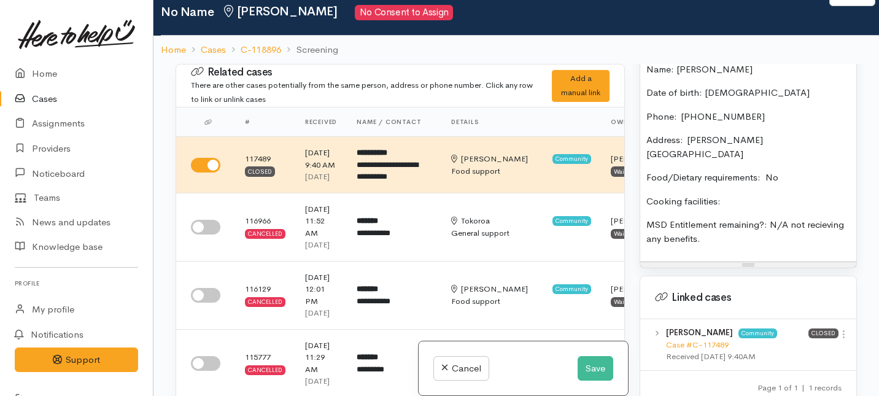
scroll to position [883, 0]
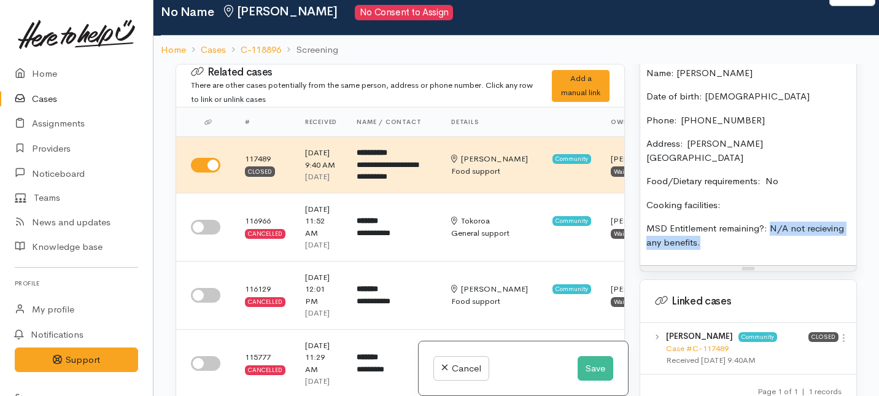
drag, startPoint x: 727, startPoint y: 219, endPoint x: 772, endPoint y: 196, distance: 50.0
click at [772, 222] on p "MSD Entitlement remaining?: N/A not recieving any benefits." at bounding box center [748, 236] width 204 height 28
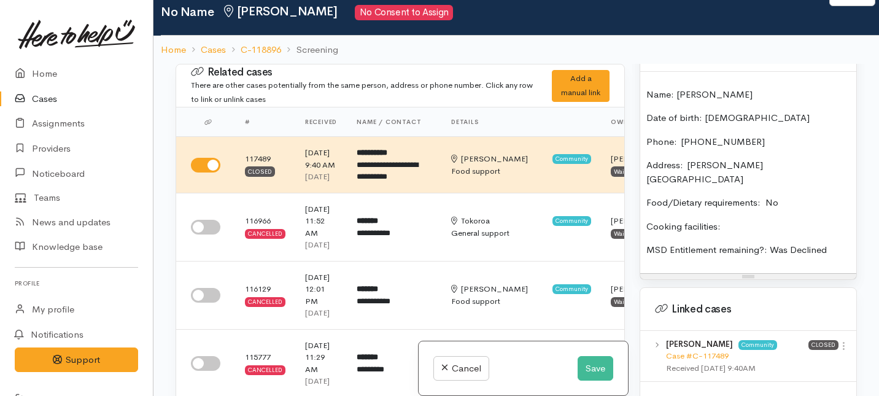
scroll to position [855, 0]
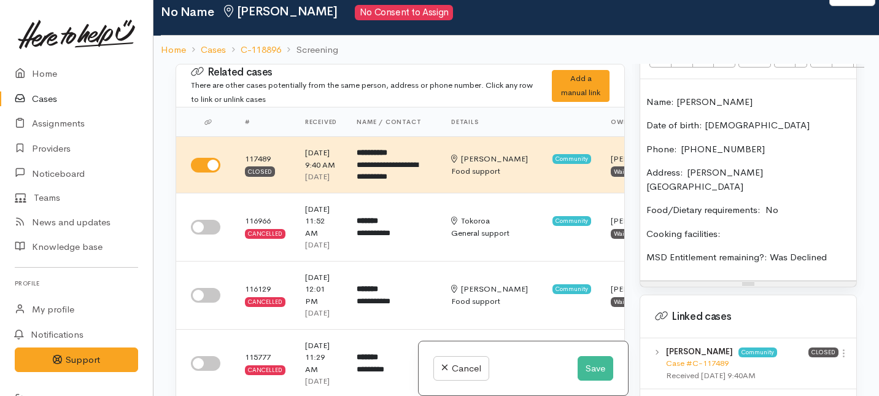
drag, startPoint x: 838, startPoint y: 163, endPoint x: 686, endPoint y: 161, distance: 152.2
click at [686, 166] on p "Address:  Melville, Hamilton, New Zealand" at bounding box center [748, 180] width 204 height 28
click at [711, 166] on span "Address:  14B martin road." at bounding box center [709, 179] width 126 height 26
click at [777, 166] on p "Address:  14B Martin road." at bounding box center [748, 180] width 204 height 28
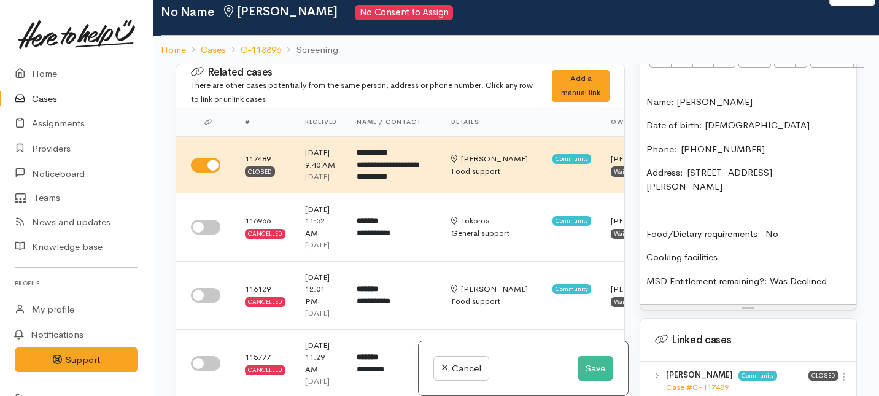
click at [745, 203] on p at bounding box center [748, 210] width 204 height 14
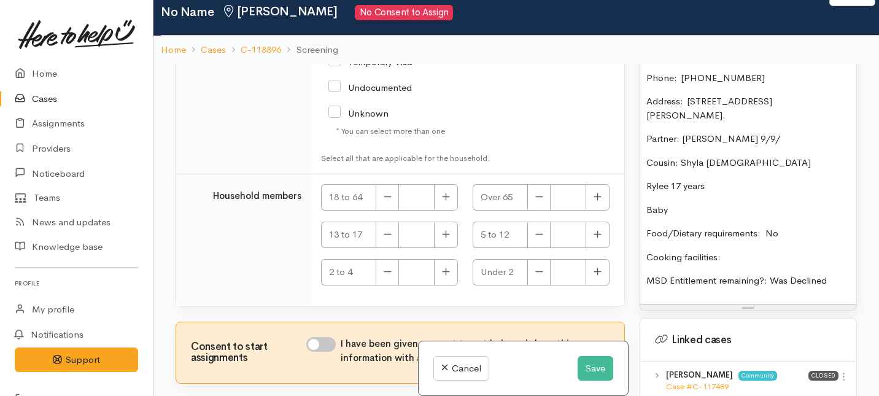
scroll to position [45, 0]
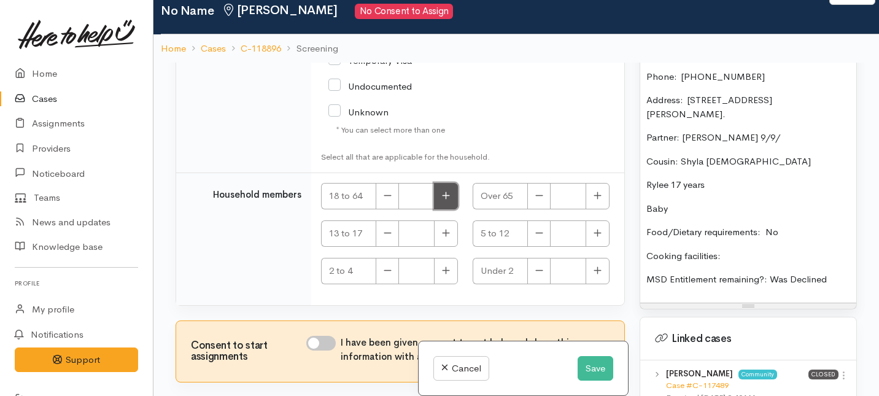
click at [446, 195] on icon "button" at bounding box center [446, 195] width 8 height 9
click at [442, 195] on icon "button" at bounding box center [446, 195] width 8 height 9
type input "3"
click at [325, 345] on input "I have been given consent to get help and share this information with appropria…" at bounding box center [320, 343] width 29 height 15
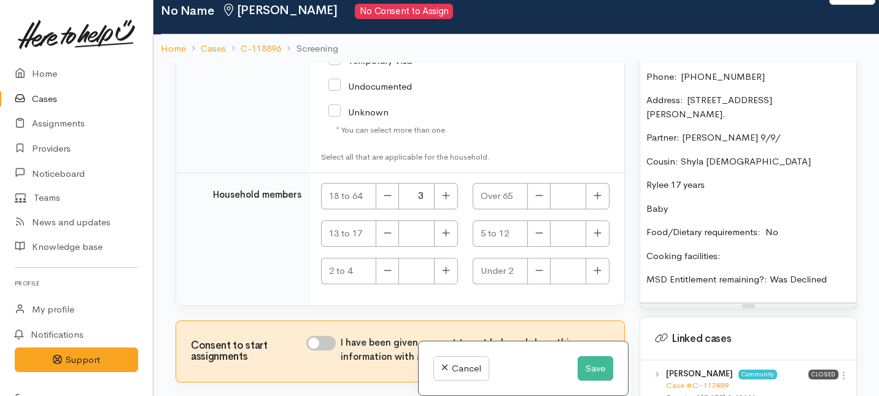
checkbox input "true"
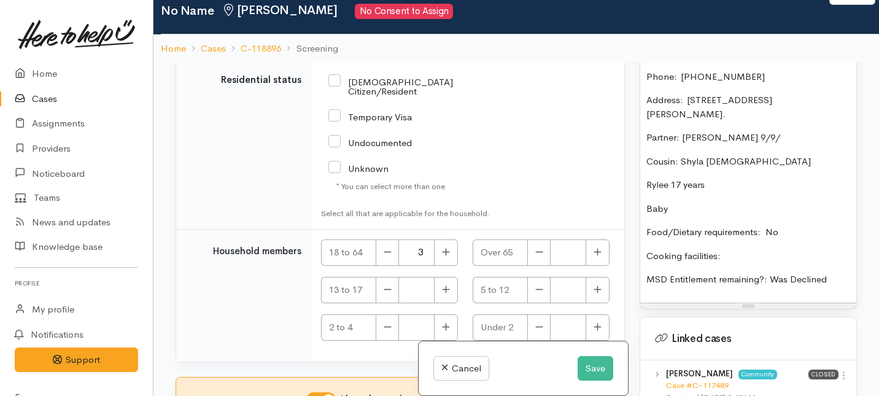
scroll to position [2864, 0]
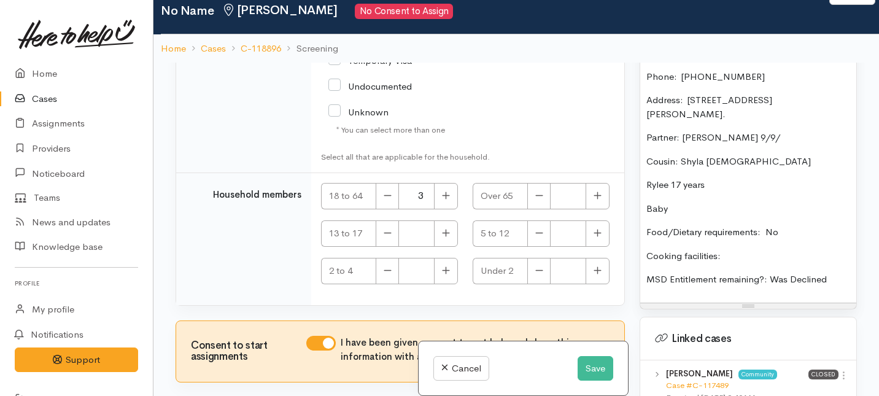
click at [335, 39] on input "NZ Citizen/Resident" at bounding box center [412, 29] width 168 height 20
checkbox input "true"
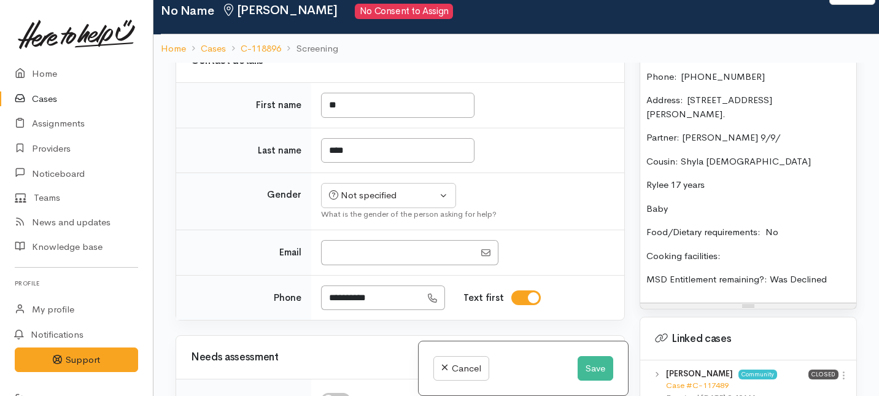
scroll to position [861, 0]
checkbox input "true"
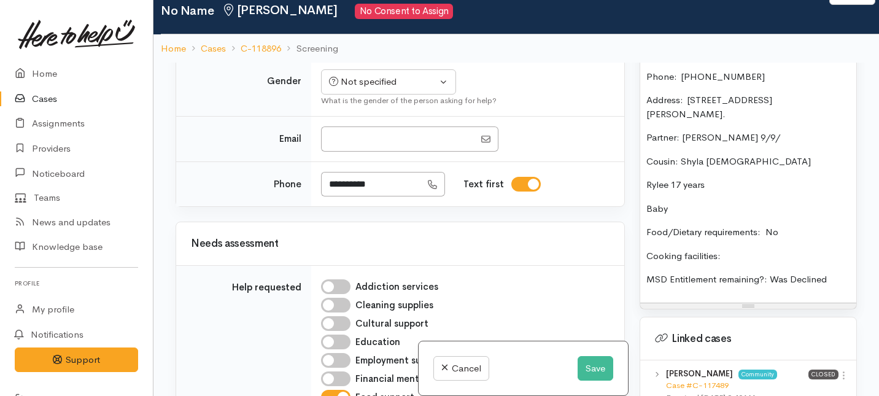
scroll to position [1000, 0]
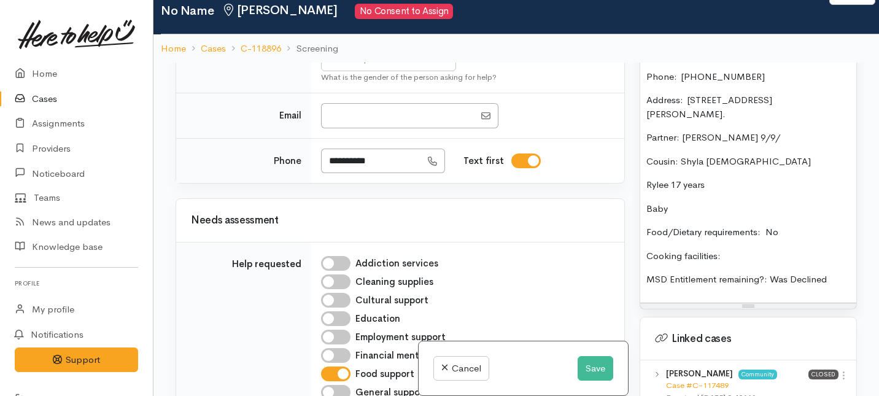
type input "*"
type input "****"
click at [376, 26] on input "****" at bounding box center [397, 13] width 153 height 25
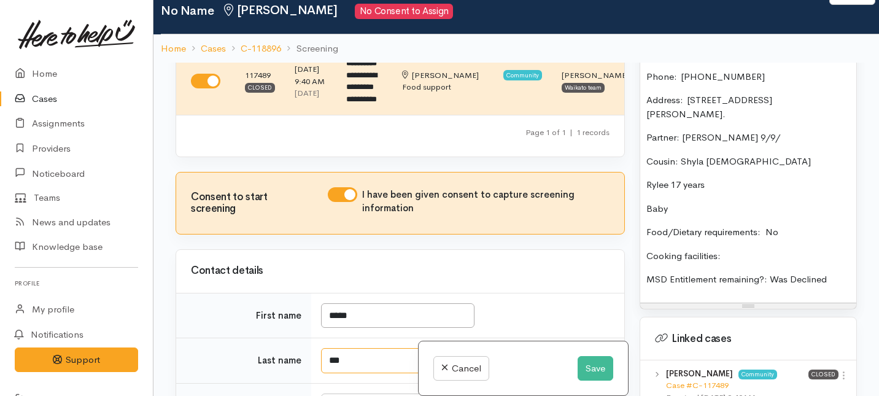
scroll to position [268, 0]
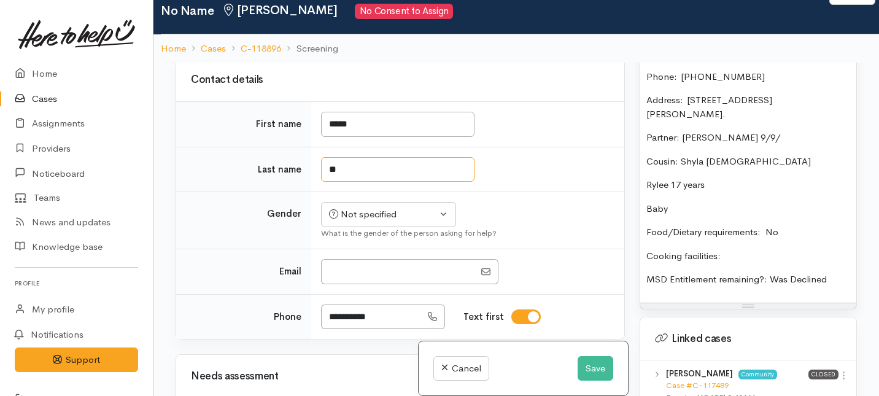
type input "*"
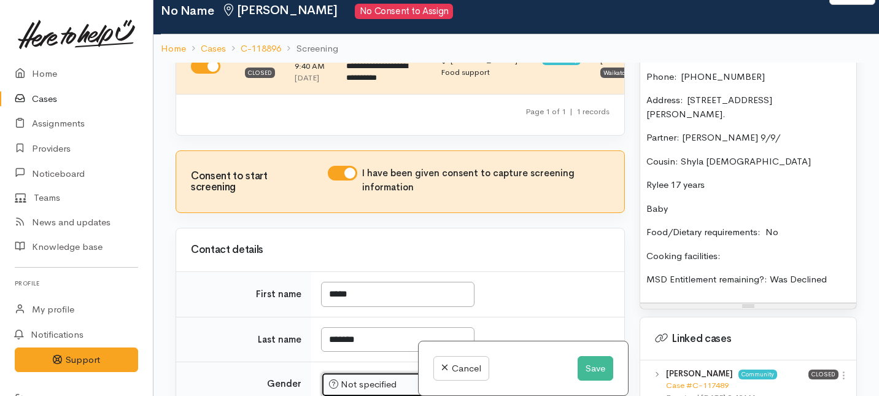
click at [362, 372] on button "Not specified" at bounding box center [388, 384] width 135 height 25
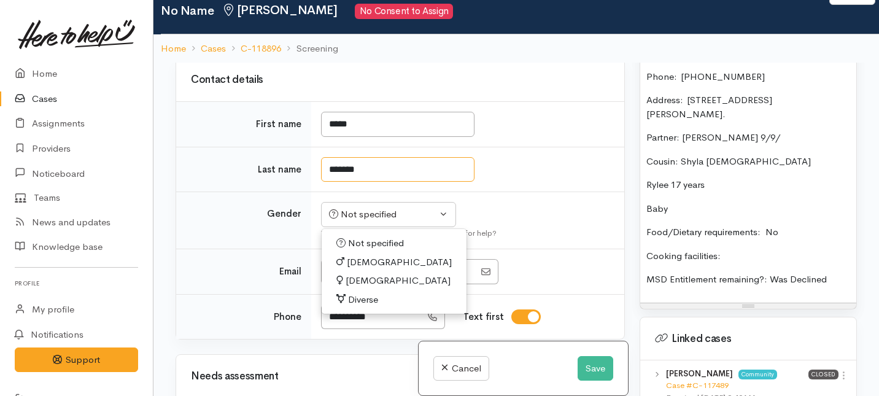
click at [368, 182] on input "*******" at bounding box center [397, 169] width 153 height 25
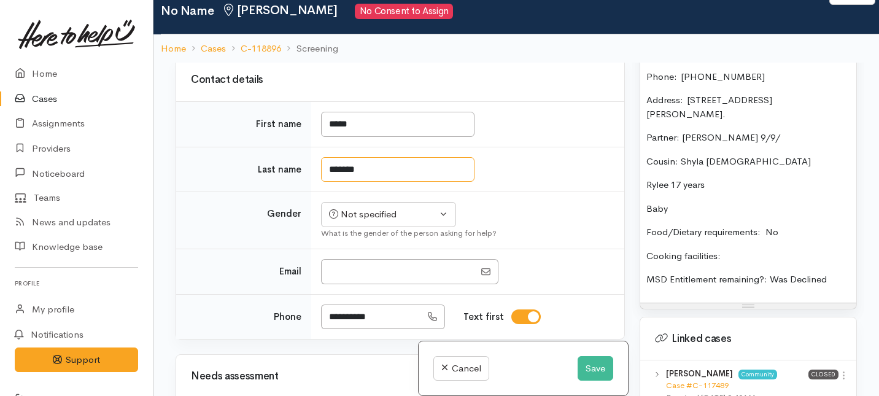
click at [341, 182] on input "*******" at bounding box center [397, 169] width 153 height 25
click at [384, 182] on input "******" at bounding box center [397, 169] width 153 height 25
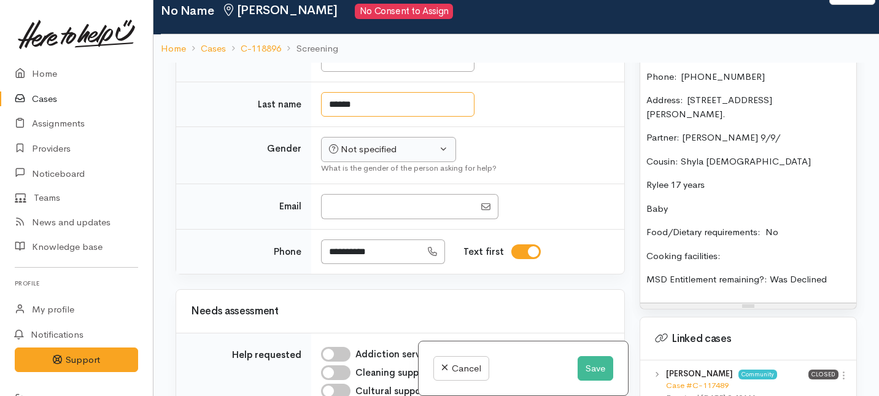
type input "******"
click at [388, 157] on div "Not specified" at bounding box center [383, 149] width 108 height 14
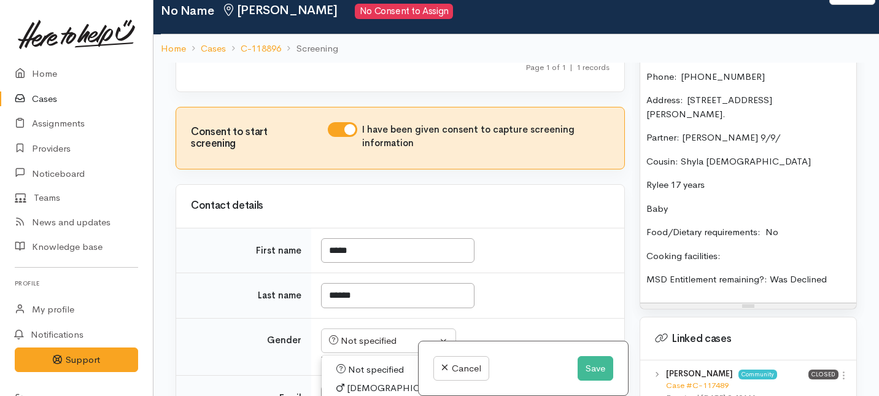
scroll to position [333, 0]
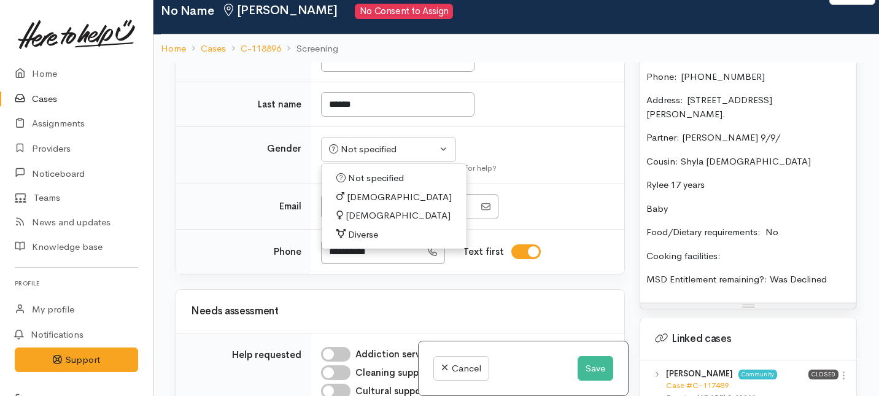
click at [354, 204] on span "Male" at bounding box center [399, 197] width 105 height 14
select select "Male"
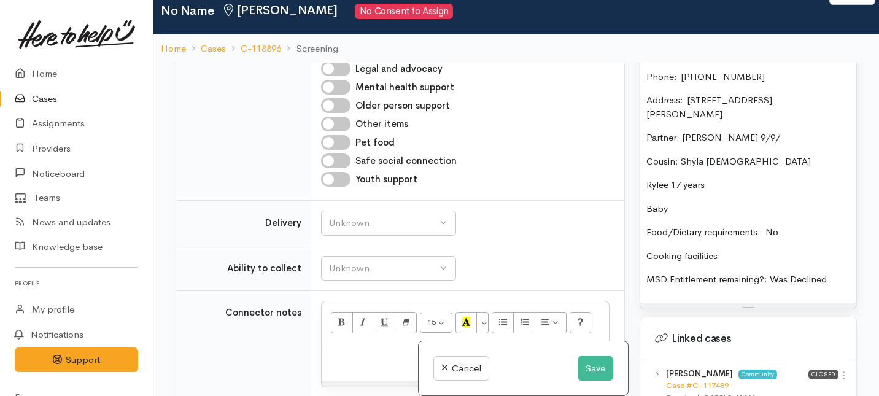
scroll to position [857, 0]
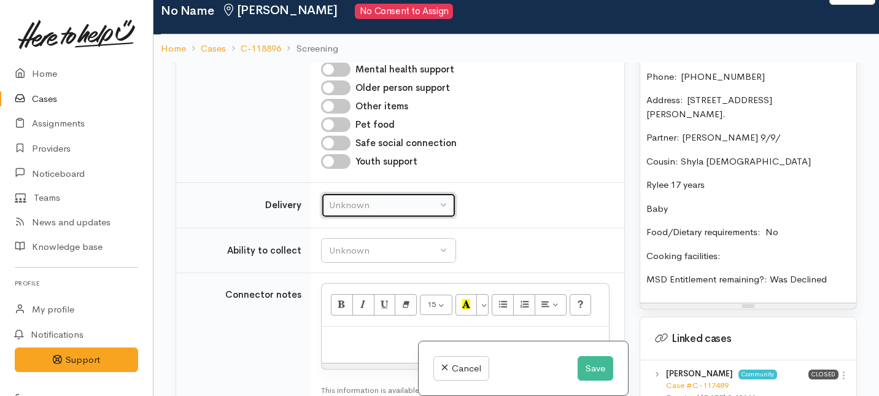
click at [375, 212] on div "Unknown" at bounding box center [383, 205] width 108 height 14
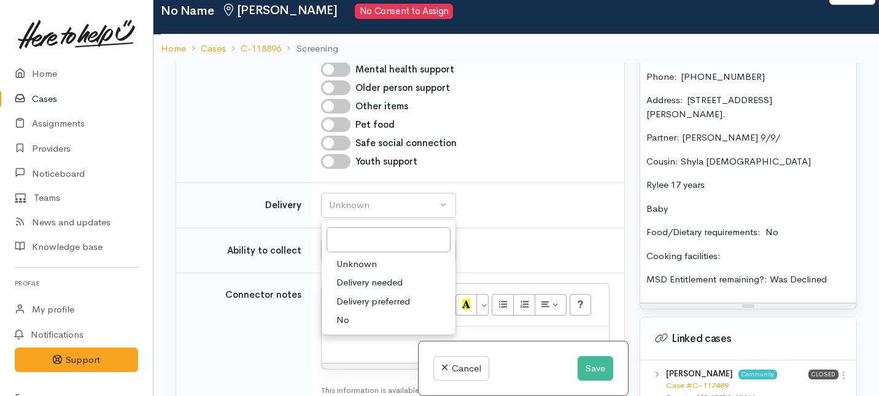
click at [362, 330] on link "No" at bounding box center [389, 320] width 134 height 19
select select "1"
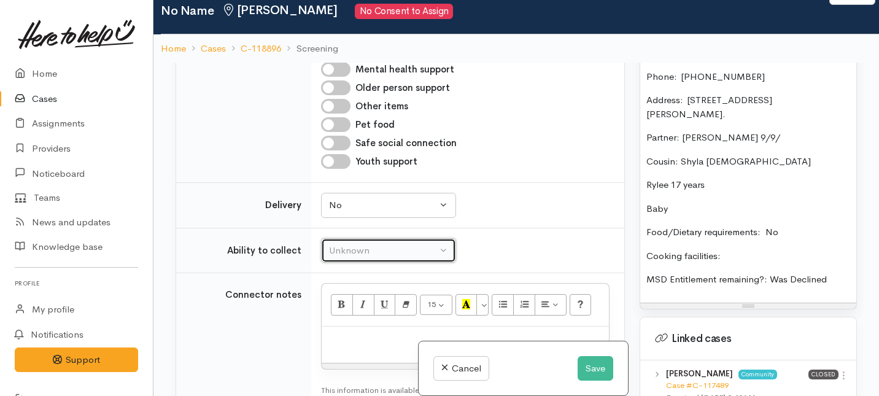
click at [365, 263] on button "Unknown" at bounding box center [388, 250] width 135 height 25
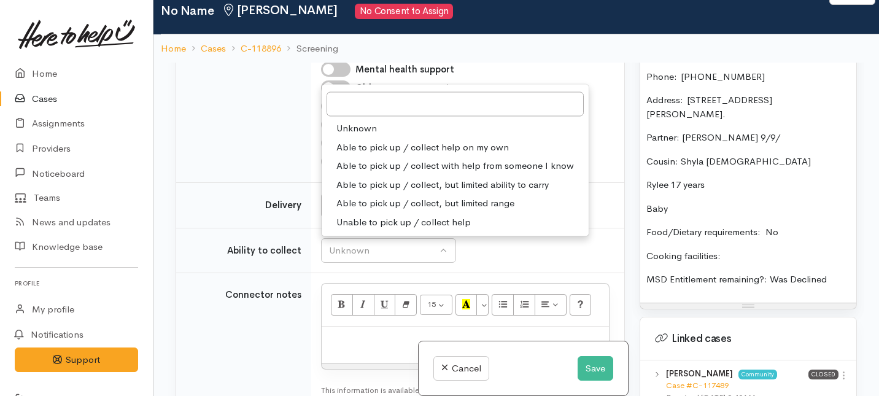
click at [369, 154] on span "Able to pick up / collect help on my own" at bounding box center [422, 147] width 172 height 14
select select "2"
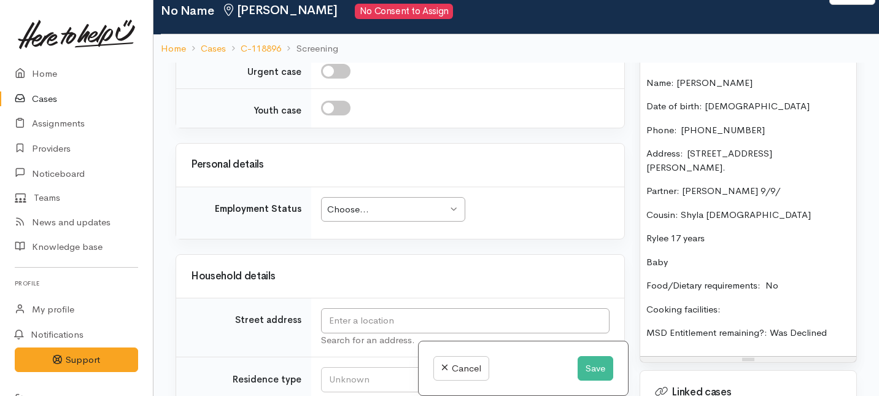
scroll to position [1251, 0]
click at [372, 218] on div "Choose..." at bounding box center [387, 211] width 120 height 14
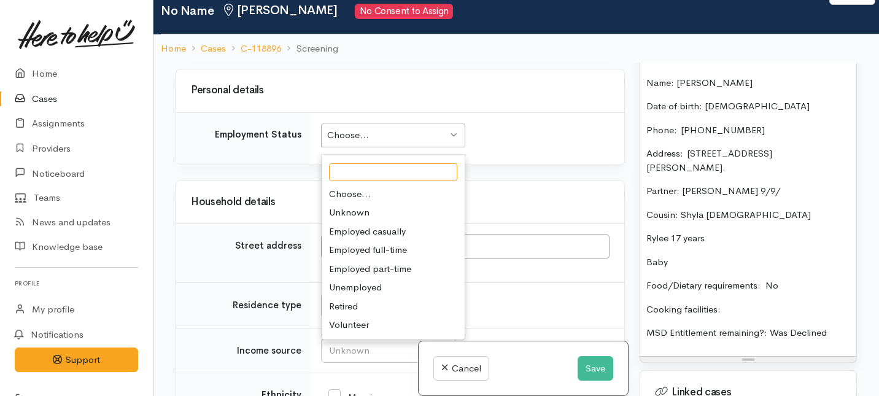
scroll to position [1328, 0]
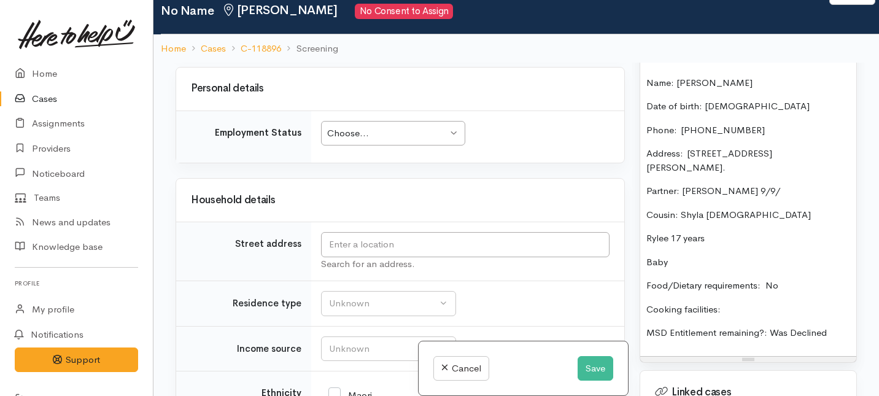
click at [229, 281] on td "Street address" at bounding box center [243, 251] width 135 height 59
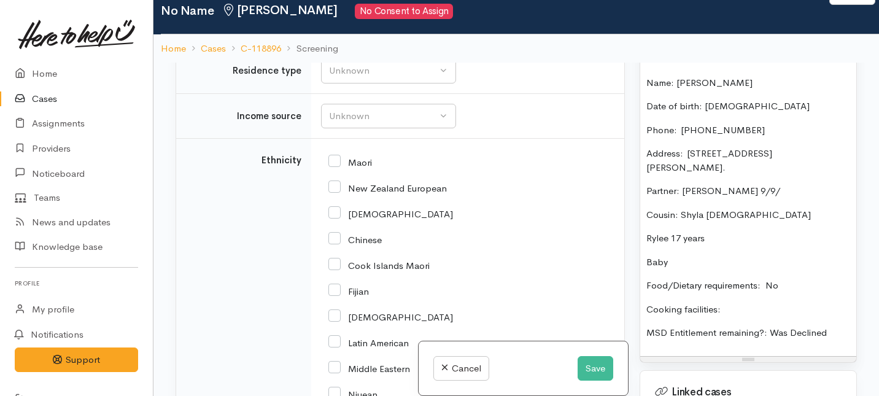
scroll to position [1567, 0]
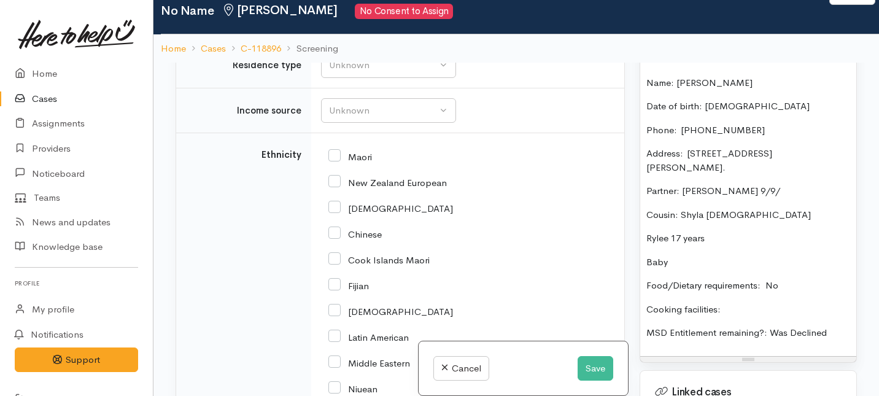
click at [338, 187] on input "New Zealand European" at bounding box center [387, 181] width 118 height 11
checkbox input "true"
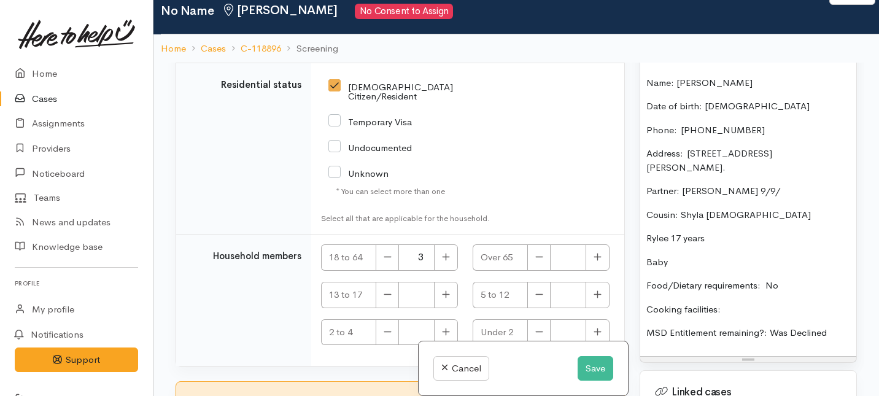
scroll to position [2271, 0]
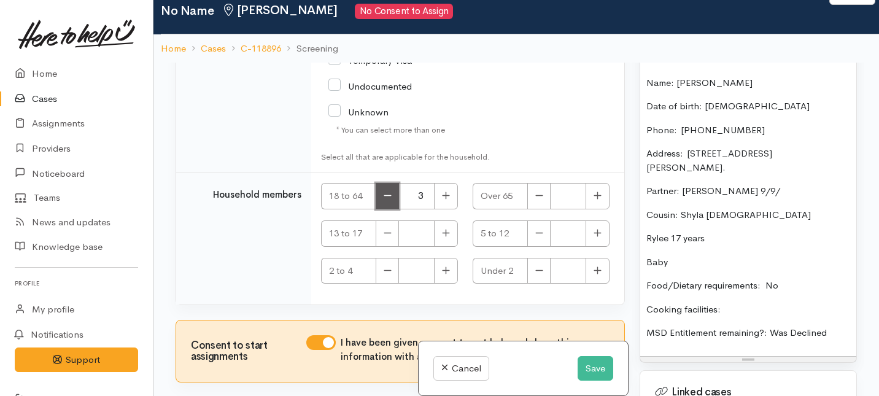
click at [392, 194] on icon "button" at bounding box center [388, 195] width 8 height 9
type input "0"
click at [442, 230] on icon "button" at bounding box center [446, 232] width 8 height 9
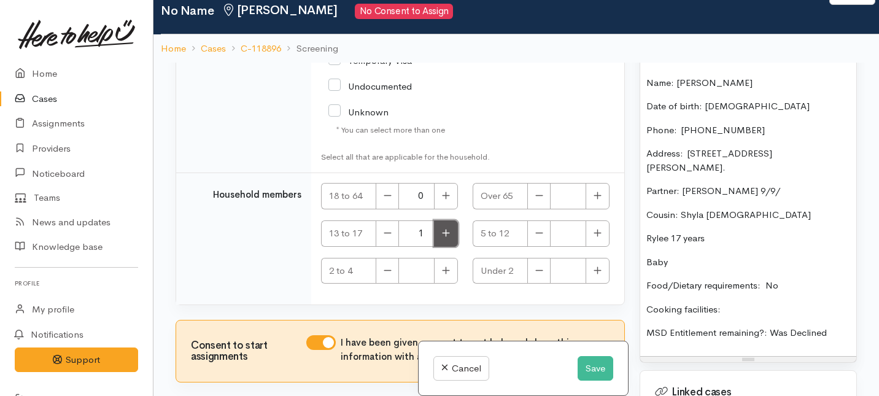
click at [442, 230] on icon "button" at bounding box center [446, 232] width 8 height 9
type input "4"
click at [594, 271] on icon "button" at bounding box center [598, 270] width 8 height 9
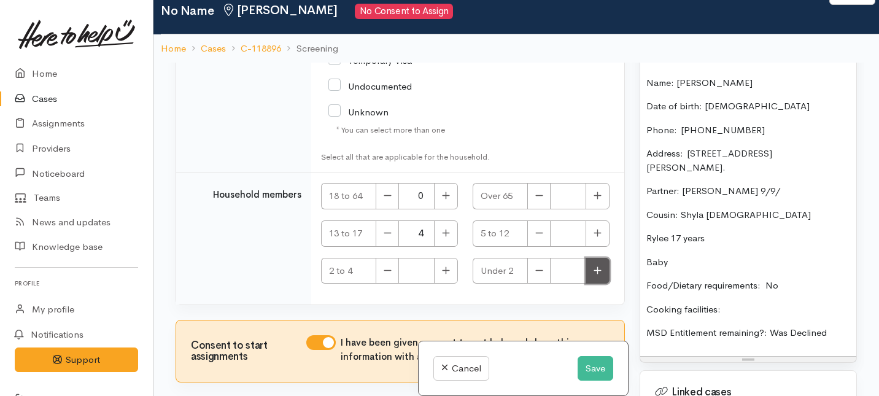
type input "1"
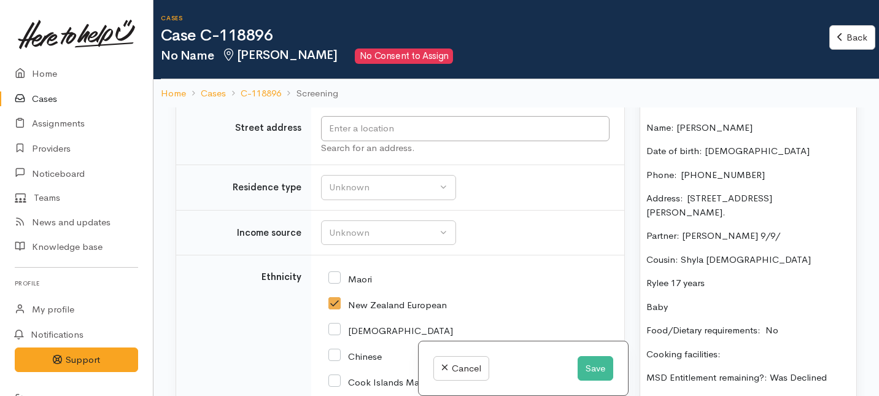
scroll to position [1489, 0]
click at [377, 195] on div "Unknown" at bounding box center [383, 188] width 108 height 14
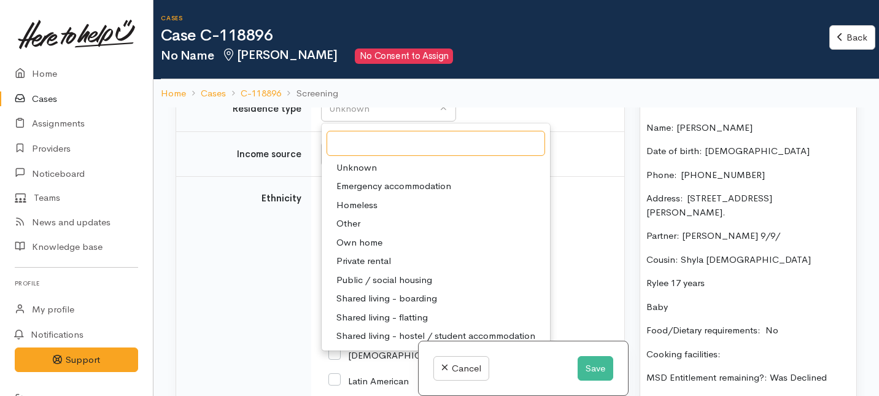
scroll to position [1568, 0]
click at [502, 131] on td "Unknown Emergency accommodation Homeless Other Own home Private rental Public /…" at bounding box center [467, 108] width 313 height 45
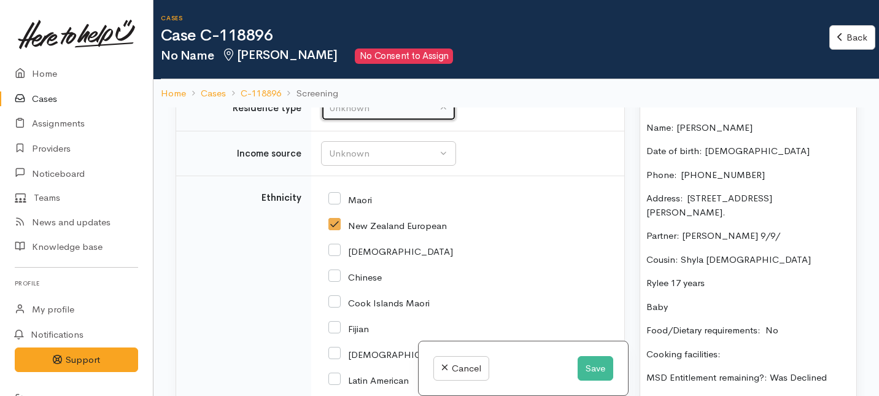
click at [445, 121] on button "Unknown" at bounding box center [388, 108] width 135 height 25
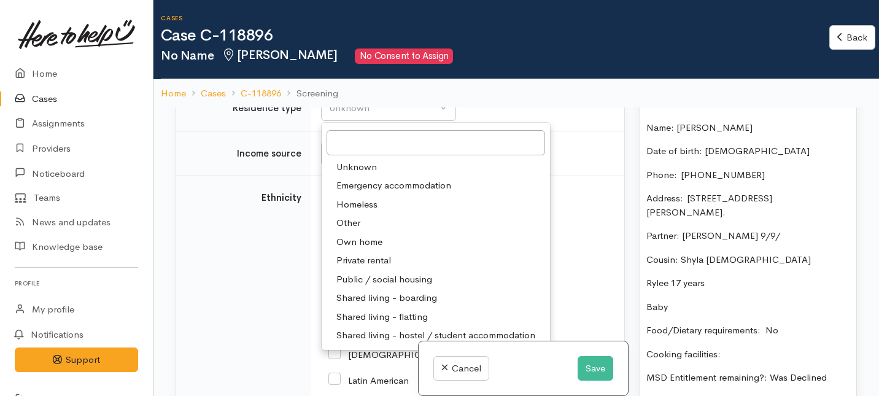
click at [373, 268] on span "Private rental" at bounding box center [363, 261] width 55 height 14
select select "2"
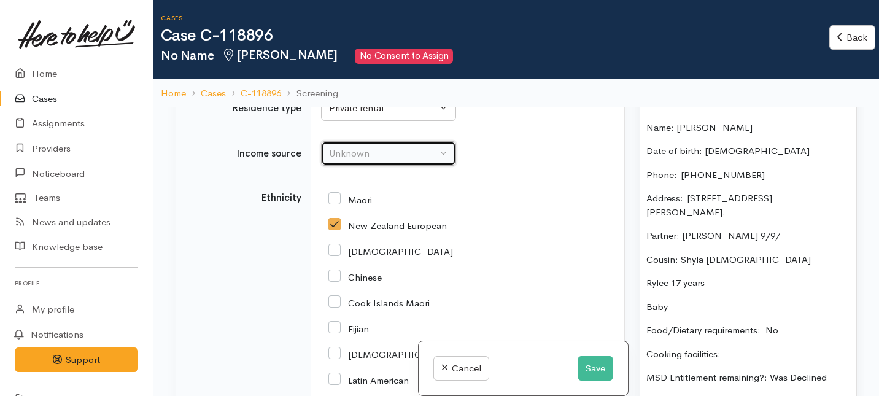
click at [422, 166] on button "Unknown" at bounding box center [388, 153] width 135 height 25
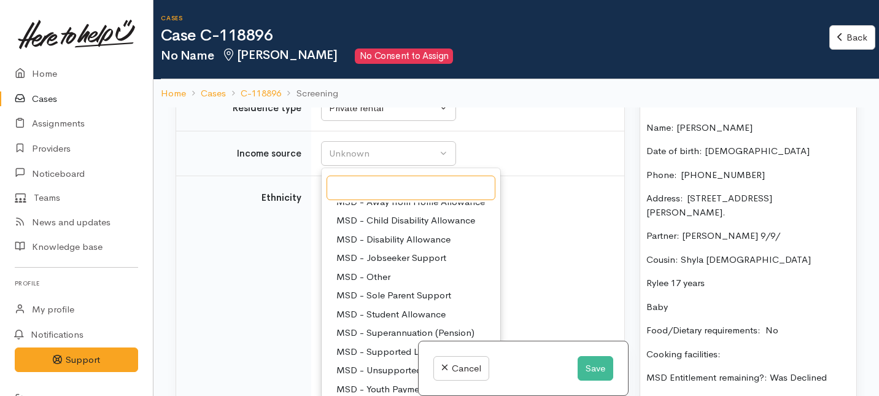
scroll to position [65, 0]
click at [374, 285] on span "MSD - Other" at bounding box center [363, 278] width 54 height 14
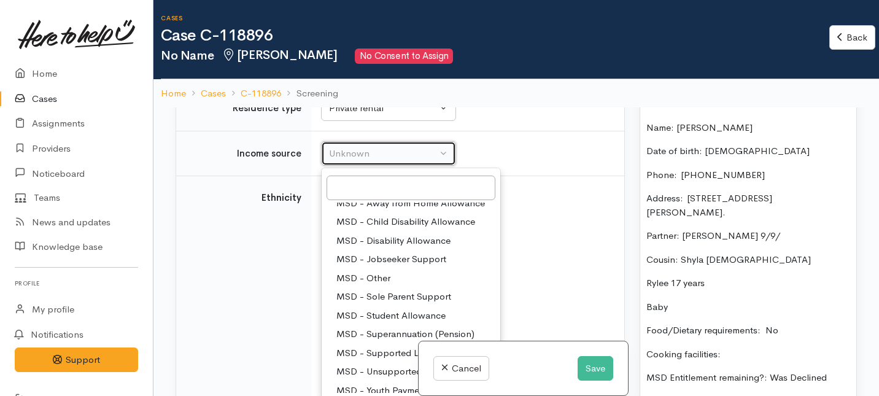
select select "6"
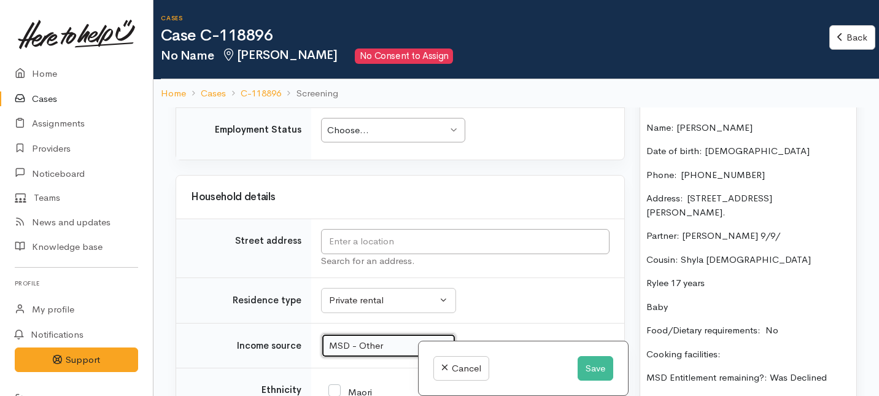
scroll to position [1371, 0]
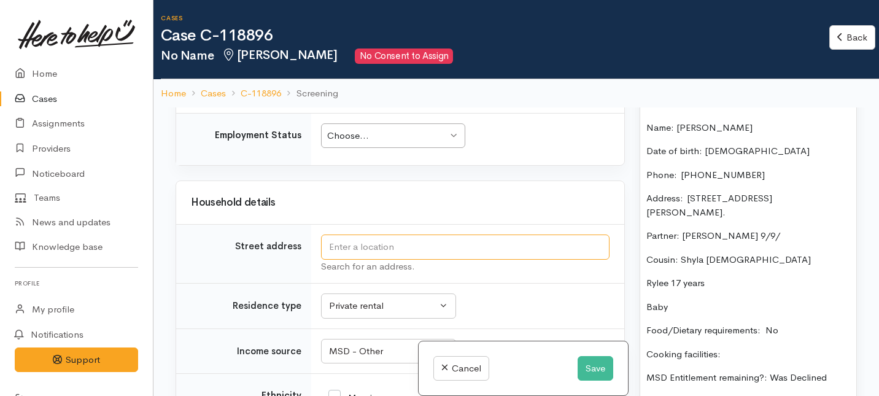
click at [410, 260] on input "text" at bounding box center [465, 247] width 289 height 25
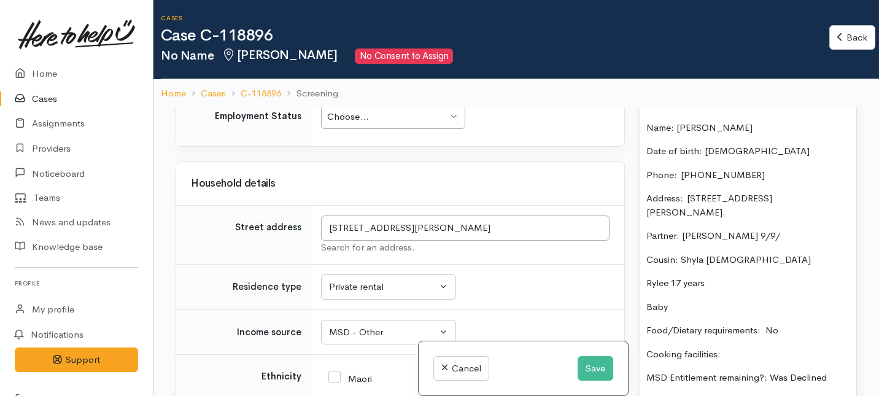
scroll to position [1391, 0]
click at [384, 239] on input "14b Martin Road, Fairfield, Dunedin, New Zealand" at bounding box center [465, 226] width 289 height 25
click at [372, 239] on input "14b Martin Road, Fairfield, Dunedin, New Zealand" at bounding box center [465, 226] width 289 height 25
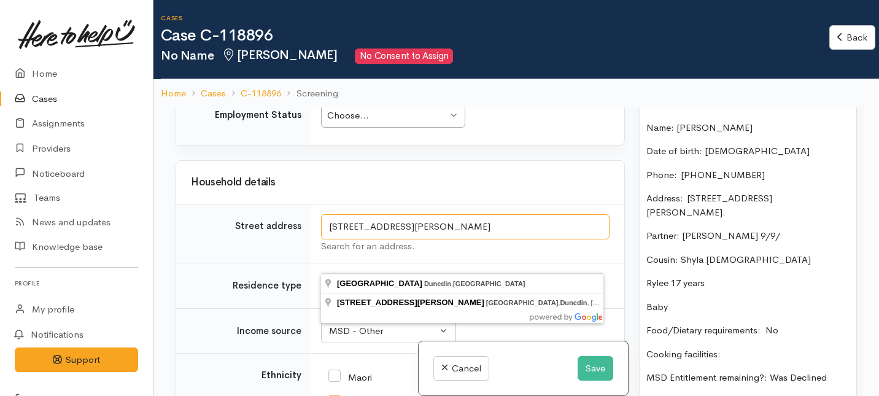
click at [537, 239] on input "14b Marti Road, Fairfield, Dunedin, New Zealand" at bounding box center [465, 226] width 289 height 25
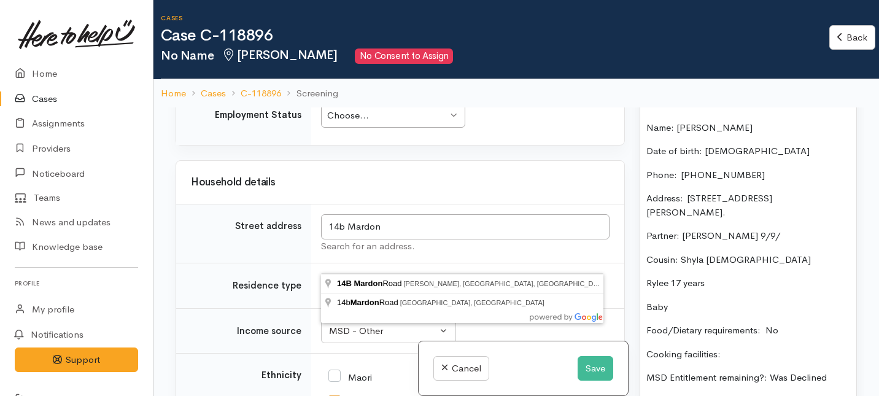
type input "14B Mardon Road, Enderley, Hamilton, New Zealand"
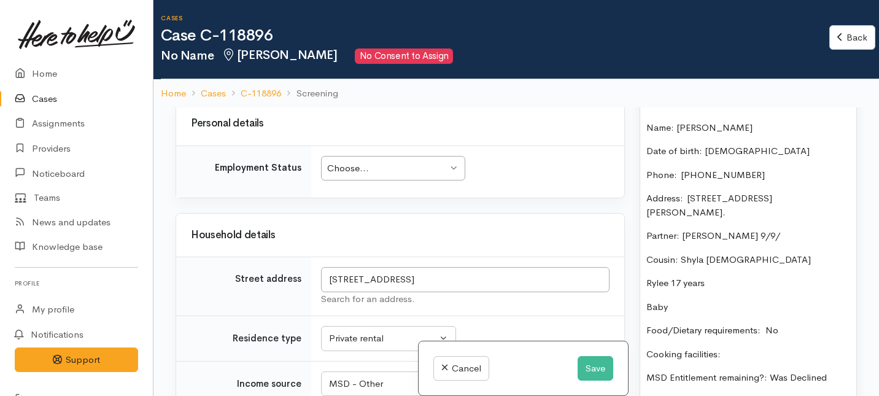
scroll to position [1893, 0]
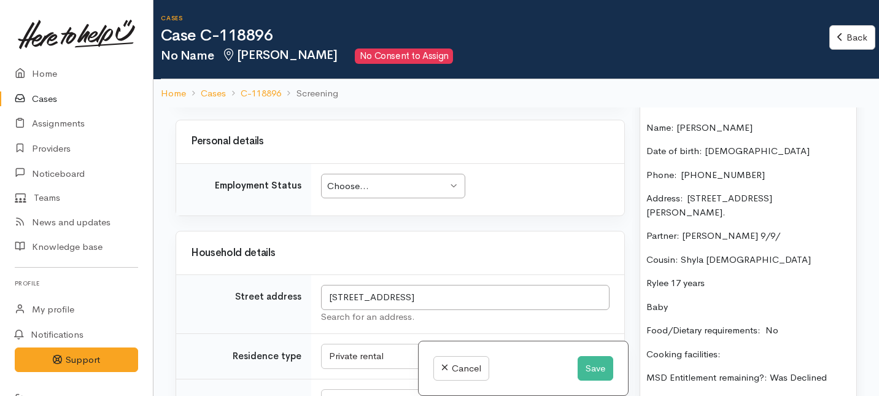
click at [402, 193] on div "Choose..." at bounding box center [387, 186] width 120 height 14
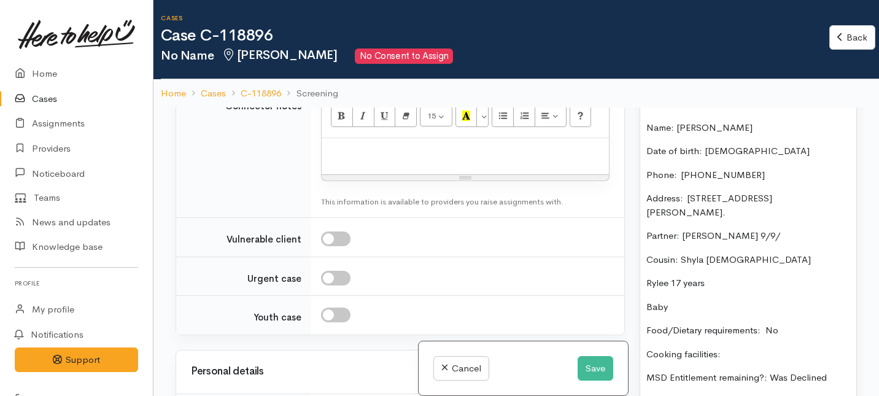
scroll to position [1673, 0]
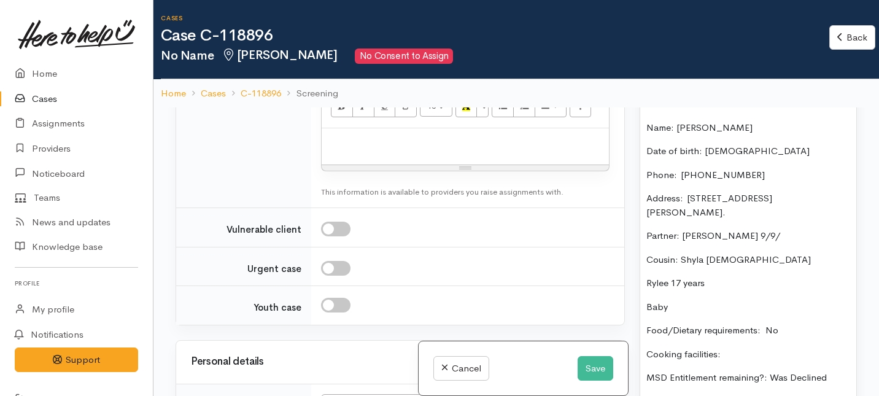
click at [338, 312] on input "Youth case" at bounding box center [335, 305] width 29 height 15
checkbox input "true"
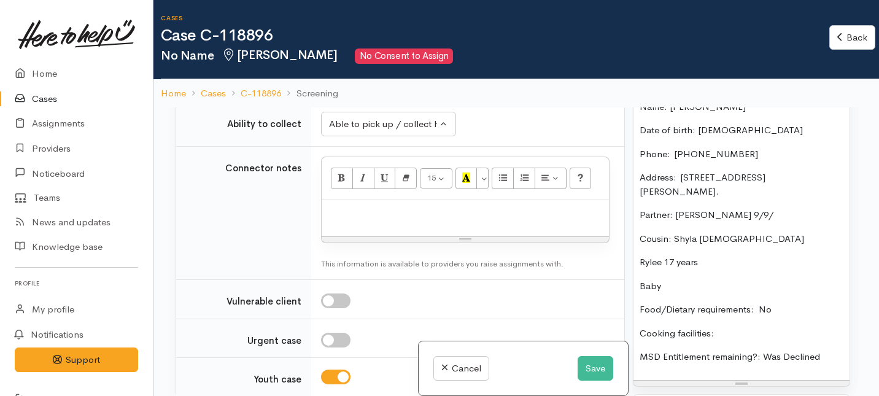
scroll to position [893, 0]
click at [672, 279] on p "Baby" at bounding box center [748, 286] width 204 height 14
click at [643, 258] on div "Name: Jack Sykes Date of birth: 13/10/2004 Phone:  0204519521 Address:  14B Mar…" at bounding box center [748, 232] width 216 height 296
click at [702, 279] on p "New Baby" at bounding box center [748, 286] width 204 height 14
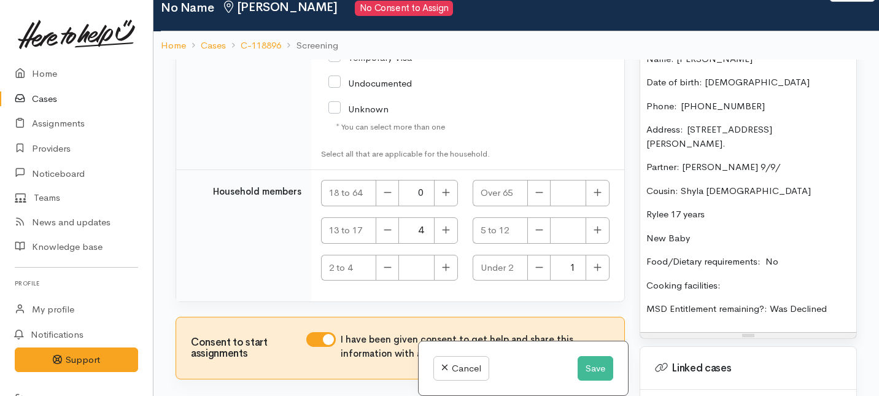
scroll to position [52, 0]
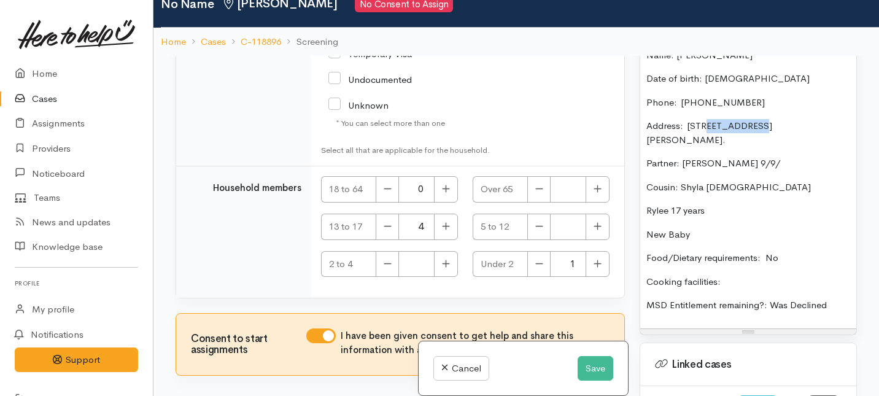
drag, startPoint x: 754, startPoint y: 113, endPoint x: 704, endPoint y: 114, distance: 50.3
click at [704, 120] on span "Address:  14B Martin road." at bounding box center [709, 133] width 126 height 26
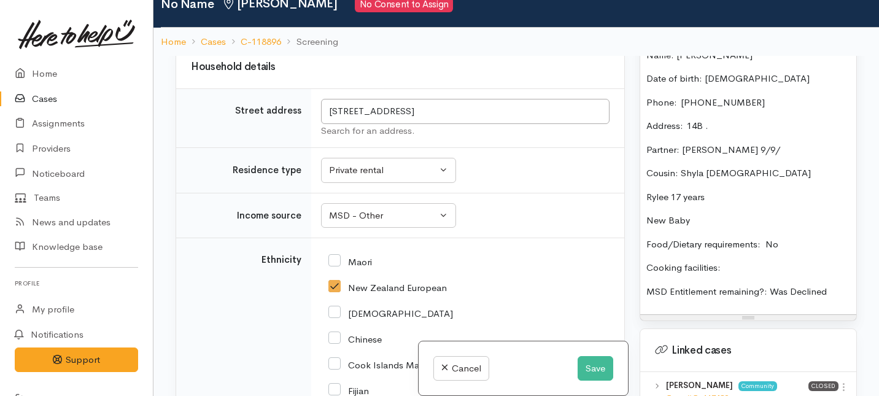
scroll to position [2018, 0]
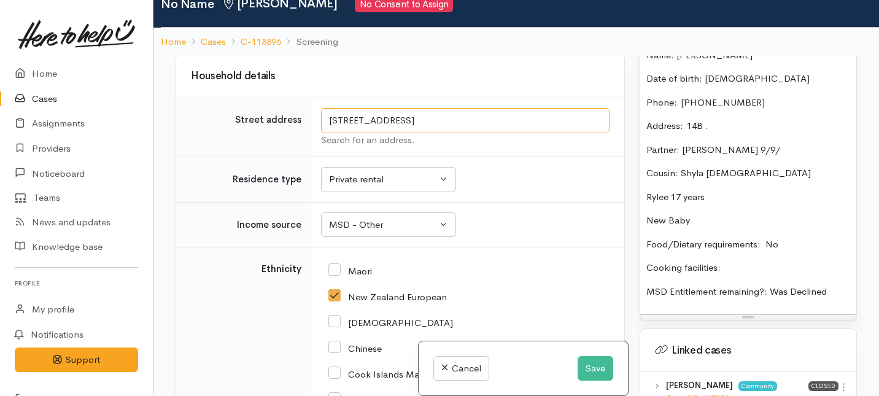
drag, startPoint x: 443, startPoint y: 144, endPoint x: 347, endPoint y: 141, distance: 95.8
click at [347, 133] on input "14B Mardon Road, Enderley, Hamilton, New Zealand" at bounding box center [465, 120] width 289 height 25
click at [711, 119] on p "Address:  14B ." at bounding box center [748, 126] width 204 height 14
click at [689, 120] on span "Address:  14B" at bounding box center [674, 126] width 56 height 12
click at [735, 143] on p "Partner: Caitlyn 9/9/" at bounding box center [748, 150] width 204 height 14
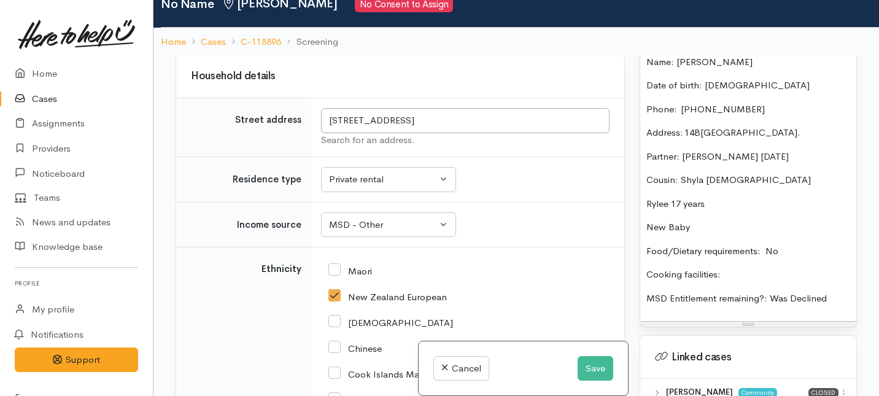
scroll to position [885, 0]
click at [825, 112] on div "Name: Jack Sykes Date of birth: 13/10/2004 Phone:  0204519521 Address: 14B Mard…" at bounding box center [748, 182] width 216 height 282
click at [815, 128] on p "Address: 14B Mardon Road, Enderley." at bounding box center [748, 135] width 204 height 14
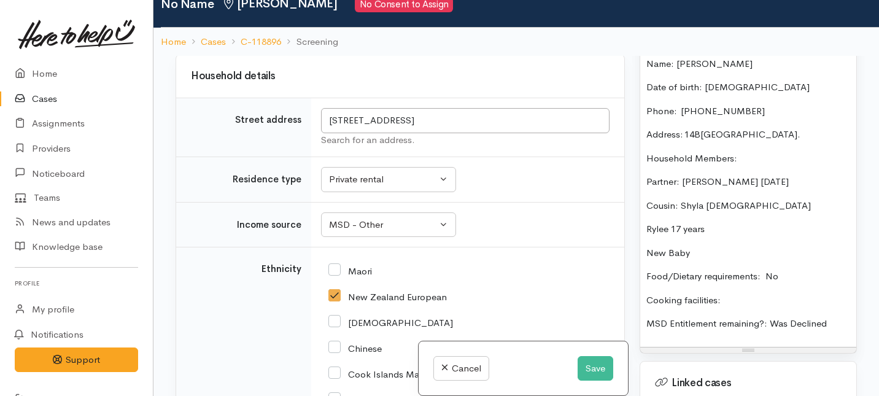
click at [642, 166] on div "Name: Jack Sykes Date of birth: 13/10/2004 Phone:  0204519521 Address: 14B Mard…" at bounding box center [748, 194] width 216 height 306
click at [639, 195] on div "Warnings Add No warnings have been raised against this case Add Warning Title ●…" at bounding box center [748, 254] width 232 height 396
click at [645, 193] on div "Name: Jack Sykes Date of birth: 13/10/2004 Phone:  0204519521 Address: 14B Mard…" at bounding box center [748, 194] width 216 height 306
click at [645, 221] on div "Name: Jack Sykes Date of birth: 13/10/2004 Phone:  0204519521 Address: 14B Mard…" at bounding box center [748, 194] width 216 height 306
click at [745, 222] on p "Cousin: Rylee 17 years" at bounding box center [748, 229] width 204 height 14
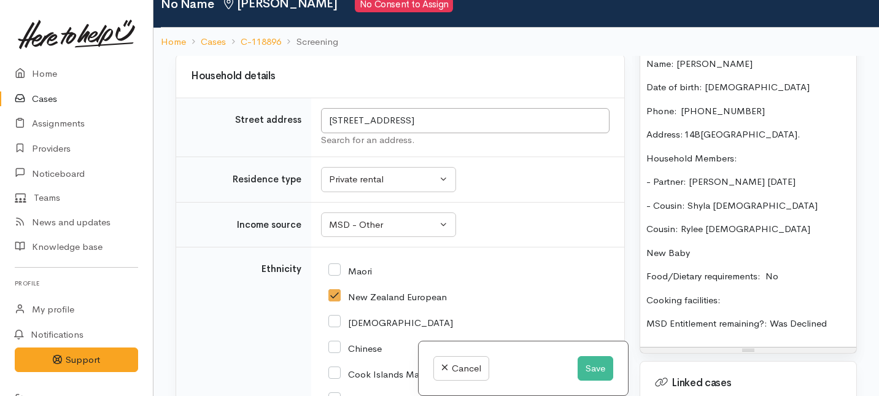
click at [696, 246] on p "New Baby" at bounding box center [748, 253] width 204 height 14
click at [667, 247] on span "New Baby" at bounding box center [668, 253] width 44 height 12
click at [715, 246] on p "NewbornBaby" at bounding box center [748, 253] width 204 height 14
click at [644, 222] on div "Name: Jack Sykes Date of birth: 13/10/2004 Phone:  0204519521 Address: 14B Mard…" at bounding box center [748, 194] width 216 height 306
click at [645, 245] on div "Name: Jack Sykes Date of birth: 13/10/2004 Phone:  0204519521 Address: 14B Mard…" at bounding box center [748, 194] width 216 height 306
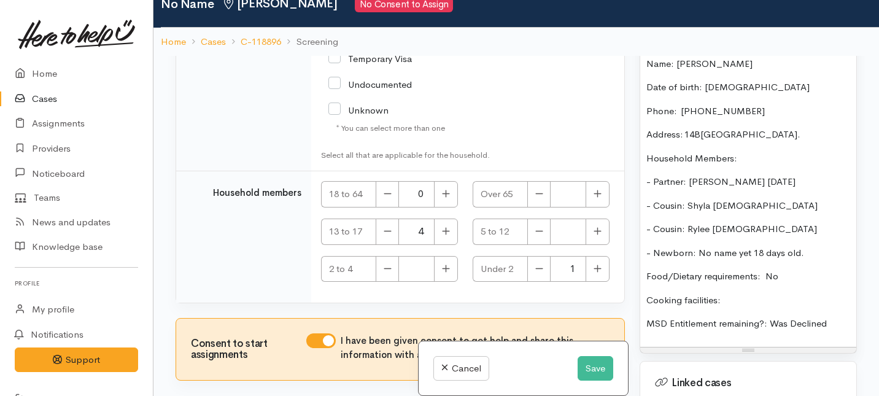
scroll to position [2814, 0]
click at [382, 208] on button "button" at bounding box center [387, 195] width 23 height 26
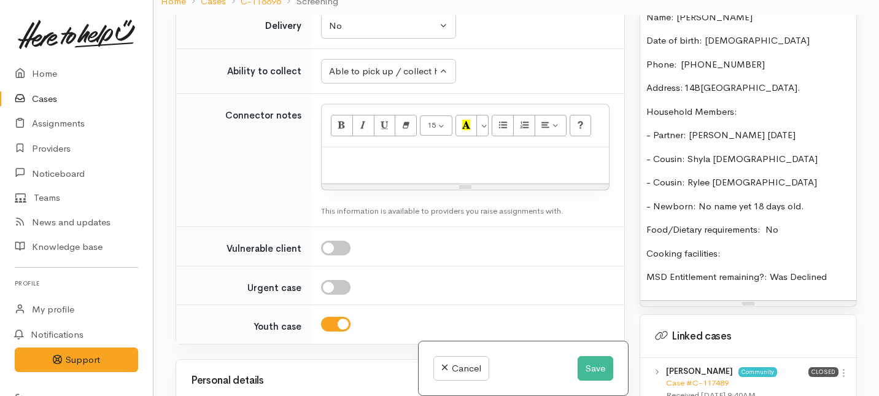
scroll to position [894, 0]
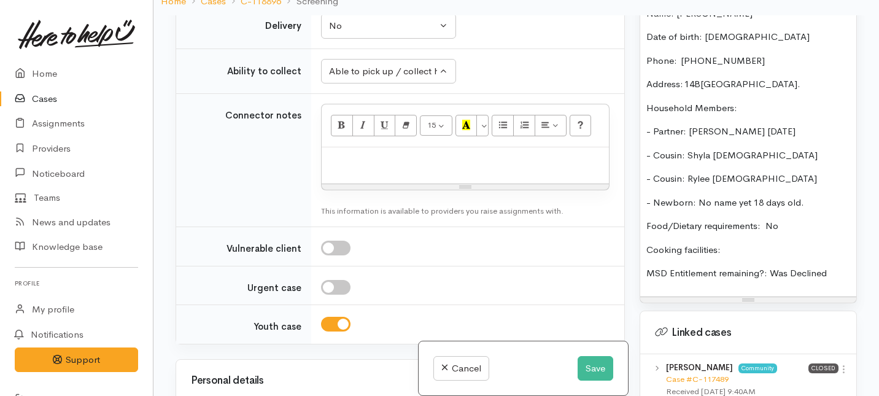
click at [729, 243] on p "Cooking facilities:" at bounding box center [748, 250] width 204 height 14
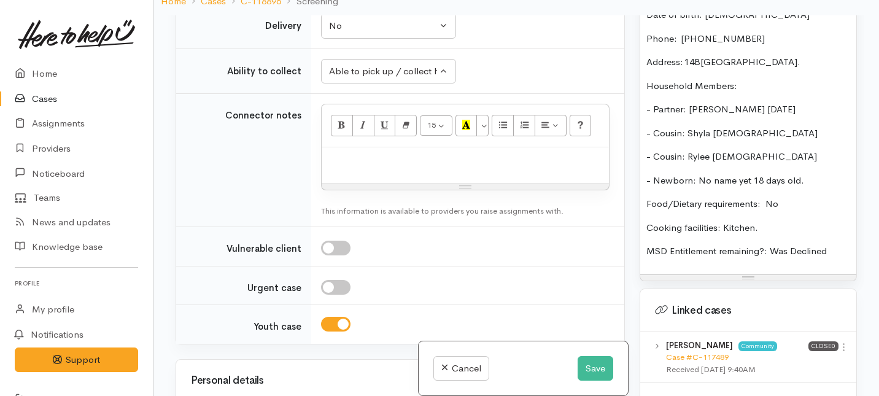
scroll to position [920, 0]
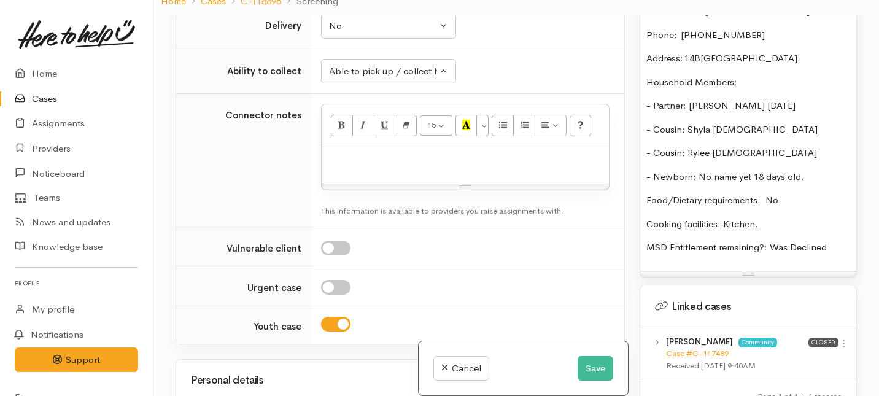
click at [829, 241] on p "MSD Entitlement remaining?: Was Declined" at bounding box center [748, 248] width 204 height 14
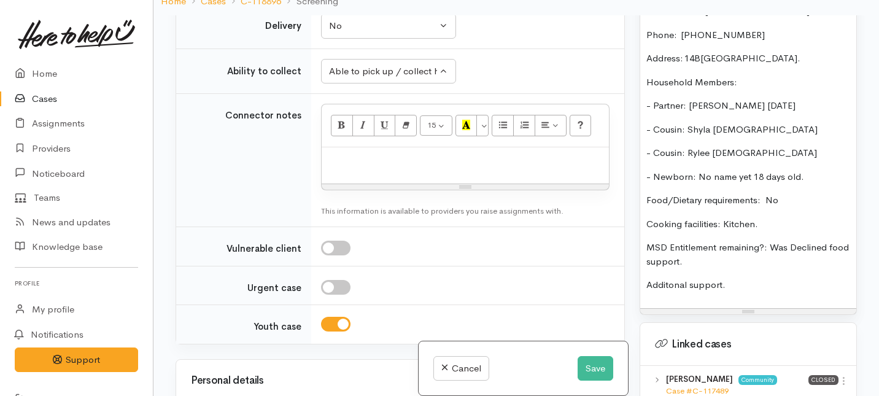
click at [669, 278] on p "Additonal support." at bounding box center [748, 285] width 204 height 14
click at [740, 278] on p "Additional support." at bounding box center [748, 285] width 204 height 14
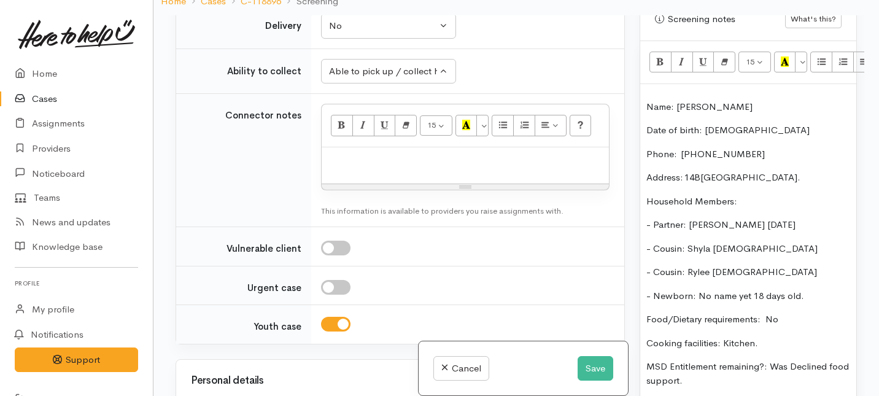
scroll to position [800, 0]
click at [821, 58] on icon "Unordered list (⌘+⇧+NUM7)" at bounding box center [822, 63] width 8 height 10
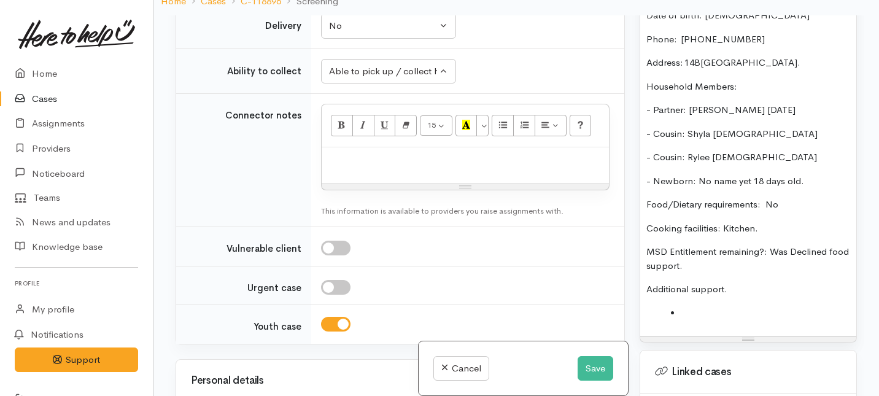
scroll to position [958, 0]
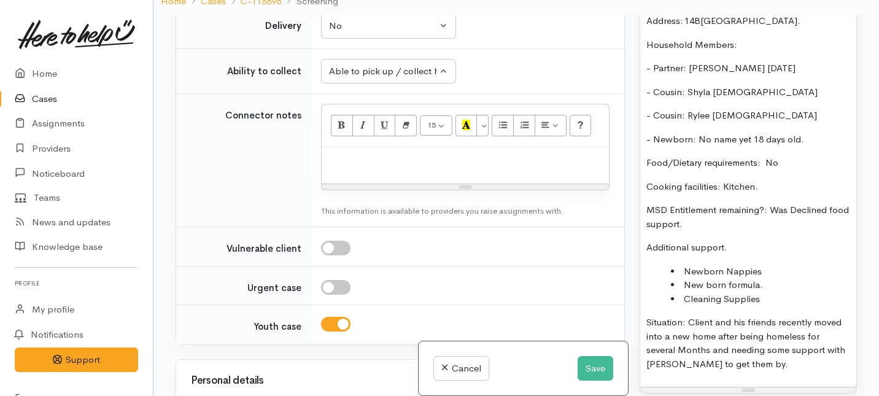
click at [727, 355] on p "Situation: Client and his friends recently moved into a new home after being ho…" at bounding box center [748, 343] width 204 height 55
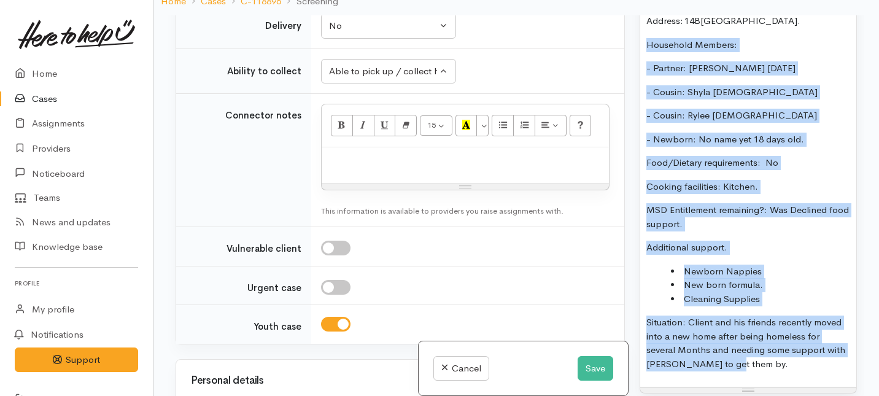
drag, startPoint x: 727, startPoint y: 355, endPoint x: 680, endPoint y: 24, distance: 334.2
click at [680, 24] on div "Name: Jack Sykes Date of birth: 13/10/2004 Phone:  0204519521 Address: 14B Mard…" at bounding box center [748, 158] width 216 height 460
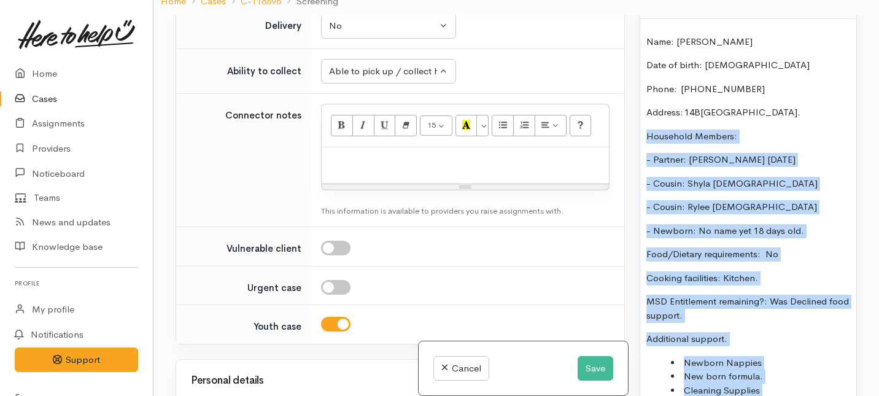
scroll to position [865, 0]
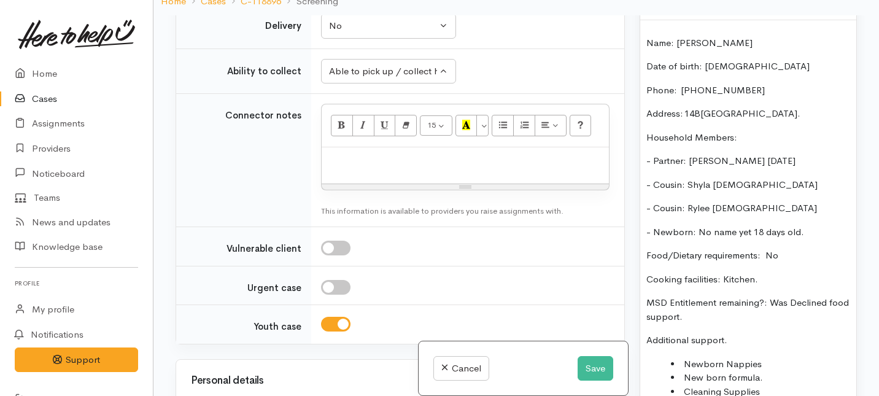
click at [649, 36] on p "Name: Jack Sykes" at bounding box center [748, 43] width 204 height 14
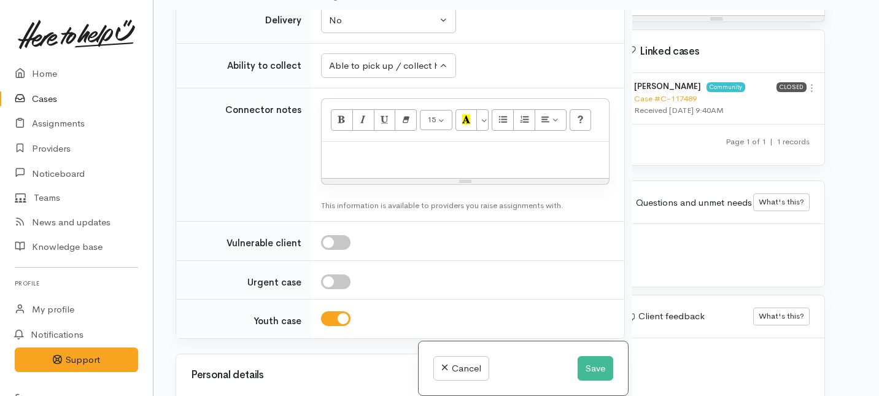
scroll to position [1324, 51]
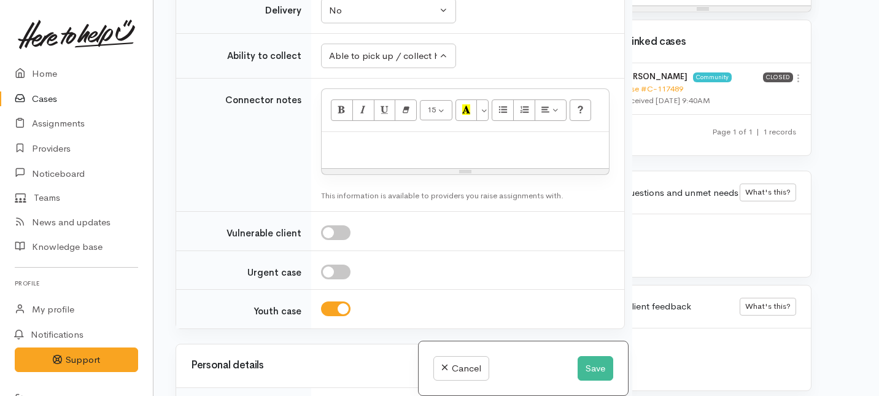
drag, startPoint x: 649, startPoint y: 28, endPoint x: 857, endPoint y: 436, distance: 457.7
click at [857, 289] on html "Support Feedback I've got something to say Back" at bounding box center [439, 91] width 879 height 396
copy div "Name: Jack Sykes Date of birth: 13/10/2004 Phone:  0204519521 Address: 14B Mard…"
click at [382, 152] on p at bounding box center [465, 145] width 275 height 14
paste div
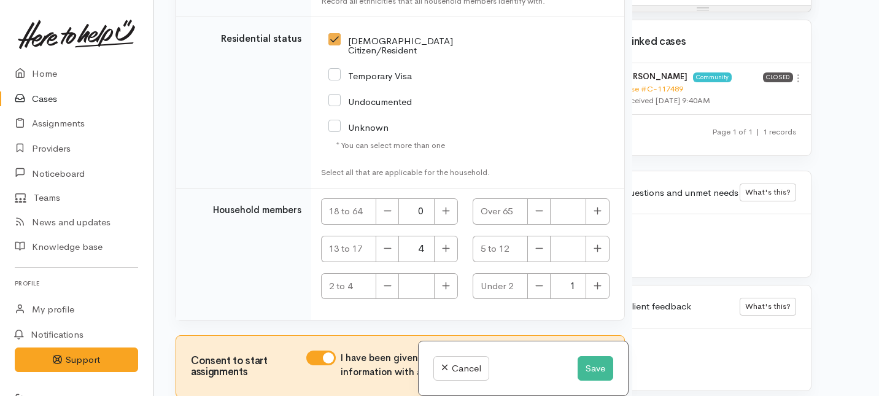
scroll to position [3218, 0]
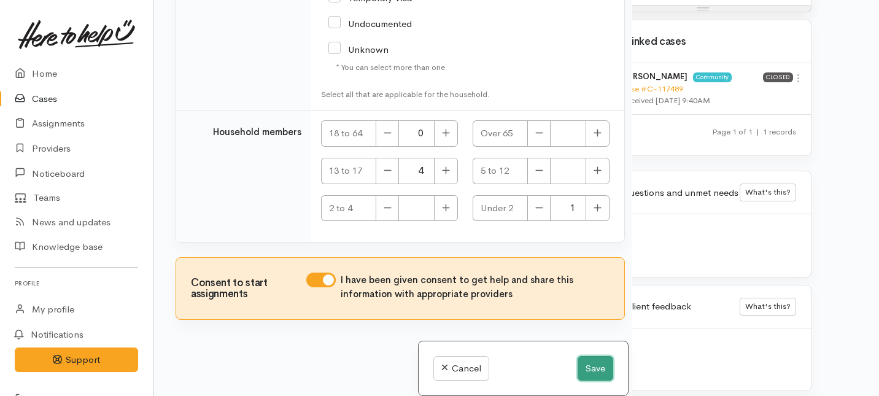
click at [592, 368] on button "Save" at bounding box center [596, 368] width 36 height 25
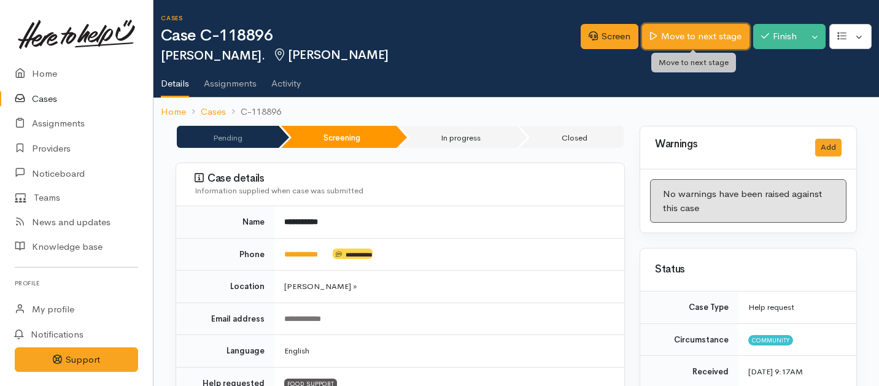
click at [688, 44] on link "Move to next stage" at bounding box center [695, 36] width 107 height 25
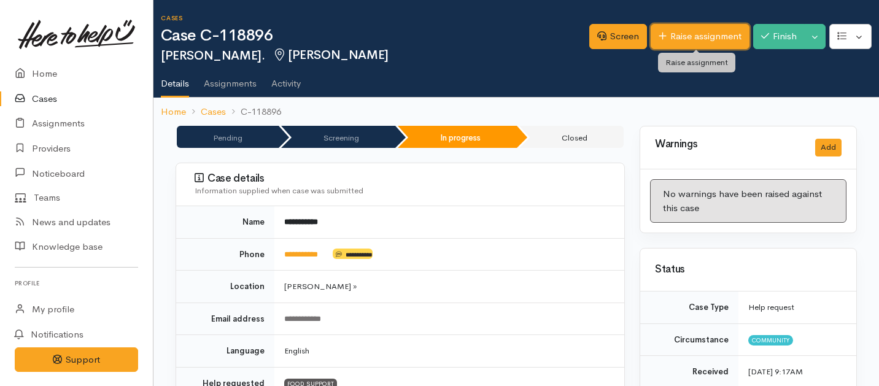
click at [699, 41] on link "Raise assignment" at bounding box center [700, 36] width 99 height 25
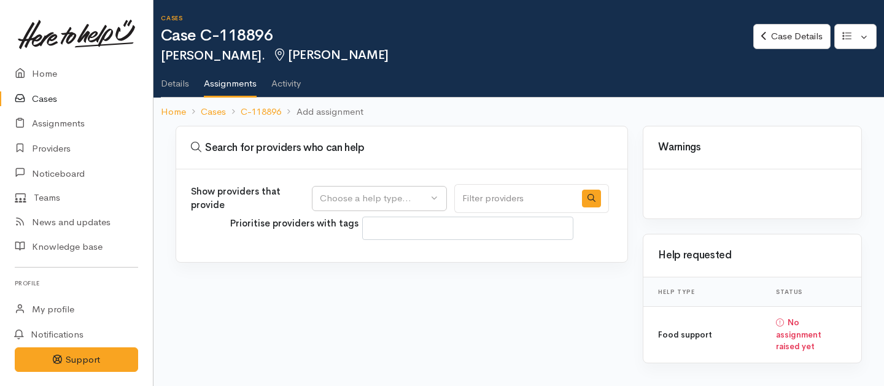
select select
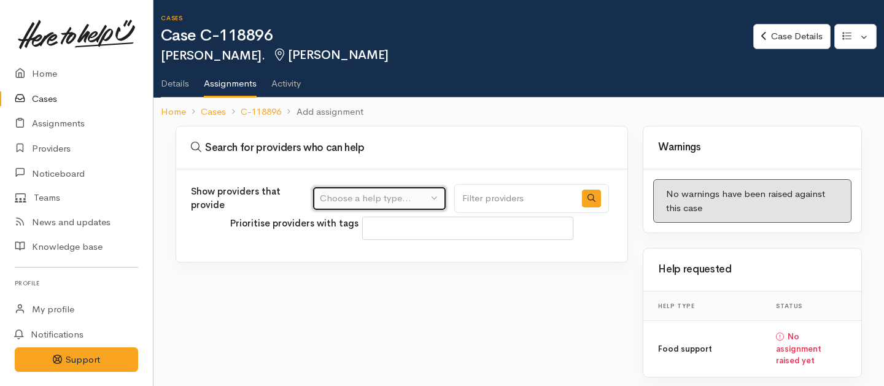
click at [396, 200] on div "Choose a help type..." at bounding box center [374, 199] width 108 height 14
click at [368, 258] on span "Food support" at bounding box center [355, 257] width 57 height 14
select select "3"
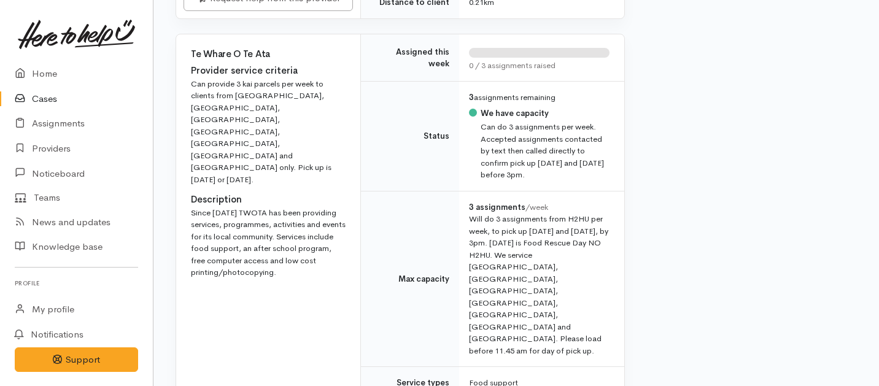
scroll to position [933, 0]
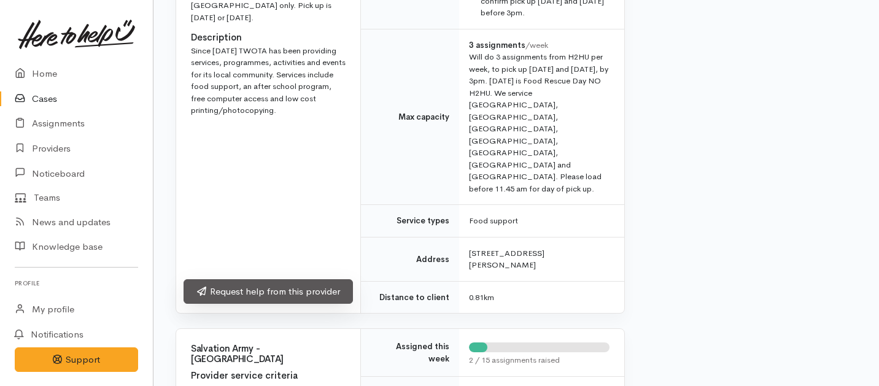
click at [269, 279] on link "Request help from this provider" at bounding box center [268, 291] width 169 height 25
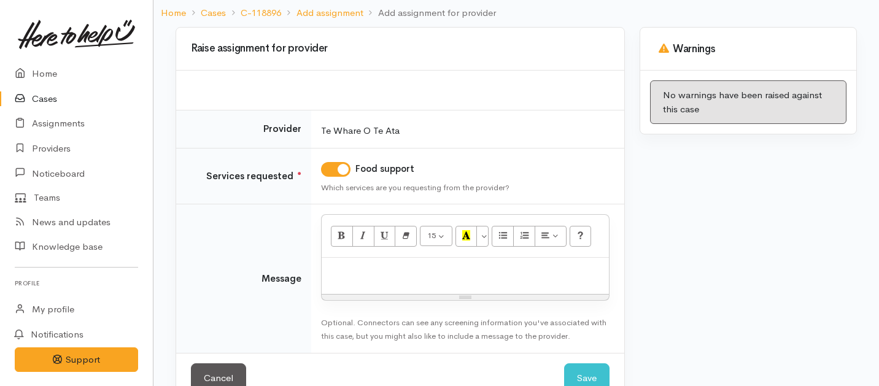
scroll to position [117, 0]
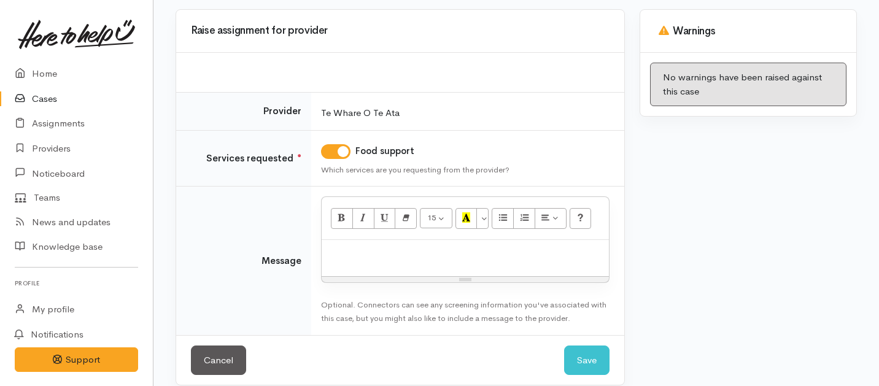
click at [361, 261] on div at bounding box center [465, 258] width 287 height 36
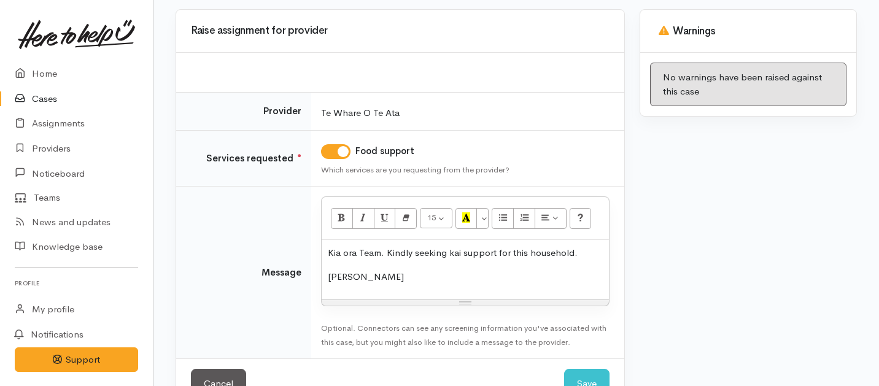
click at [580, 255] on p "Kia ora Team. Kindly seeking kai support for this household." at bounding box center [465, 253] width 275 height 14
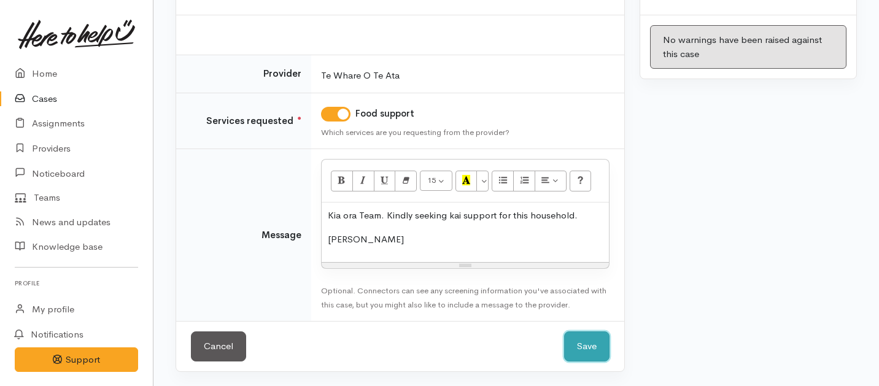
click at [590, 336] on button "Save" at bounding box center [586, 346] width 45 height 30
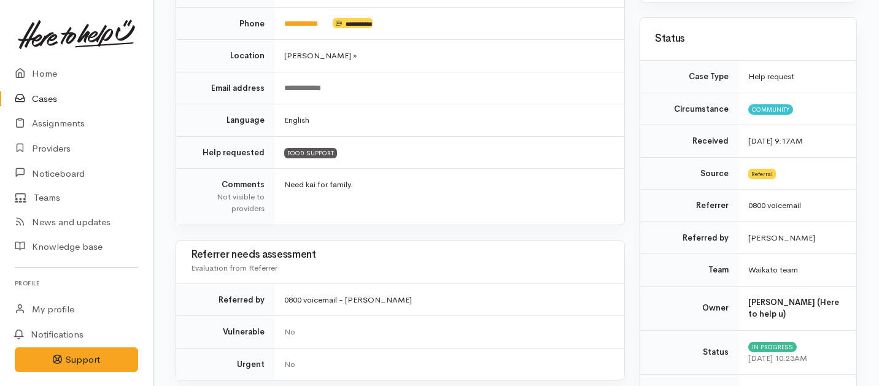
scroll to position [324, 0]
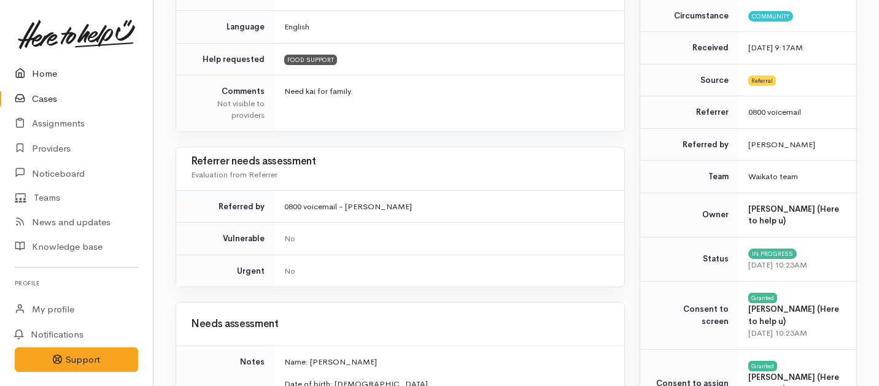
click at [45, 74] on link "Home" at bounding box center [76, 73] width 153 height 25
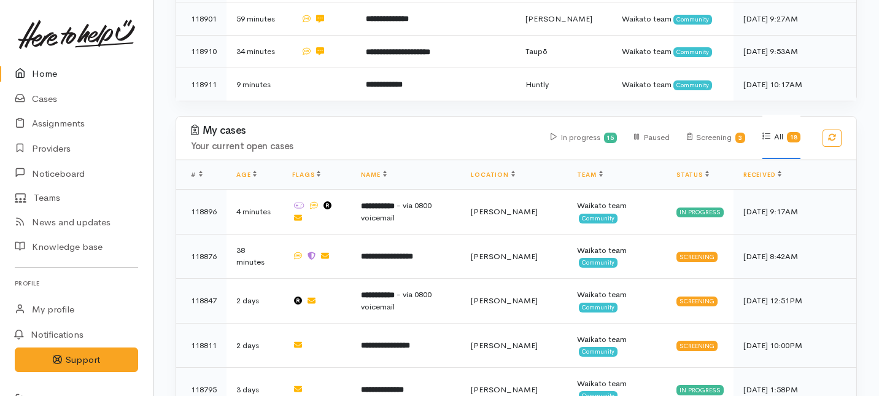
scroll to position [571, 0]
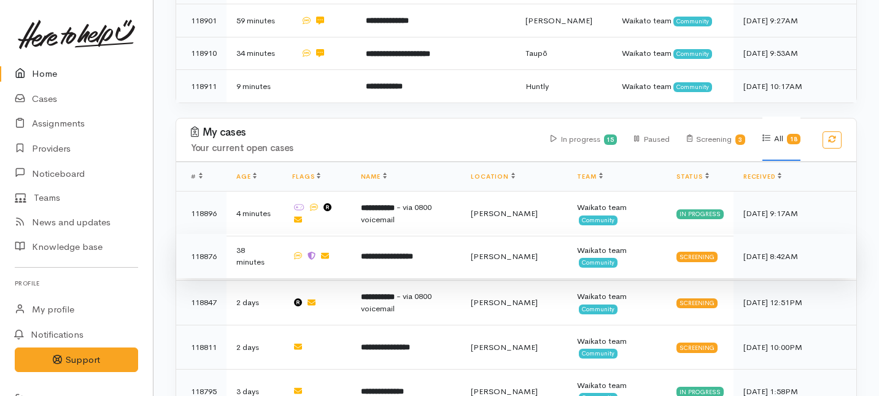
click at [389, 234] on td "**********" at bounding box center [406, 256] width 110 height 44
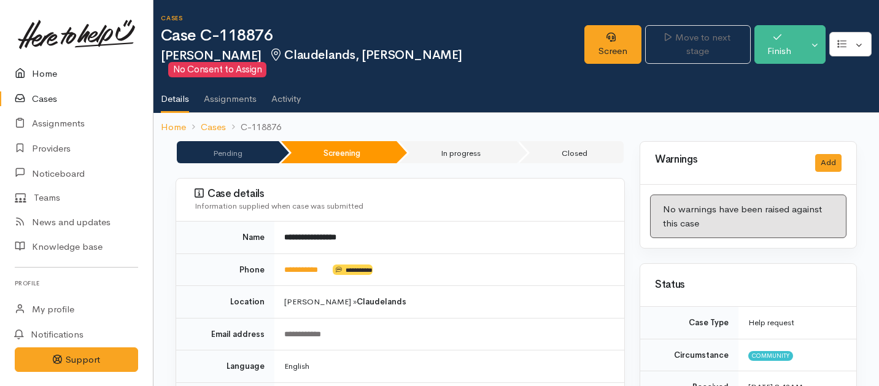
click at [48, 78] on link "Home" at bounding box center [76, 73] width 153 height 25
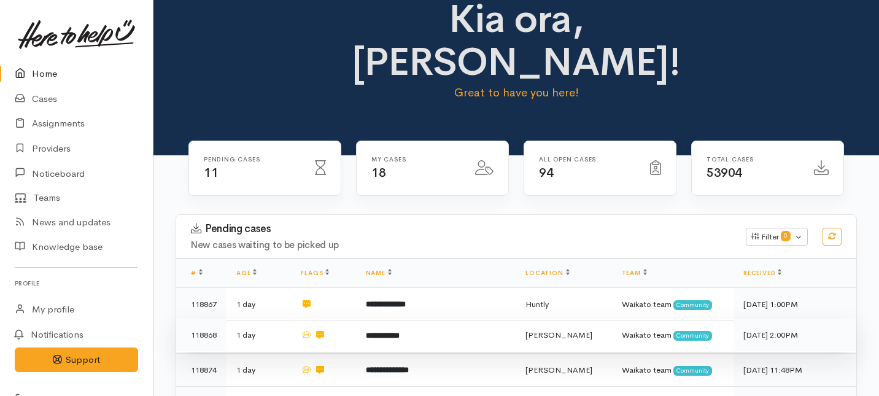
scroll to position [30, 0]
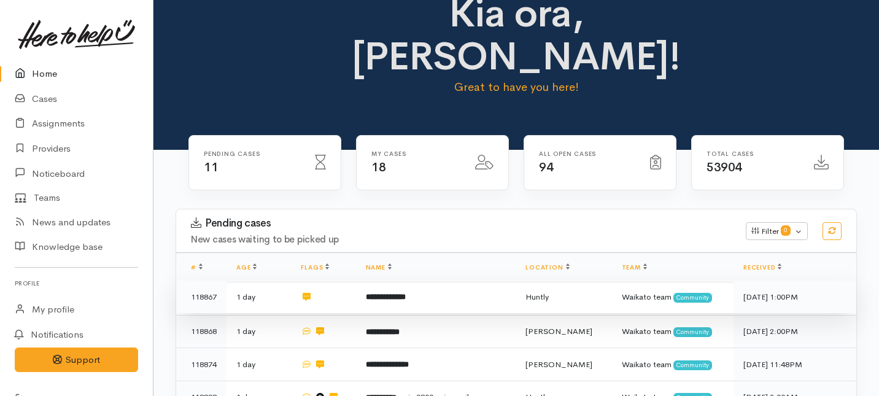
click at [406, 293] on b "**********" at bounding box center [386, 297] width 40 height 8
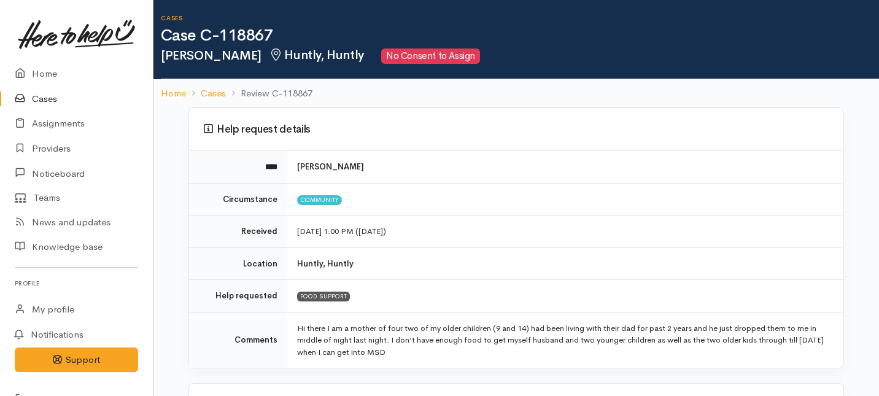
scroll to position [399, 0]
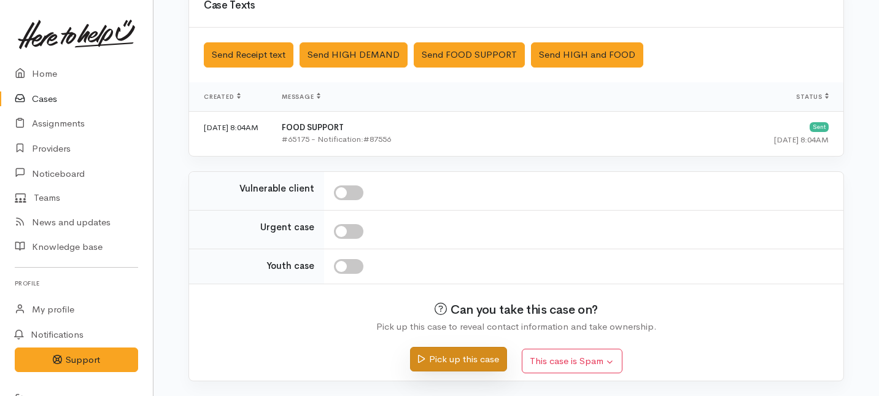
click at [445, 369] on button "Pick up this case" at bounding box center [458, 359] width 96 height 25
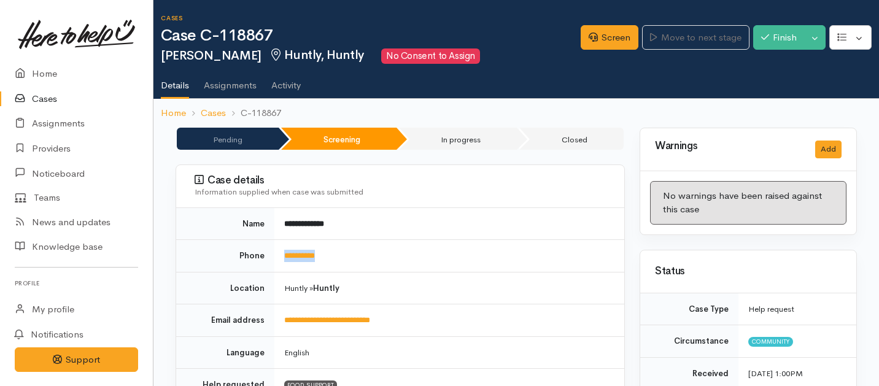
drag, startPoint x: 362, startPoint y: 261, endPoint x: 272, endPoint y: 254, distance: 89.9
click at [272, 254] on tr "**********" at bounding box center [400, 256] width 448 height 33
copy tr "**********"
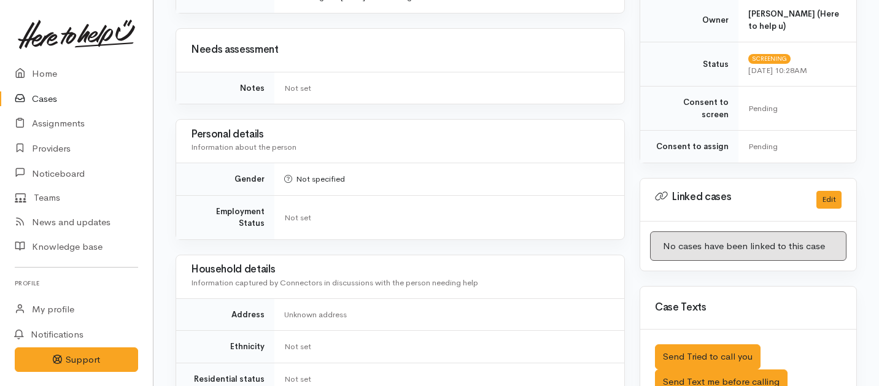
scroll to position [790, 0]
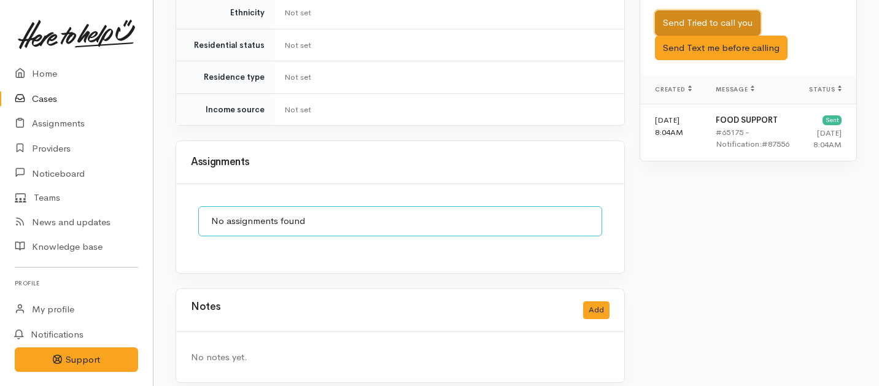
click at [708, 12] on button "Send Tried to call you" at bounding box center [708, 22] width 106 height 25
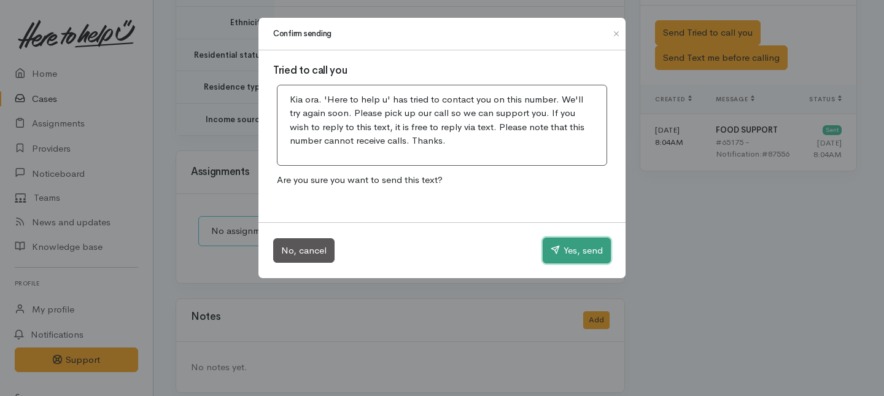
click at [594, 250] on button "Yes, send" at bounding box center [577, 251] width 68 height 26
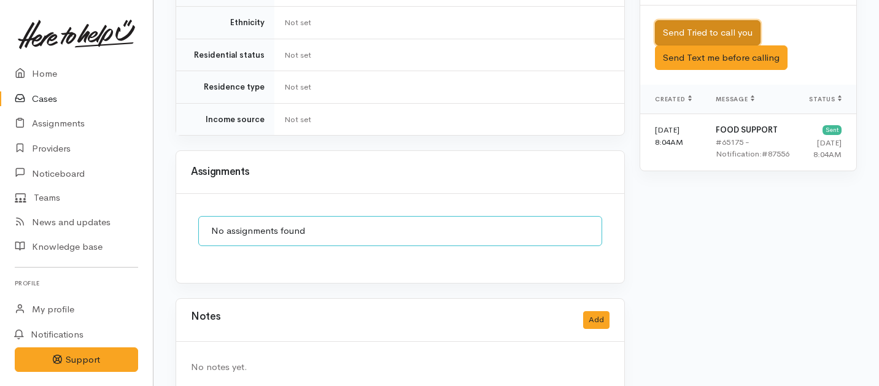
scroll to position [790, 0]
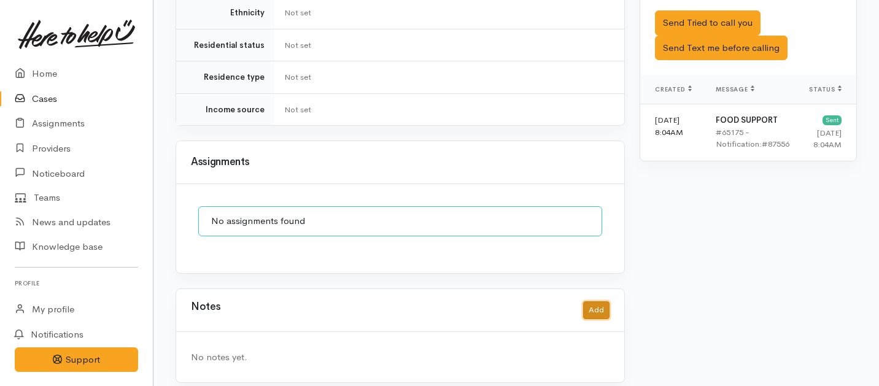
click at [592, 301] on button "Add" at bounding box center [596, 310] width 26 height 18
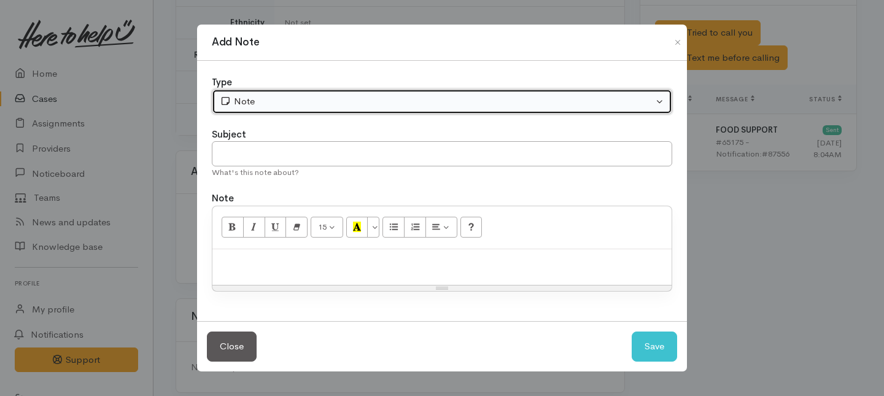
click at [396, 104] on div "Note" at bounding box center [436, 102] width 433 height 14
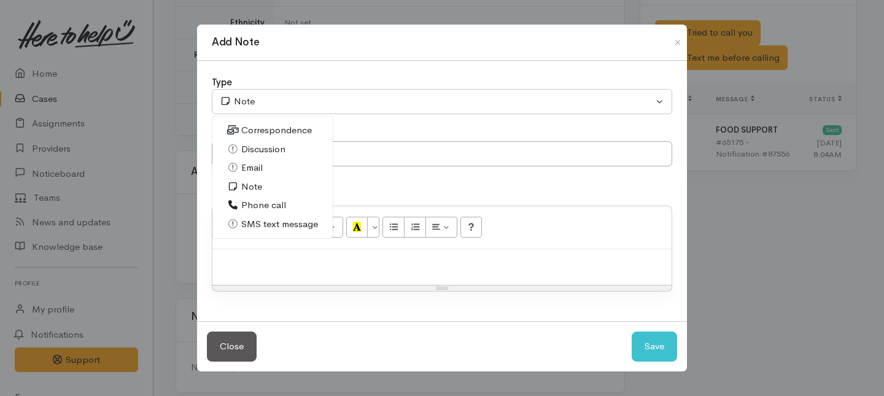
click at [255, 205] on span "Phone call" at bounding box center [263, 205] width 45 height 14
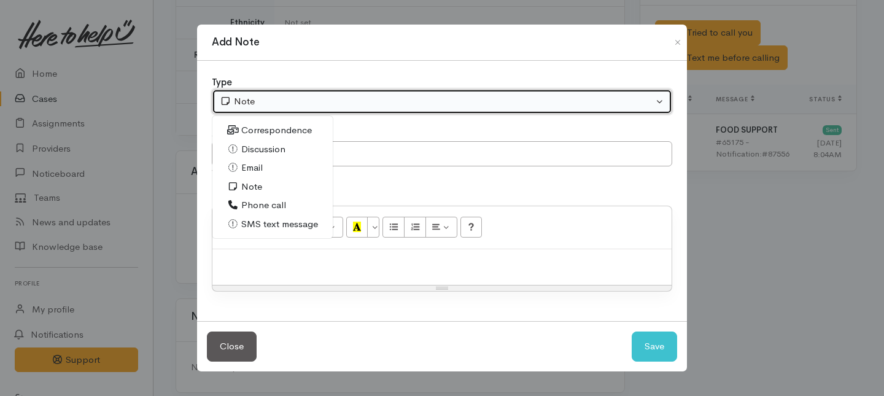
select select "3"
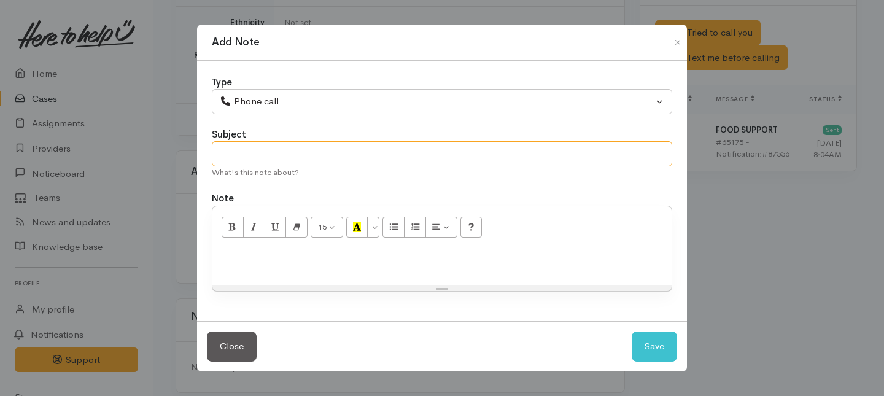
click at [257, 152] on input "text" at bounding box center [442, 153] width 460 height 25
type input "1st Attempt to contact"
click at [282, 248] on div "15 8 9 10 11 12 14 18 24 36 Background Color Transparent Select #ffff00 Text Co…" at bounding box center [441, 227] width 459 height 43
click at [280, 265] on p at bounding box center [442, 262] width 447 height 14
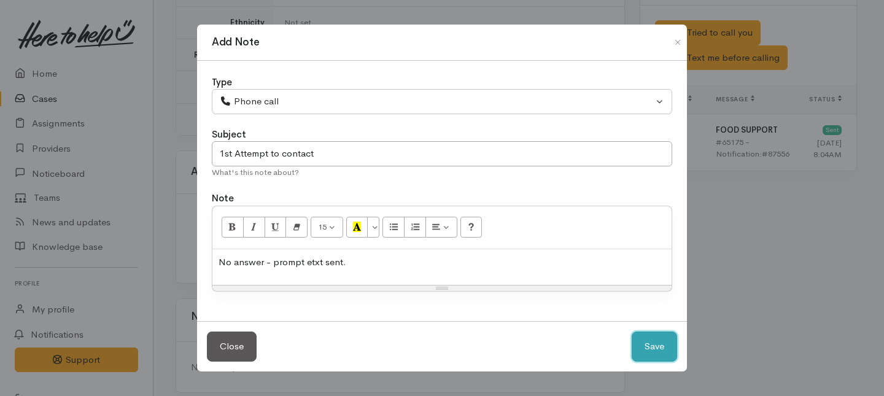
click at [656, 347] on button "Save" at bounding box center [654, 346] width 45 height 30
select select "1"
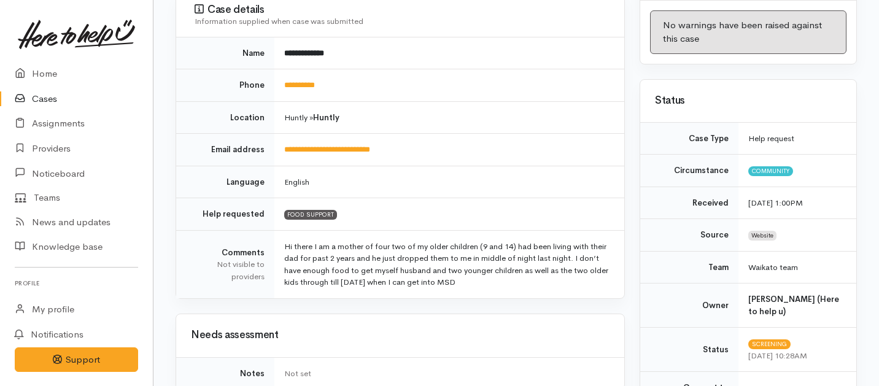
scroll to position [0, 0]
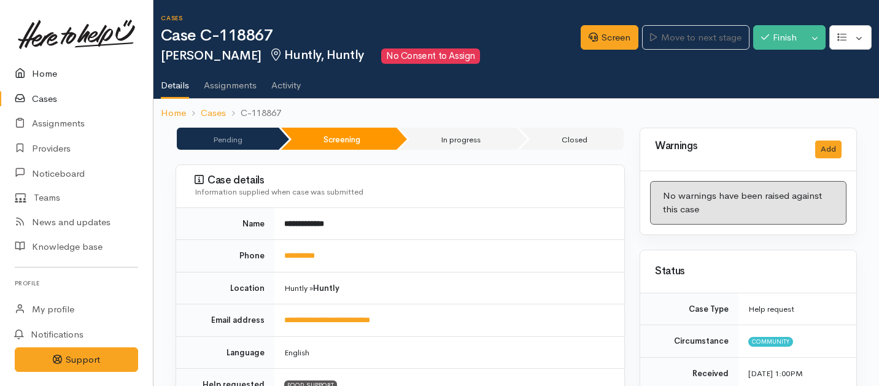
click at [36, 76] on link "Home" at bounding box center [76, 73] width 153 height 25
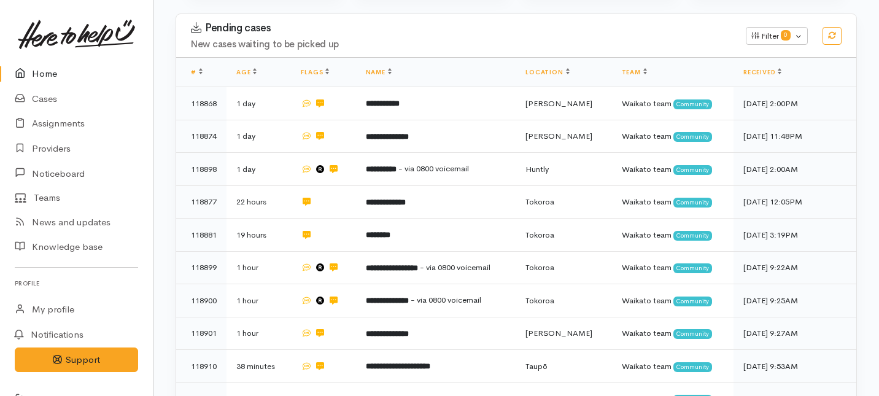
scroll to position [225, 0]
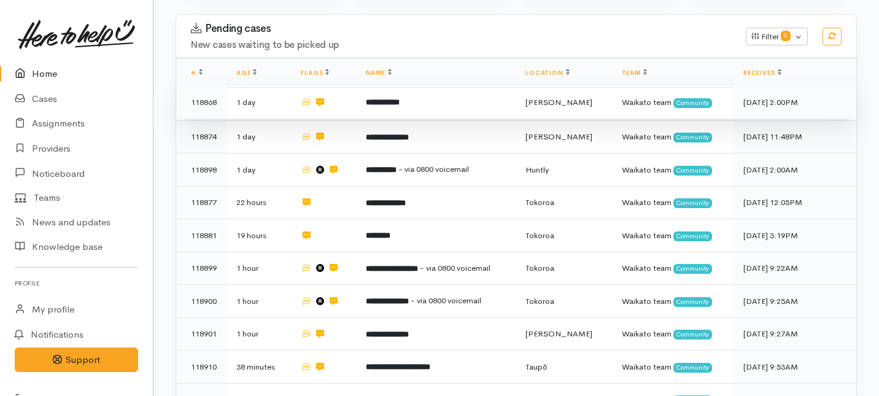
click at [397, 98] on b "**********" at bounding box center [383, 102] width 34 height 8
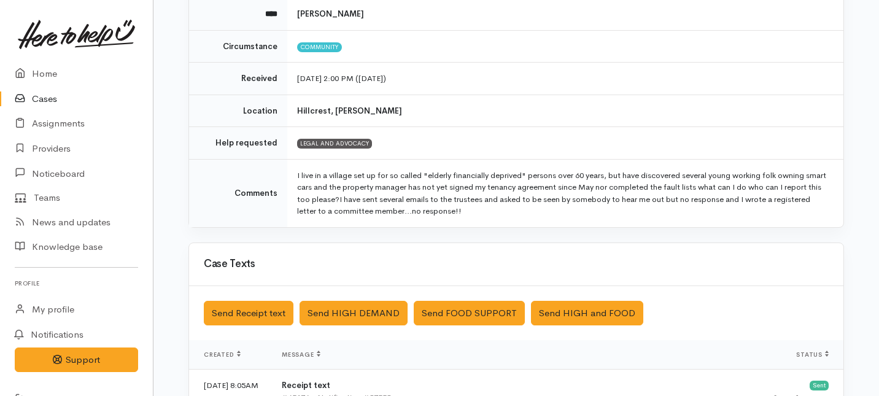
scroll to position [156, 0]
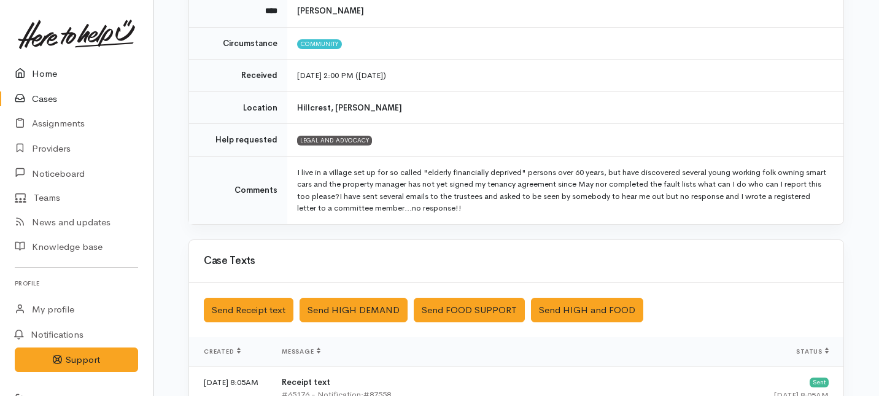
click at [44, 71] on link "Home" at bounding box center [76, 73] width 153 height 25
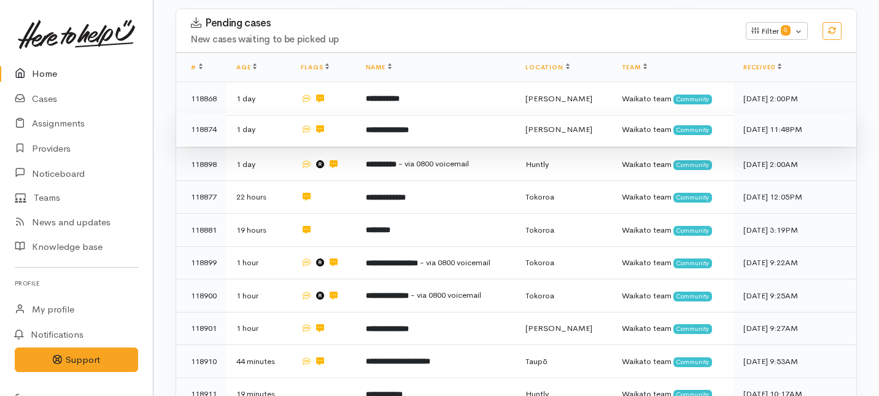
scroll to position [228, 0]
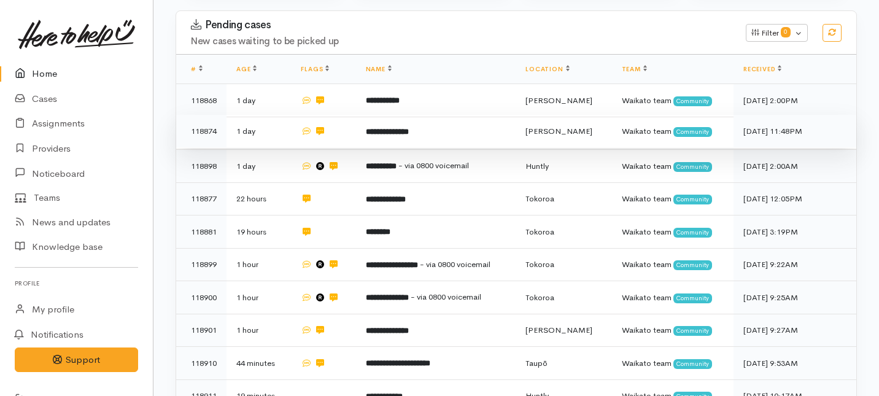
click at [377, 128] on b "**********" at bounding box center [387, 132] width 43 height 8
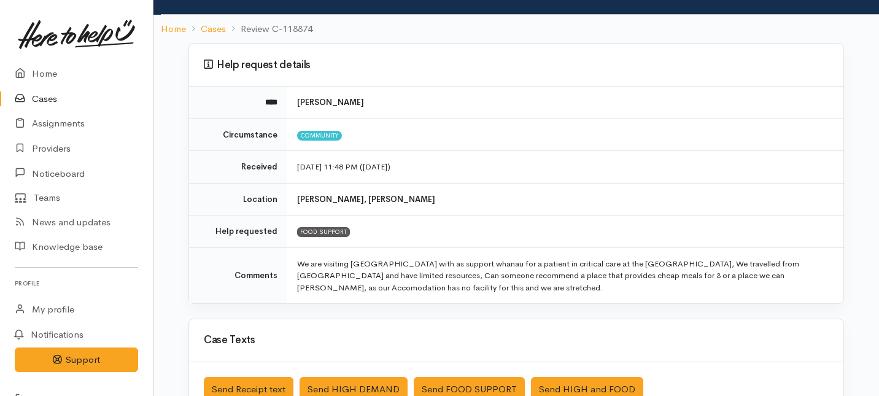
scroll to position [92, 0]
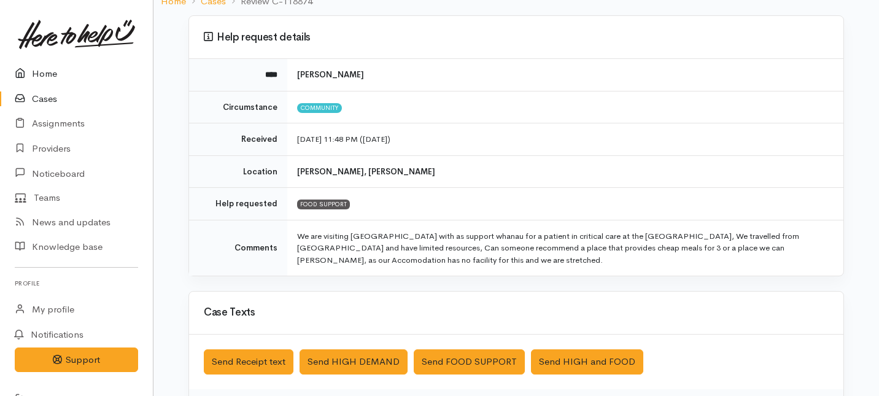
click at [33, 73] on link "Home" at bounding box center [76, 73] width 153 height 25
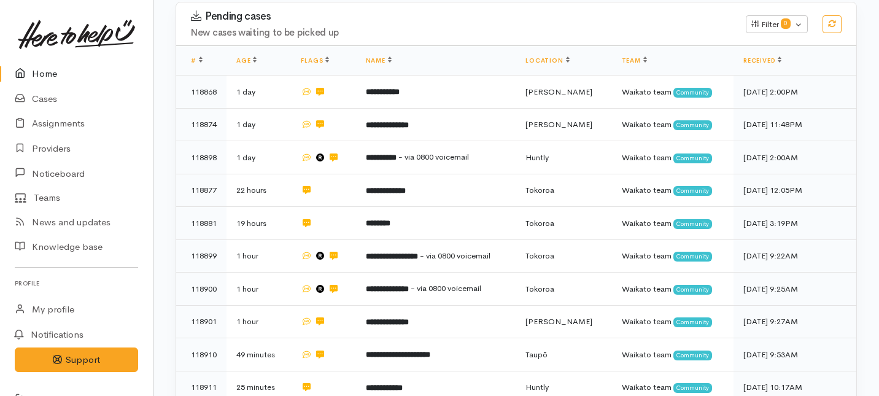
scroll to position [233, 0]
